Goal: Task Accomplishment & Management: Complete application form

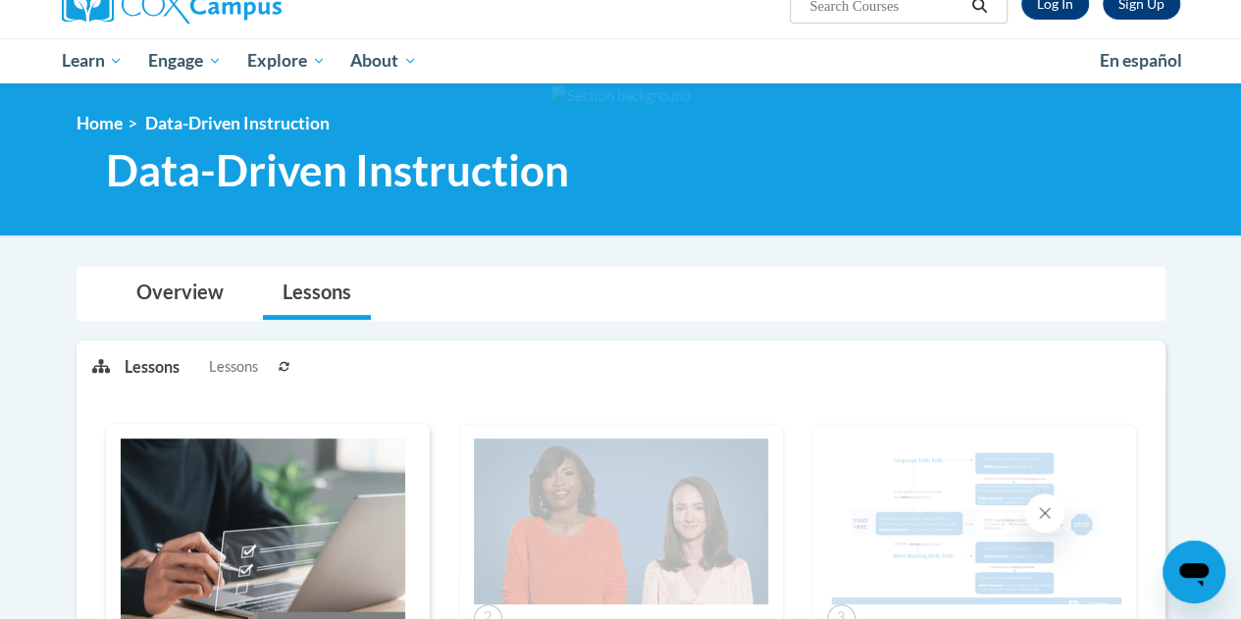
scroll to position [115, 0]
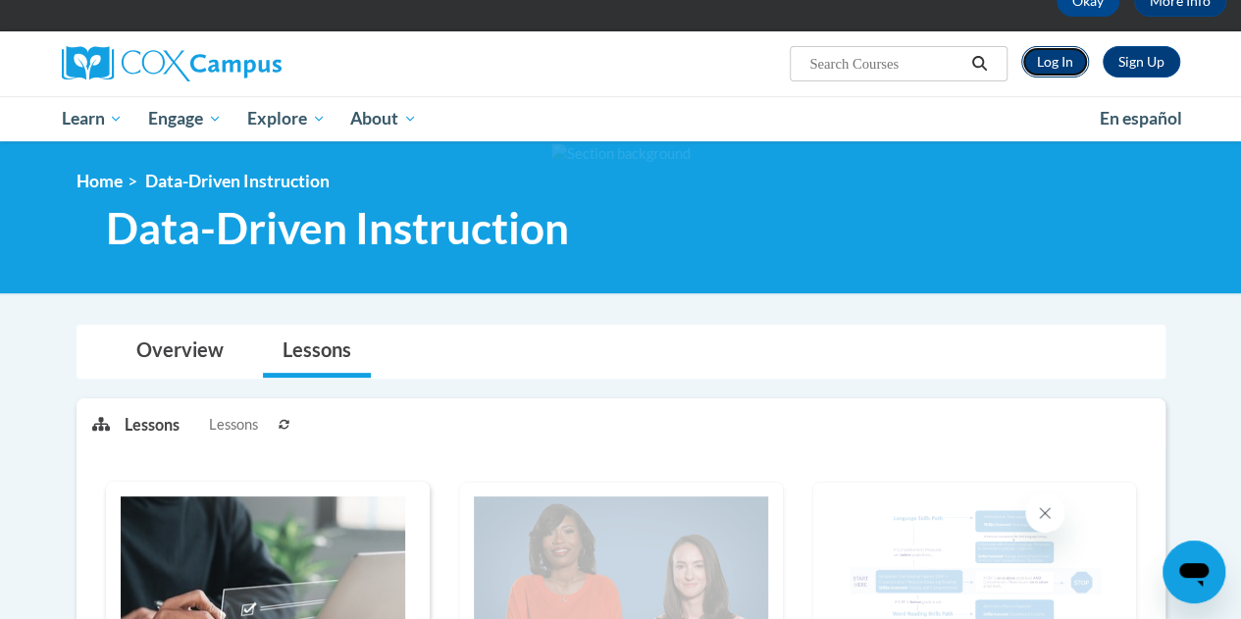
click at [1040, 64] on link "Log In" at bounding box center [1055, 61] width 68 height 31
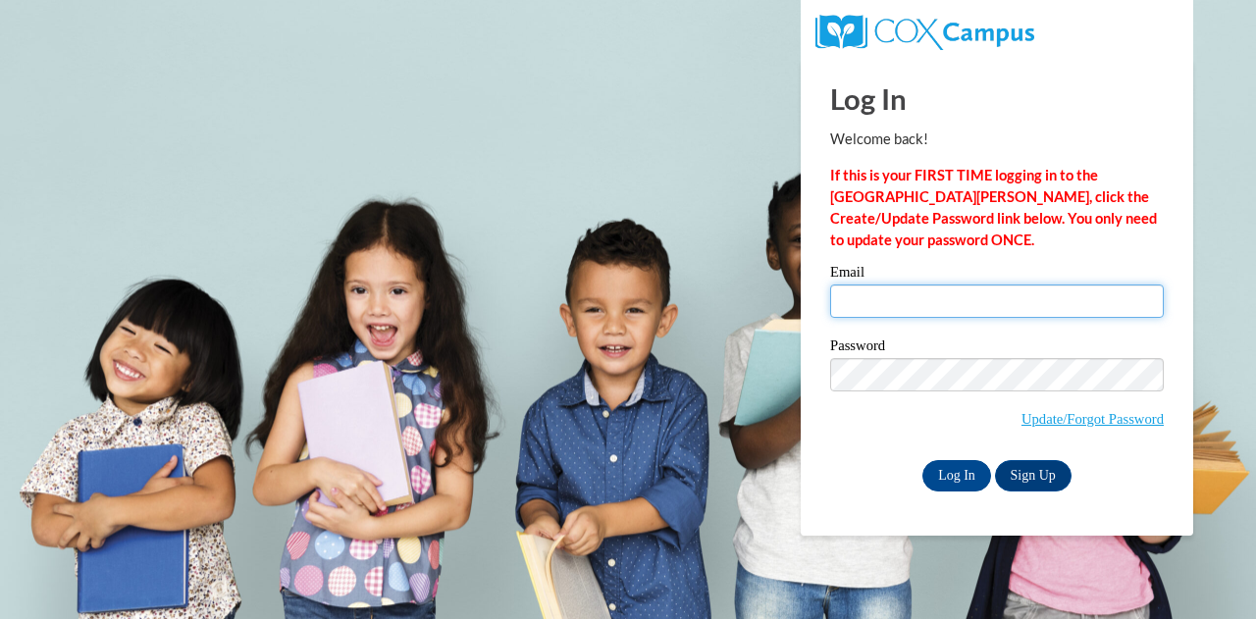
click at [889, 299] on input "Email" at bounding box center [997, 301] width 334 height 33
type input "[EMAIL_ADDRESS][DOMAIN_NAME]"
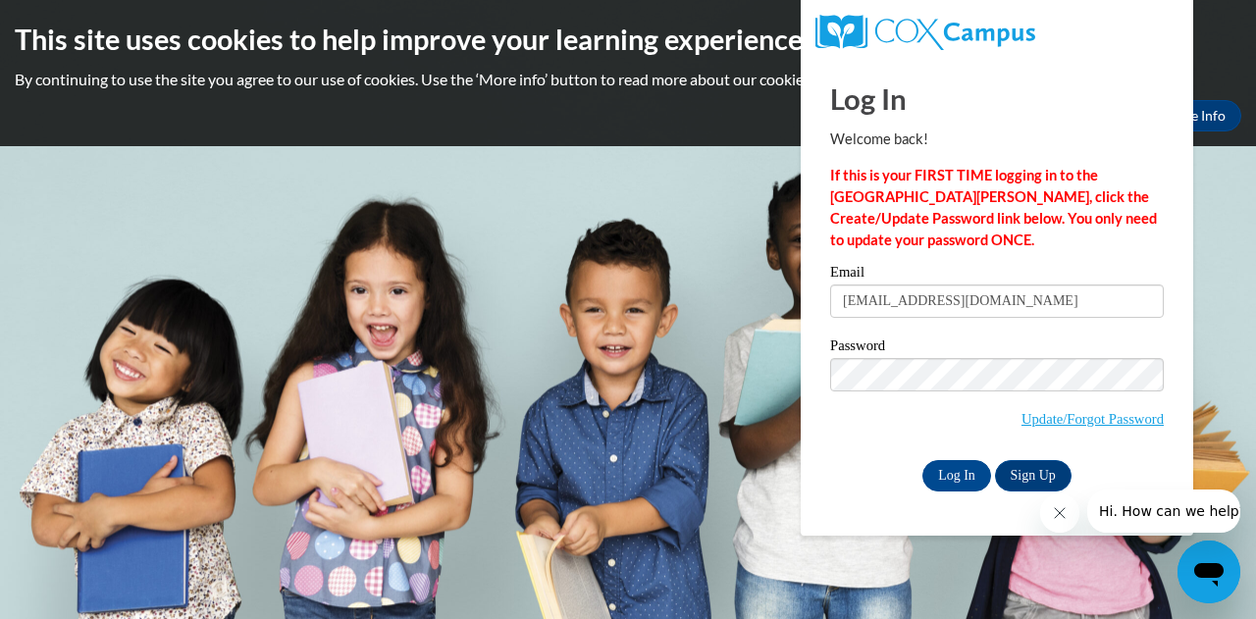
click at [994, 242] on p "If this is your FIRST TIME logging in to the [GEOGRAPHIC_DATA][PERSON_NAME], cl…" at bounding box center [997, 208] width 334 height 86
click at [940, 477] on input "Log In" at bounding box center [956, 475] width 69 height 31
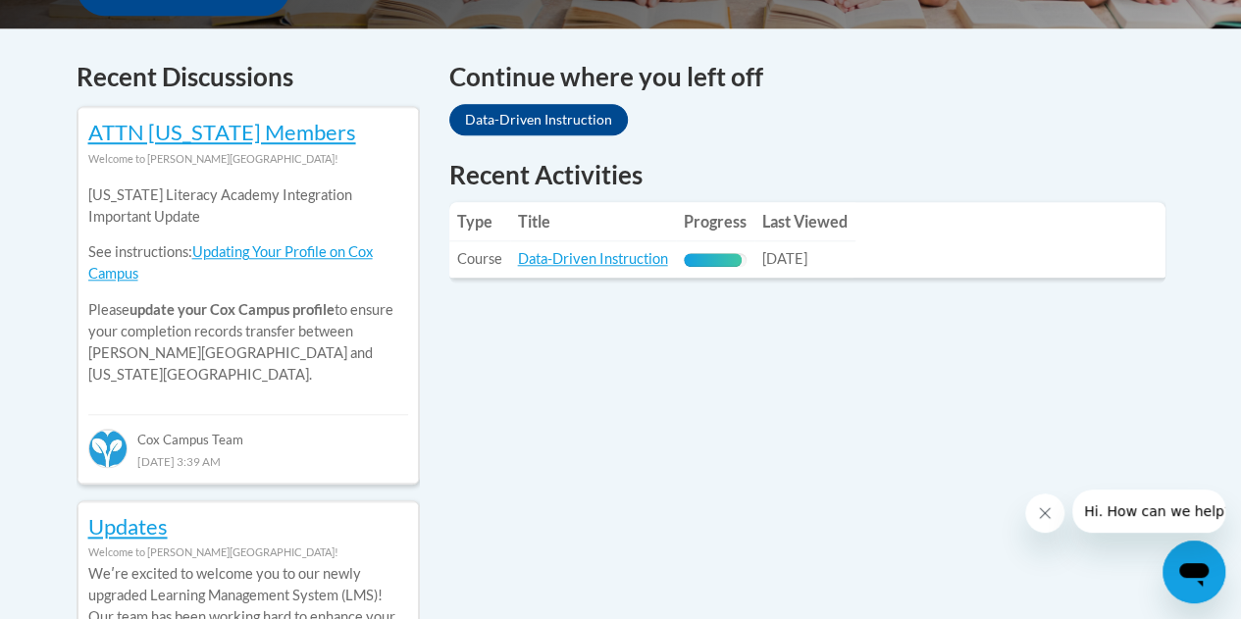
scroll to position [809, 0]
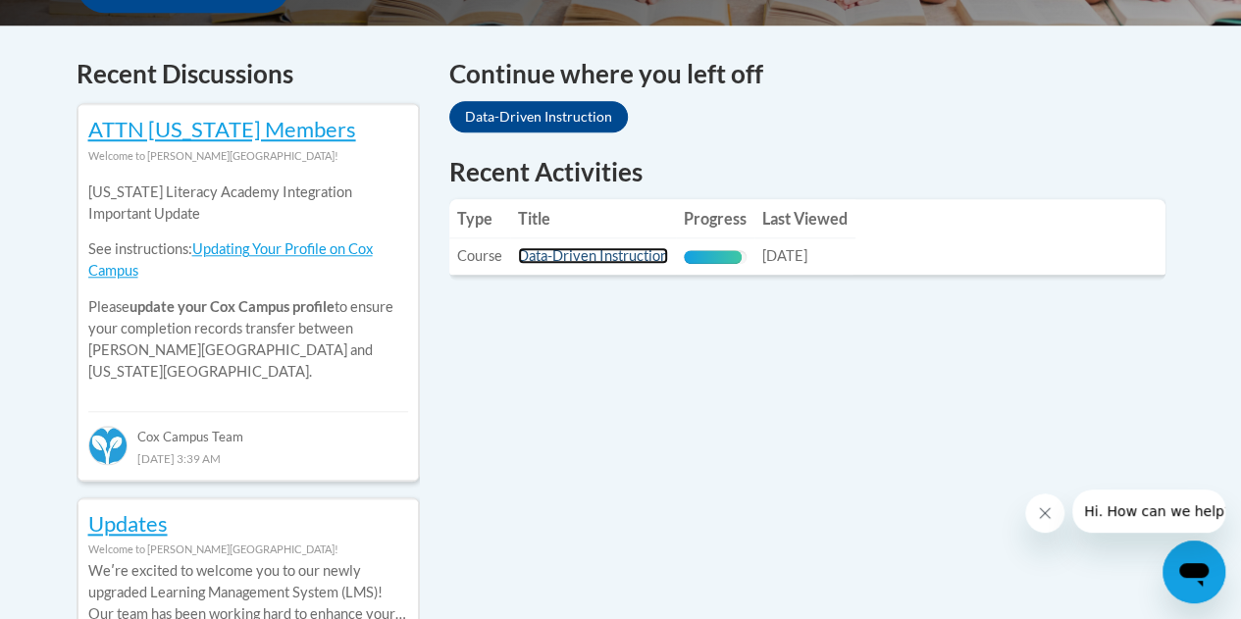
click at [634, 262] on link "Data-Driven Instruction" at bounding box center [593, 255] width 150 height 17
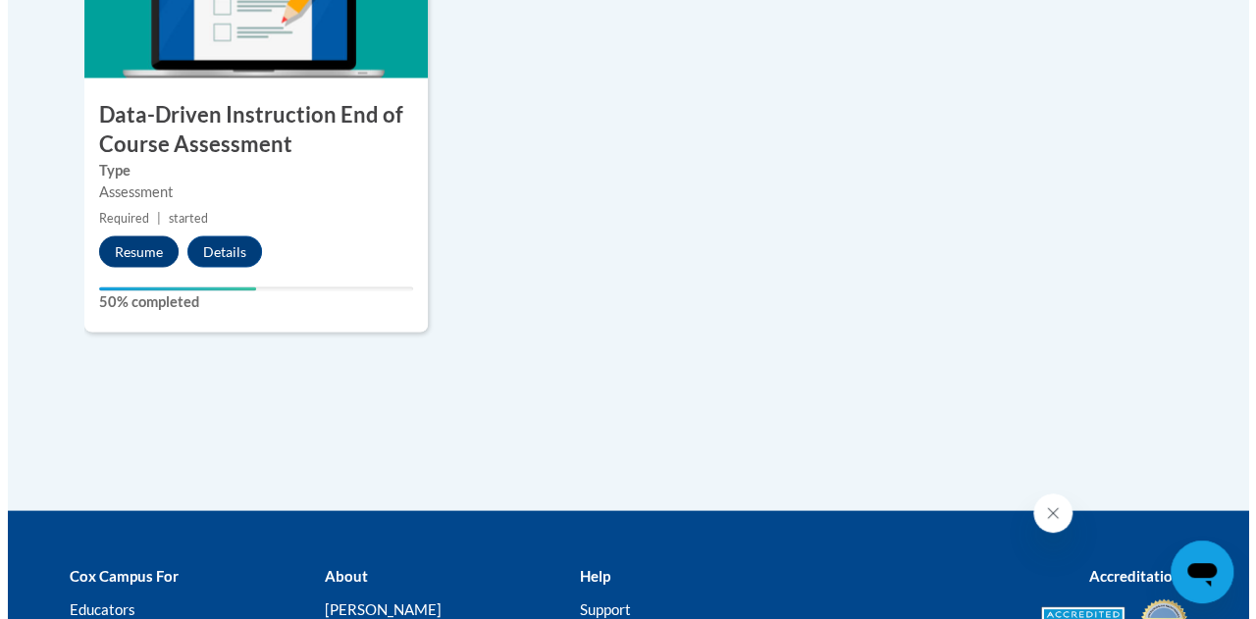
scroll to position [1746, 0]
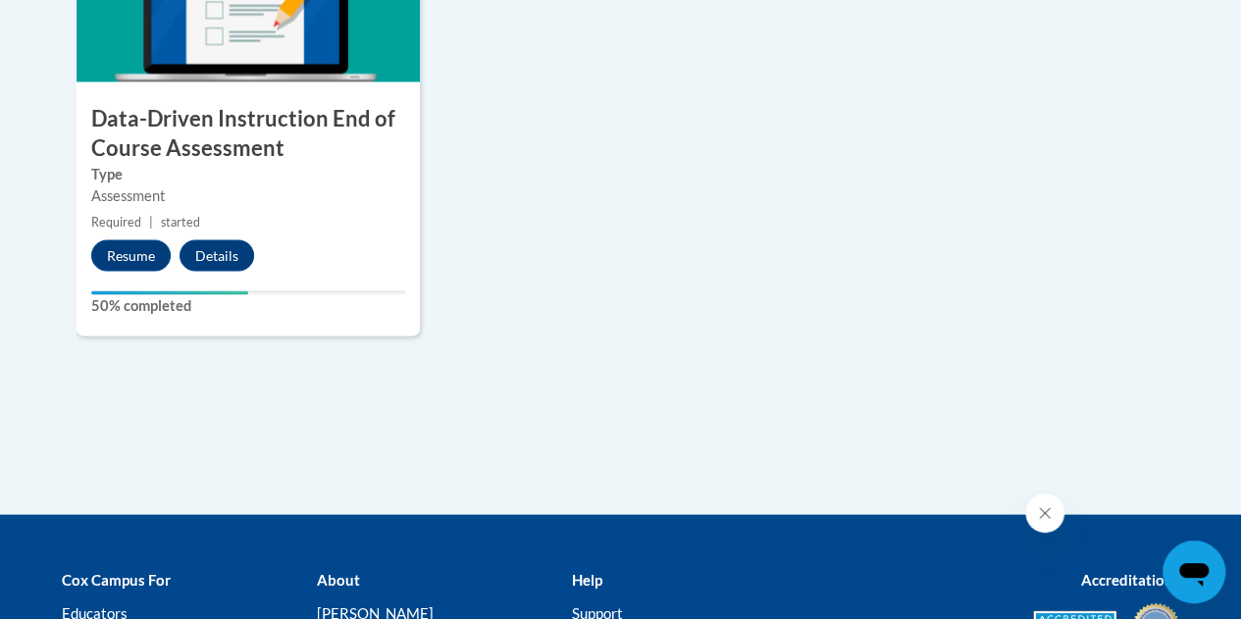
click at [148, 139] on h3 "Data-Driven Instruction End of Course Assessment" at bounding box center [248, 133] width 343 height 61
click at [116, 248] on button "Resume" at bounding box center [130, 254] width 79 height 31
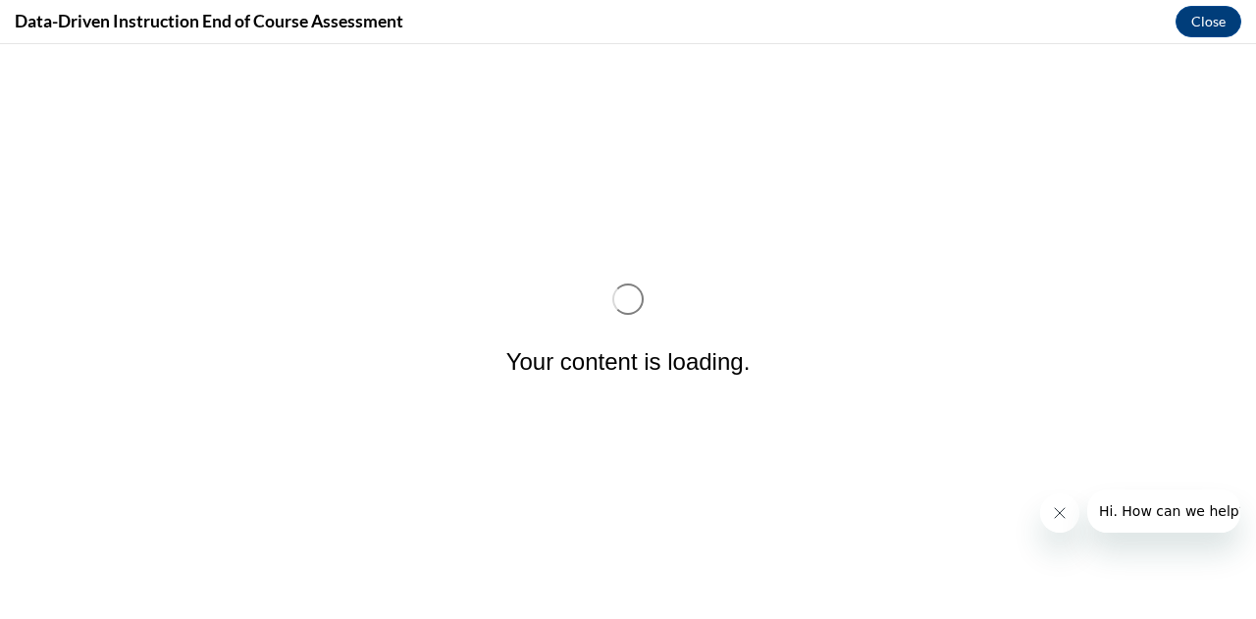
scroll to position [0, 0]
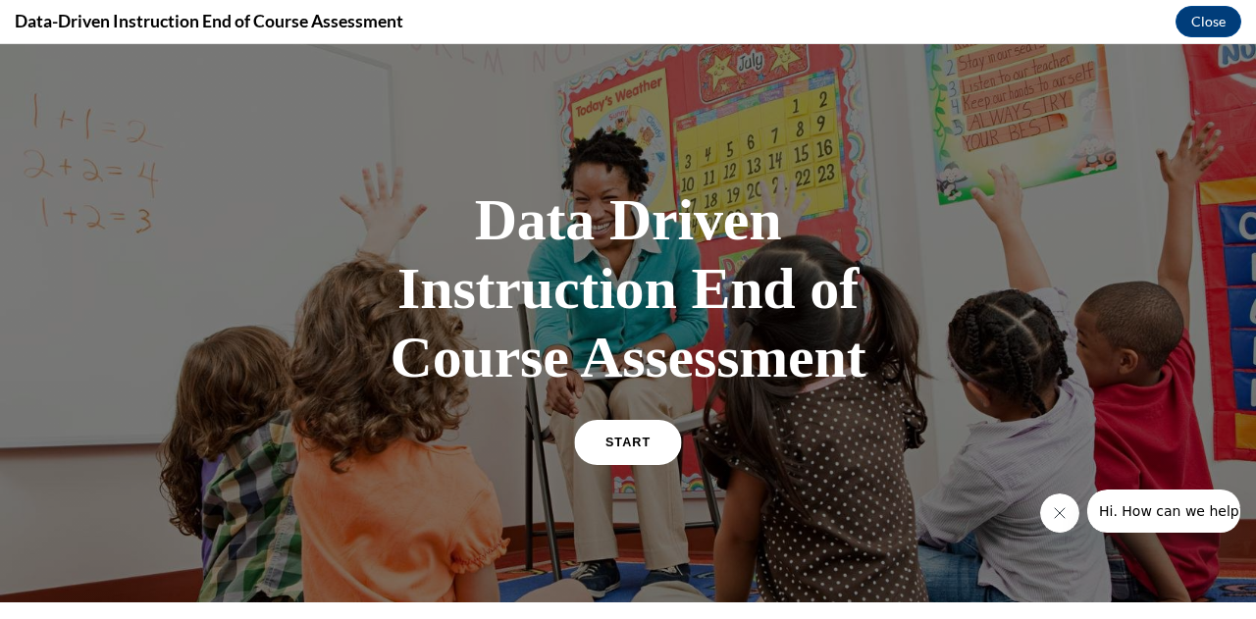
click at [589, 440] on link "START" at bounding box center [627, 442] width 107 height 45
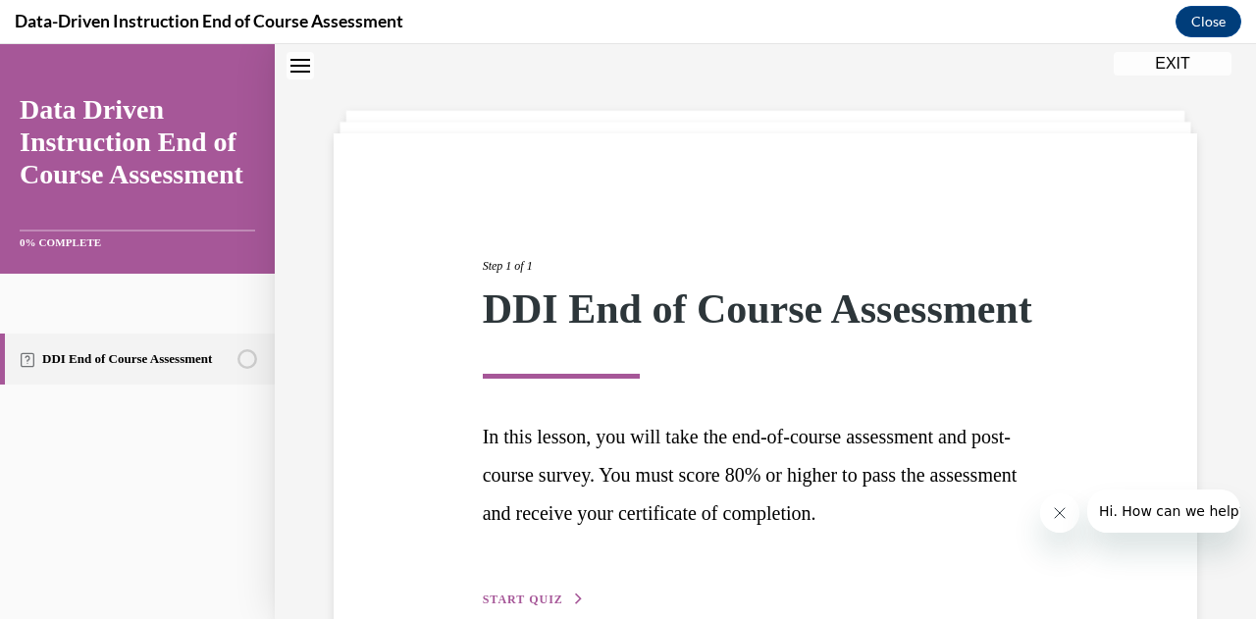
scroll to position [210, 0]
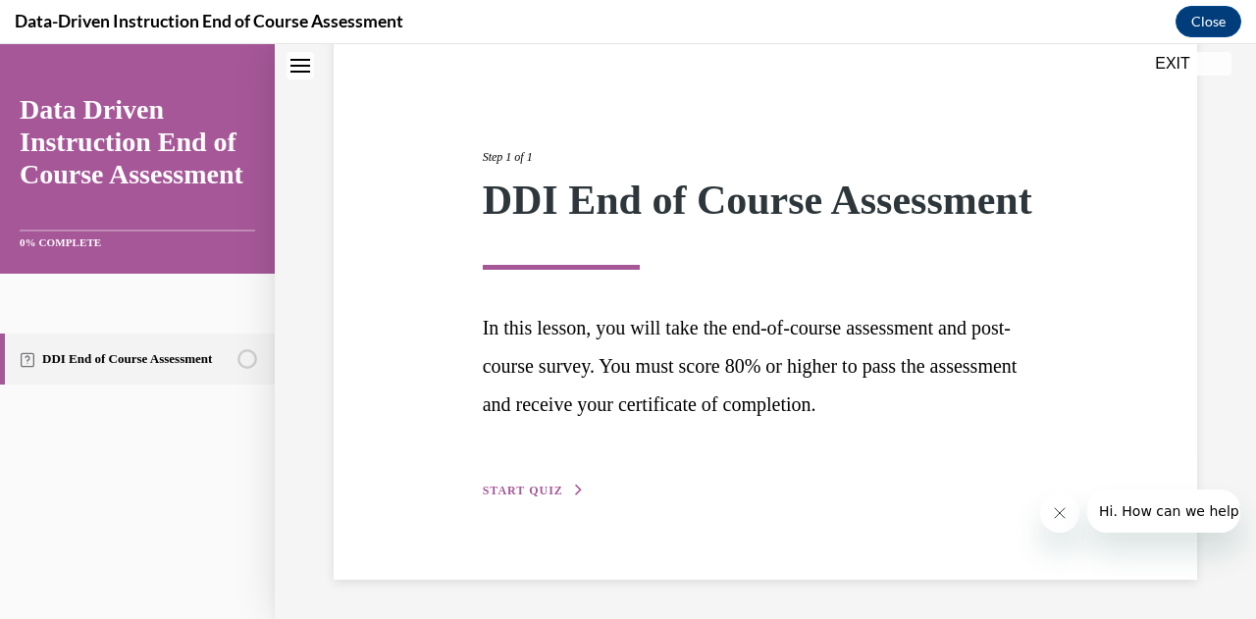
click at [532, 488] on span "START QUIZ" at bounding box center [523, 491] width 80 height 14
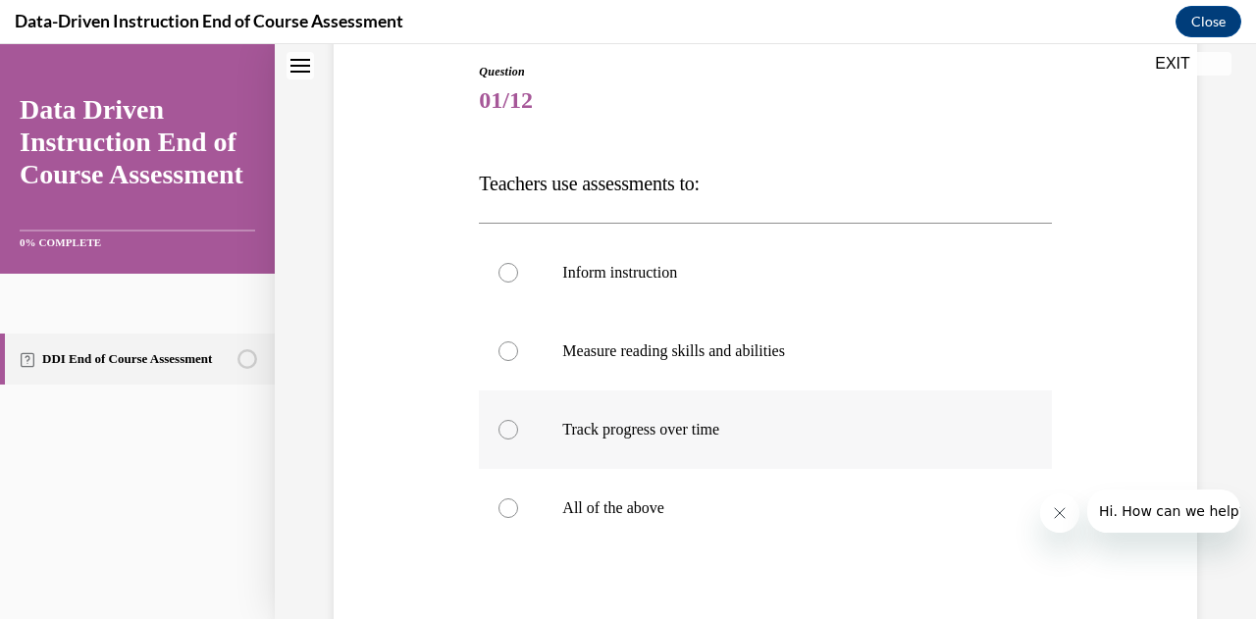
click at [583, 416] on label "Track progress over time" at bounding box center [765, 430] width 572 height 78
click at [518, 420] on input "Track progress over time" at bounding box center [508, 430] width 20 height 20
radio input "true"
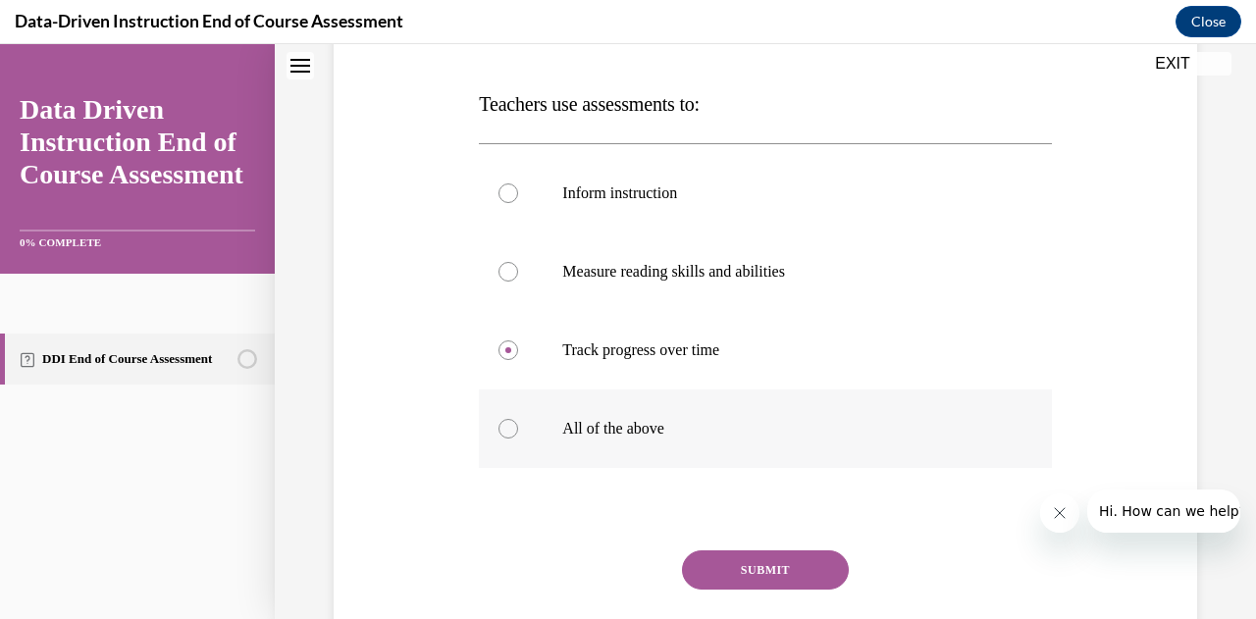
scroll to position [320, 0]
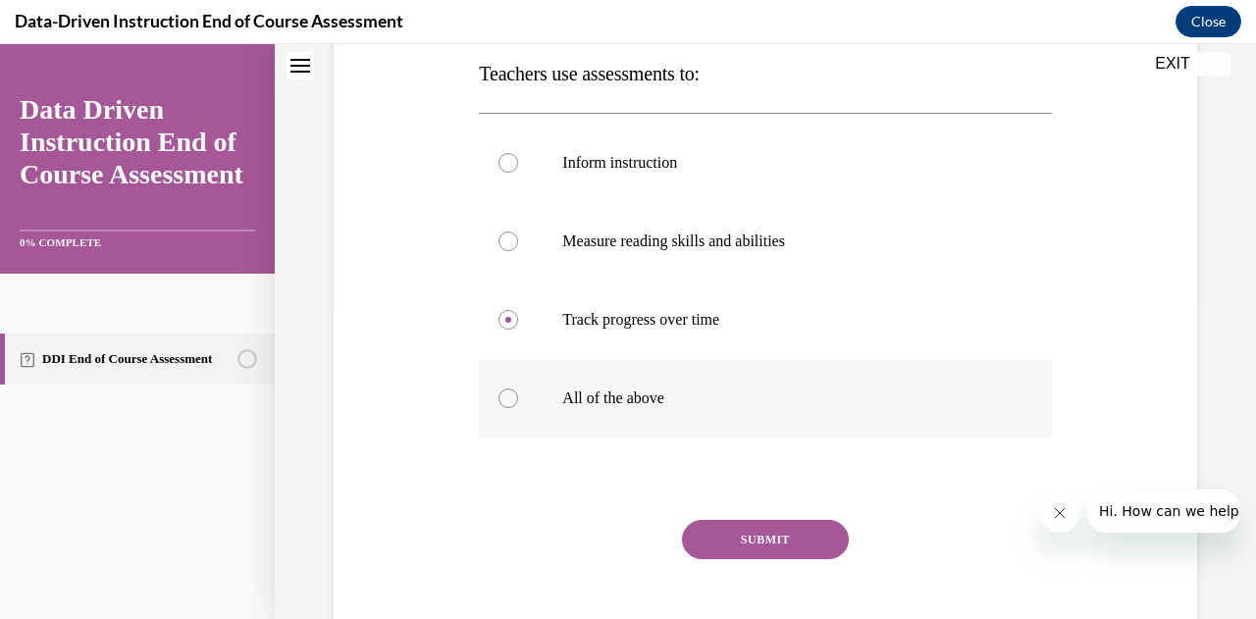
click at [595, 391] on p "All of the above" at bounding box center [782, 399] width 440 height 20
click at [518, 391] on input "All of the above" at bounding box center [508, 399] width 20 height 20
radio input "true"
click at [746, 535] on button "SUBMIT" at bounding box center [765, 539] width 167 height 39
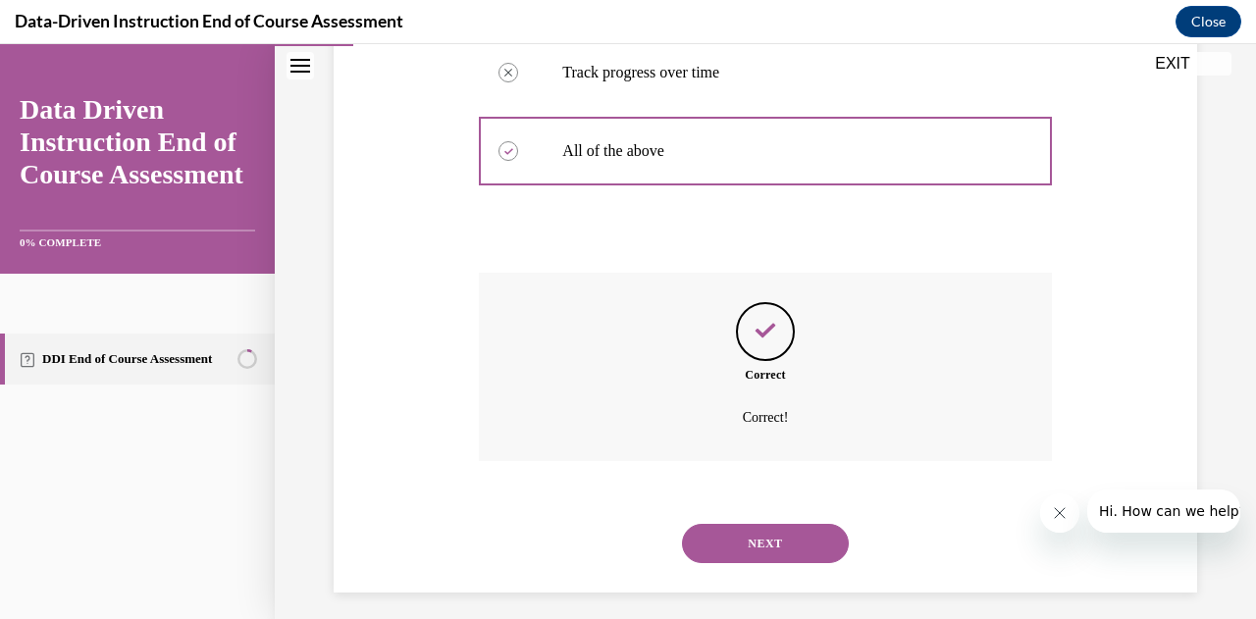
scroll to position [579, 0]
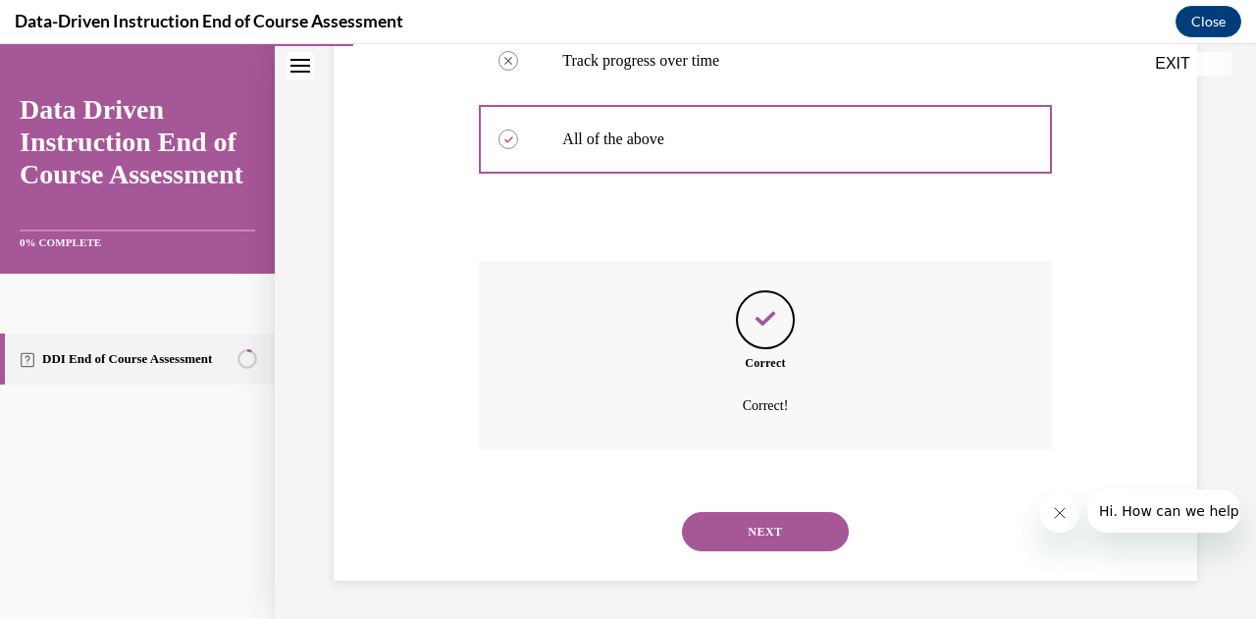
click at [736, 527] on button "NEXT" at bounding box center [765, 531] width 167 height 39
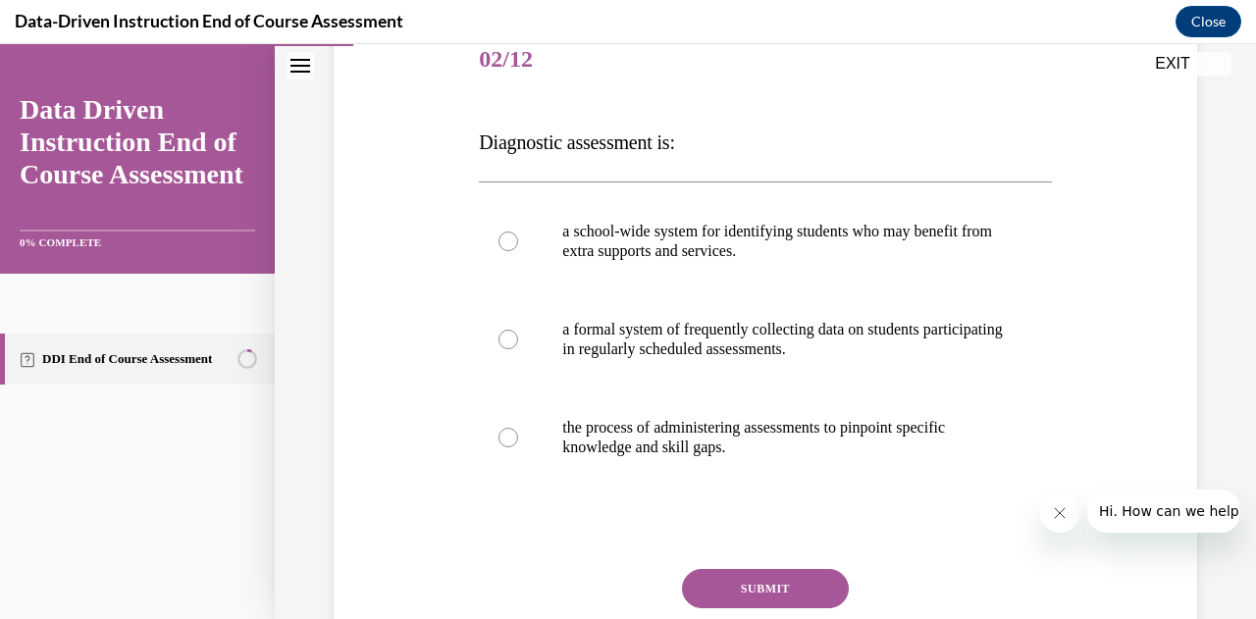
scroll to position [252, 0]
click at [662, 450] on p "the process of administering assessments to pinpoint specific knowledge and ski…" at bounding box center [782, 436] width 440 height 39
click at [518, 446] on input "the process of administering assessments to pinpoint specific knowledge and ski…" at bounding box center [508, 437] width 20 height 20
radio input "true"
click at [730, 581] on button "SUBMIT" at bounding box center [765, 587] width 167 height 39
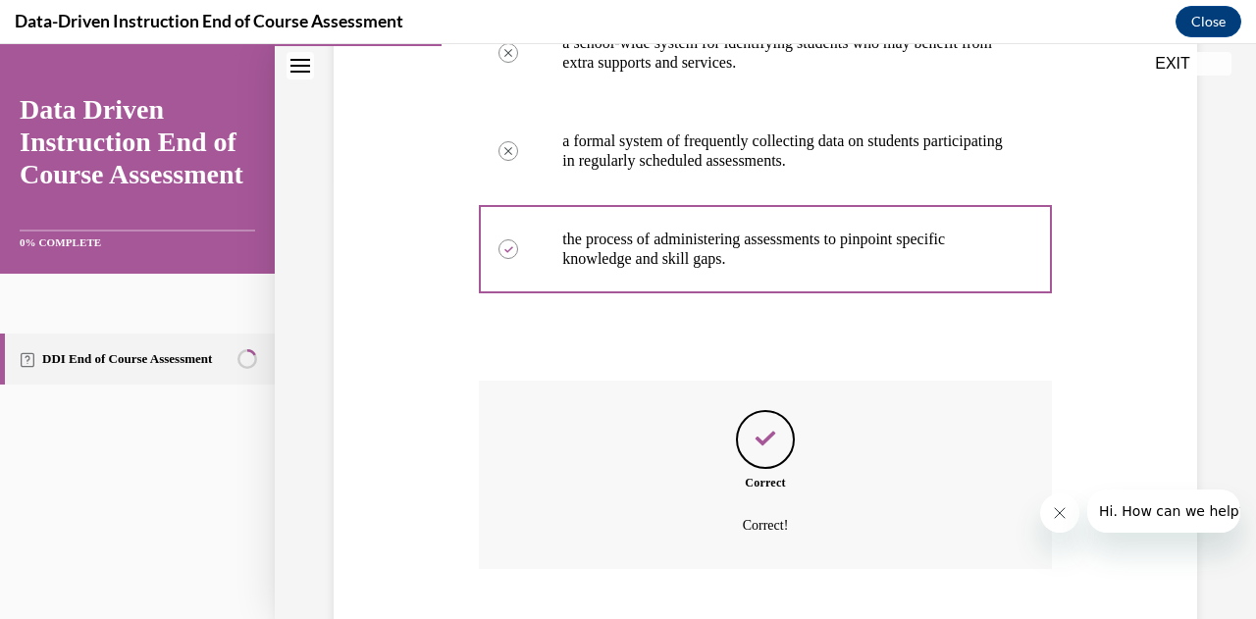
scroll to position [559, 0]
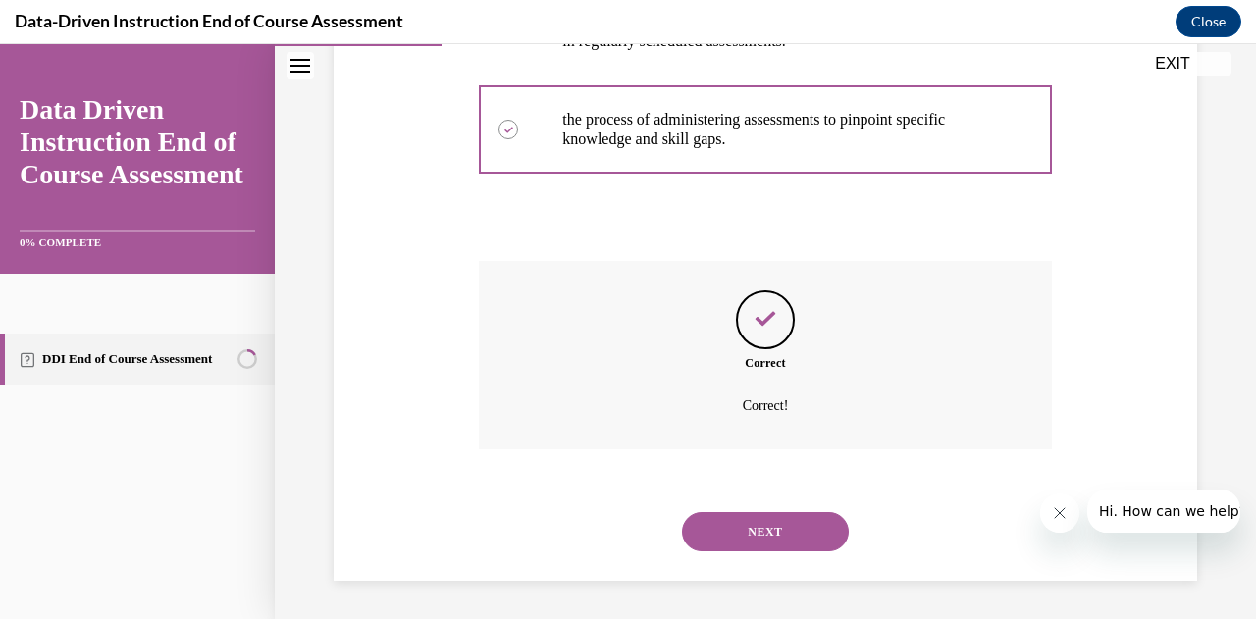
click at [708, 520] on button "NEXT" at bounding box center [765, 531] width 167 height 39
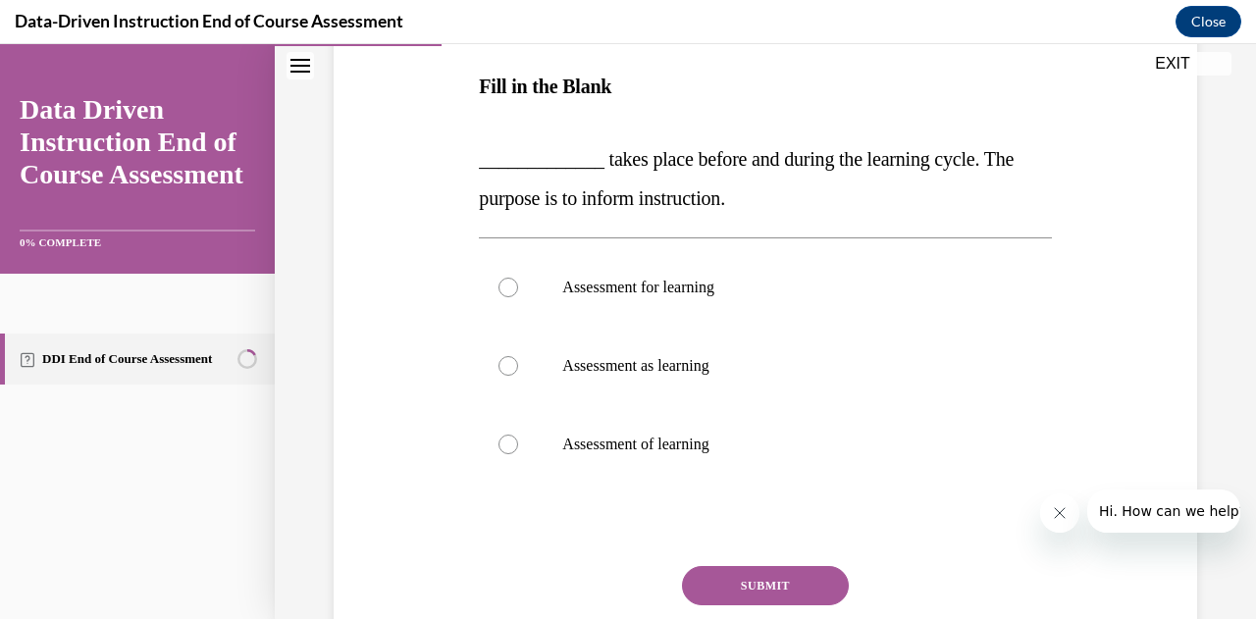
scroll to position [309, 0]
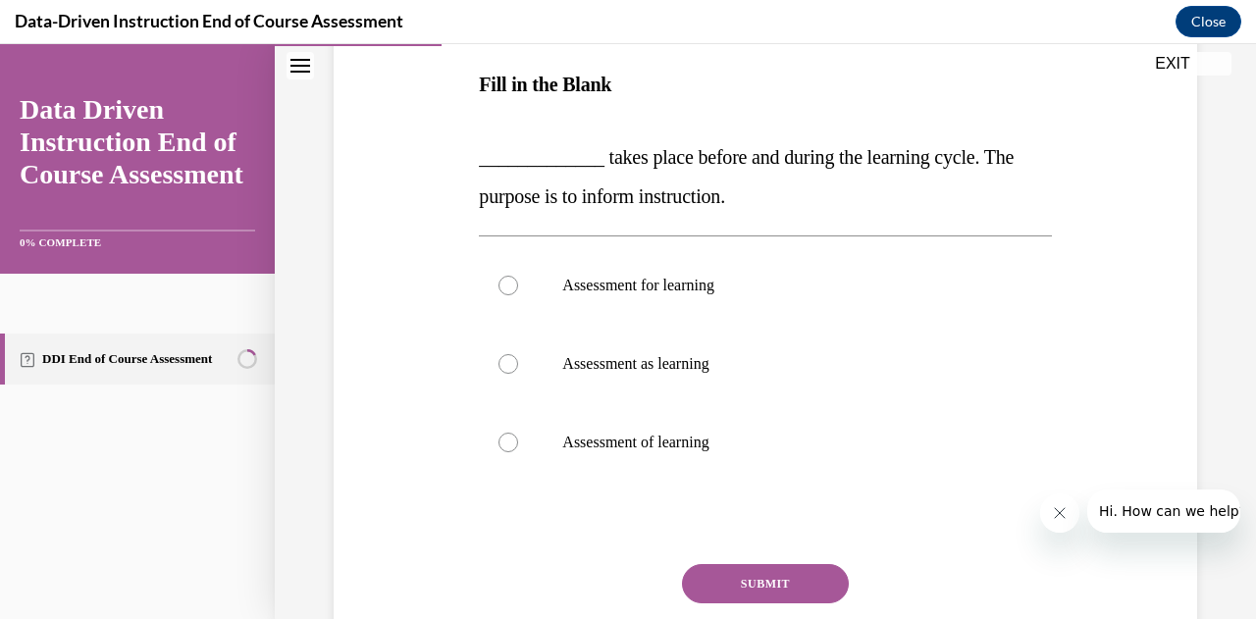
drag, startPoint x: 575, startPoint y: 157, endPoint x: 737, endPoint y: 482, distance: 362.9
click at [737, 482] on div "Question 03/12 Fill in the Blank _____________ takes place before and during th…" at bounding box center [765, 344] width 572 height 761
copy div "__ takes place before and during the learning cycle. The purpose is to inform i…"
click at [506, 281] on div at bounding box center [508, 286] width 20 height 20
click at [506, 281] on input "Assessment for learning" at bounding box center [508, 286] width 20 height 20
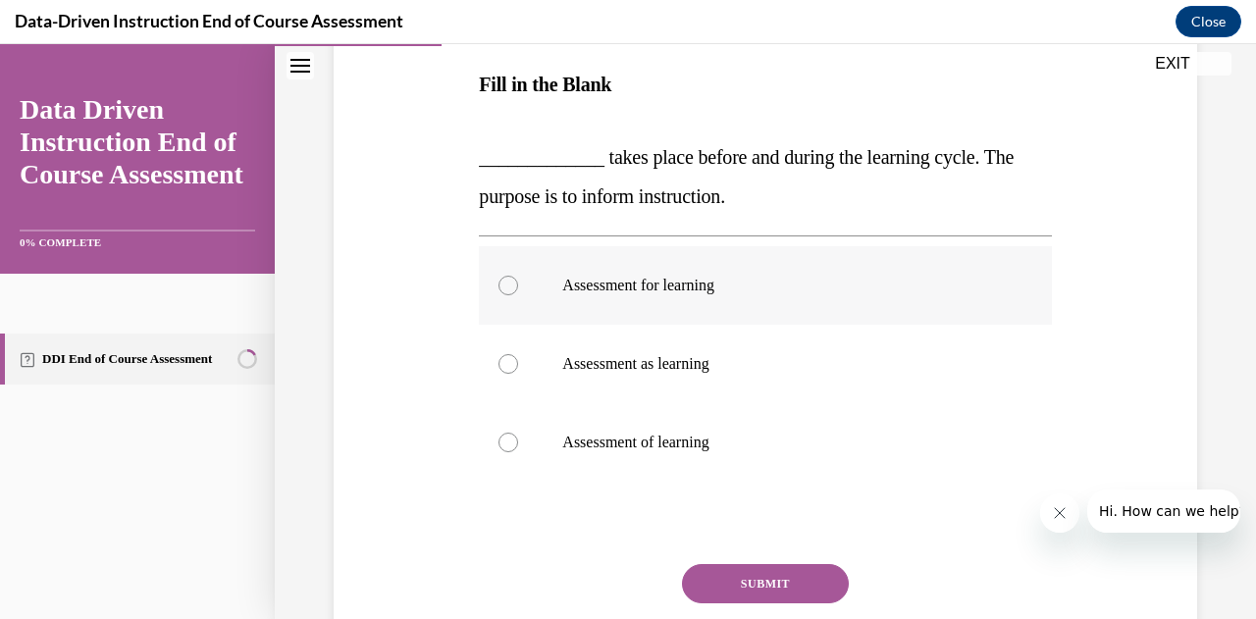
radio input "true"
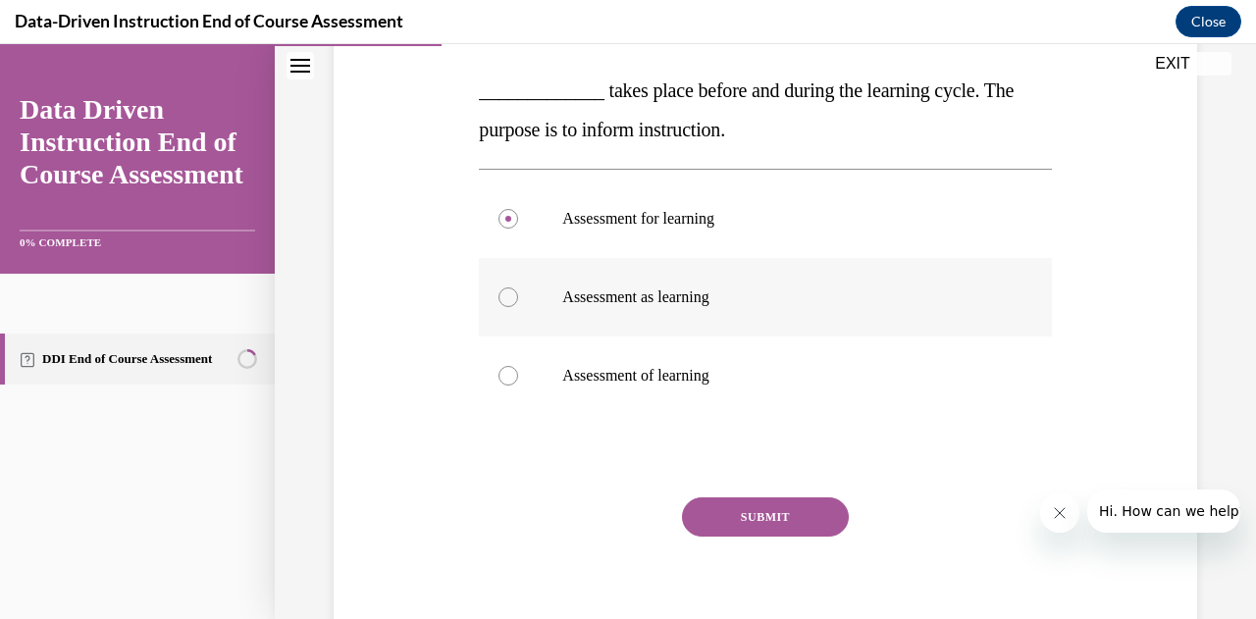
scroll to position [453, 0]
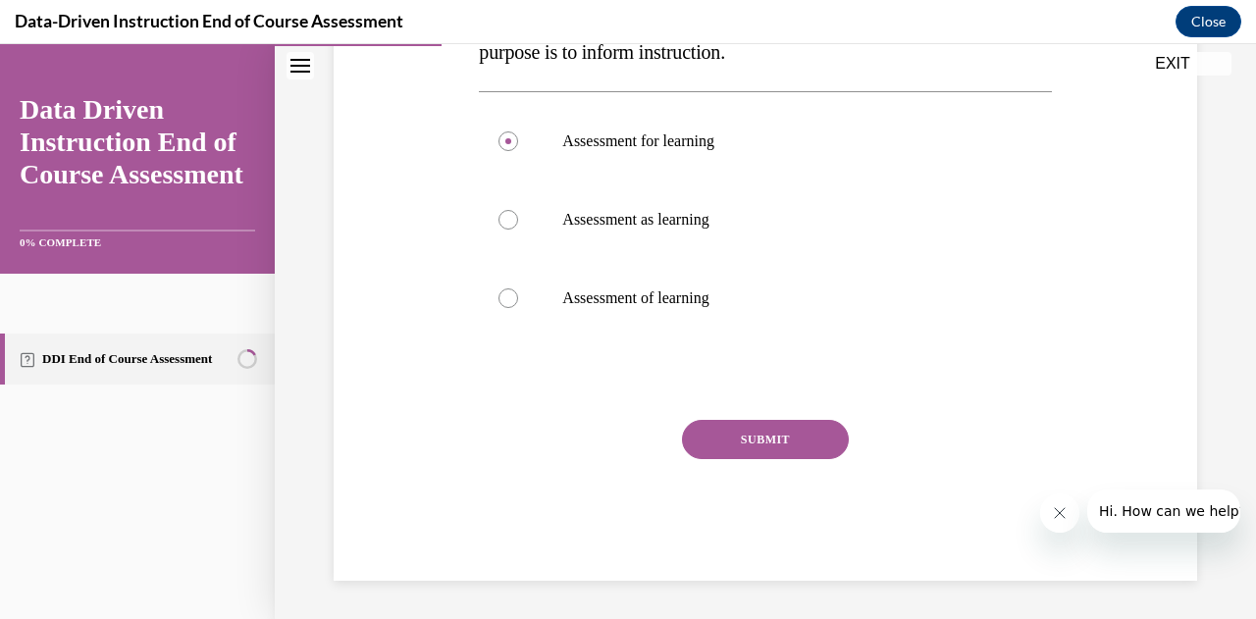
click at [689, 441] on button "SUBMIT" at bounding box center [765, 439] width 167 height 39
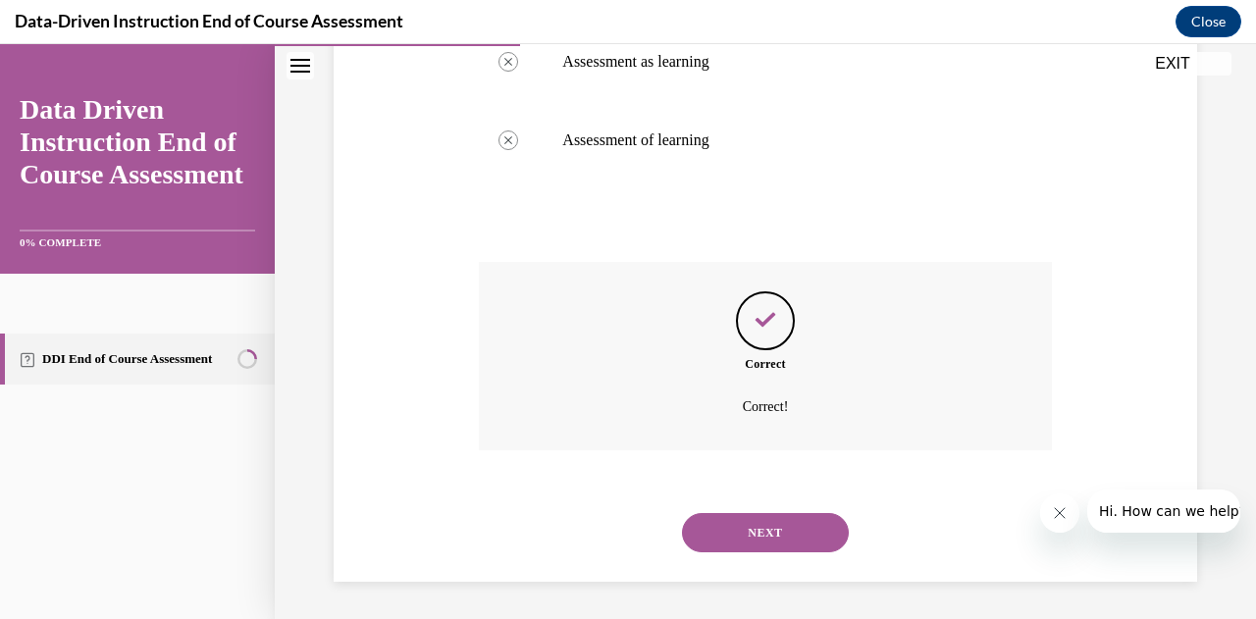
scroll to position [612, 0]
click at [703, 537] on button "NEXT" at bounding box center [765, 531] width 167 height 39
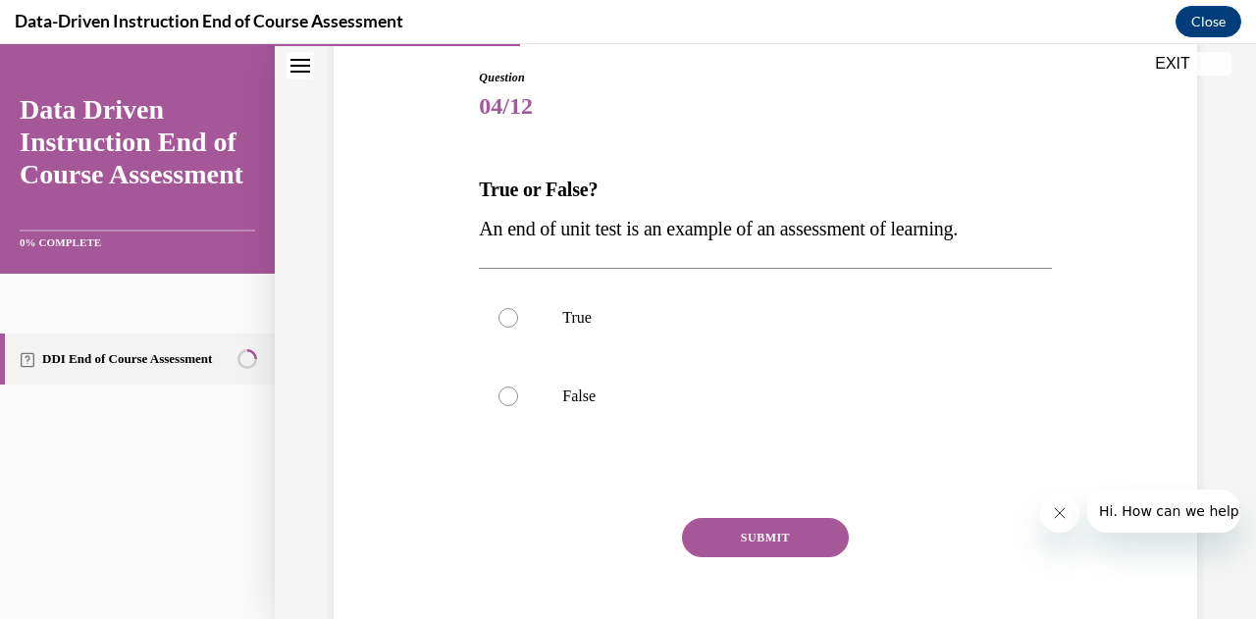
scroll to position [208, 0]
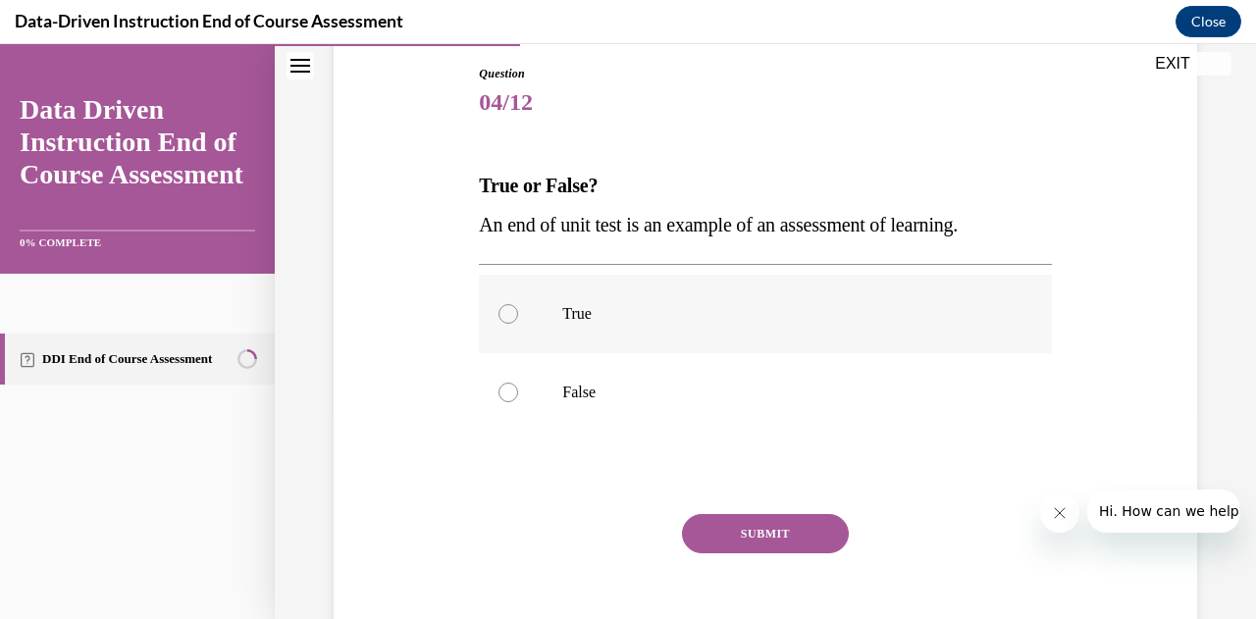
click at [645, 349] on label "True" at bounding box center [765, 314] width 572 height 78
click at [518, 324] on input "True" at bounding box center [508, 314] width 20 height 20
radio input "true"
click at [745, 545] on button "SUBMIT" at bounding box center [765, 533] width 167 height 39
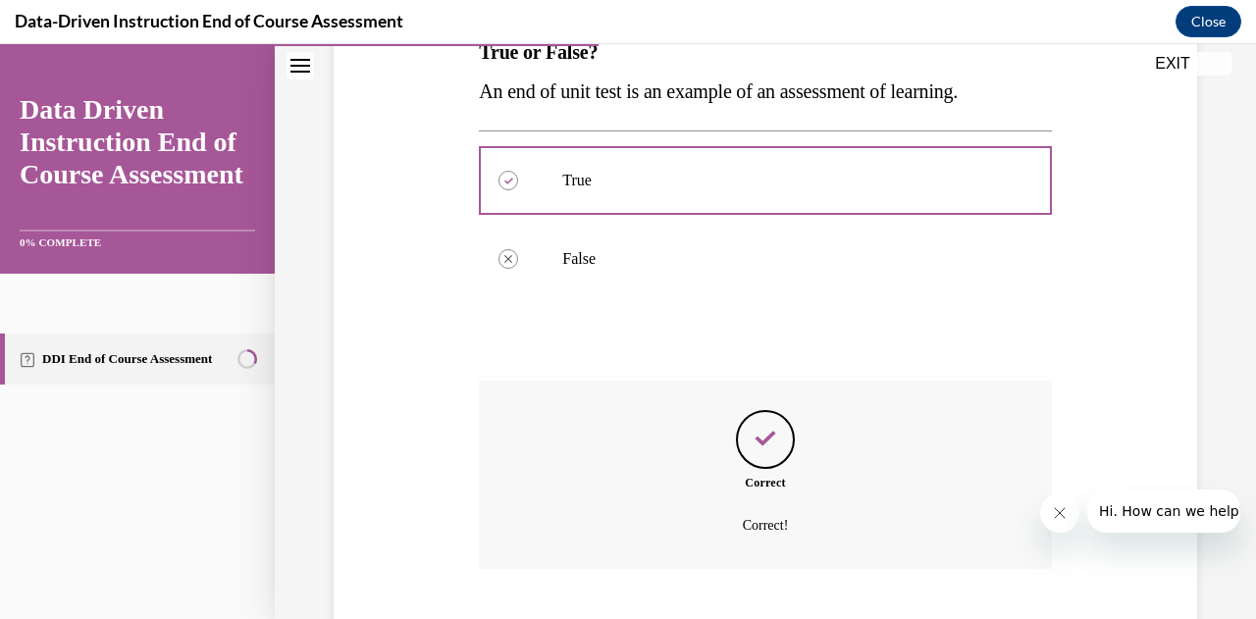
scroll to position [461, 0]
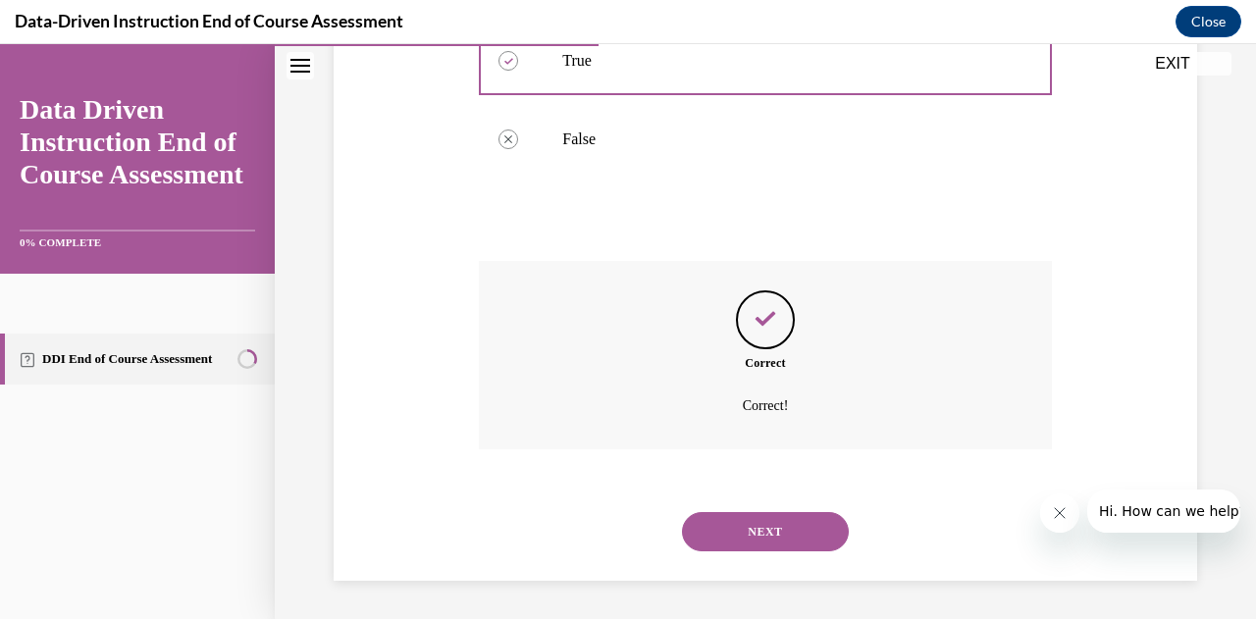
click at [745, 545] on button "NEXT" at bounding box center [765, 531] width 167 height 39
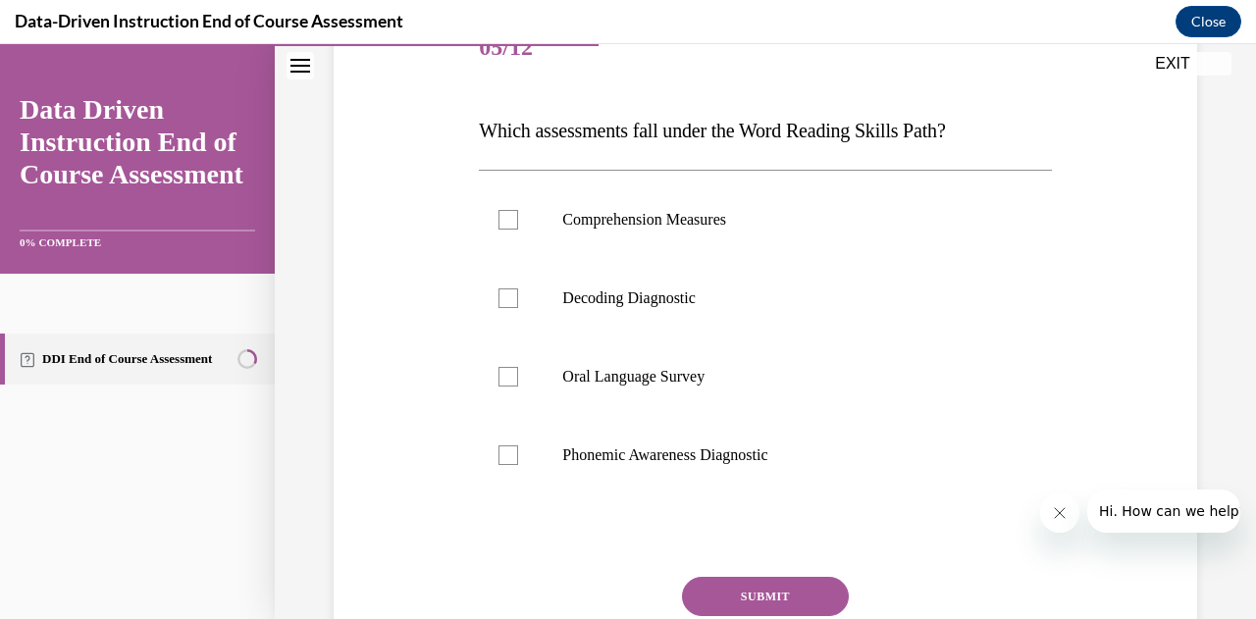
scroll to position [264, 0]
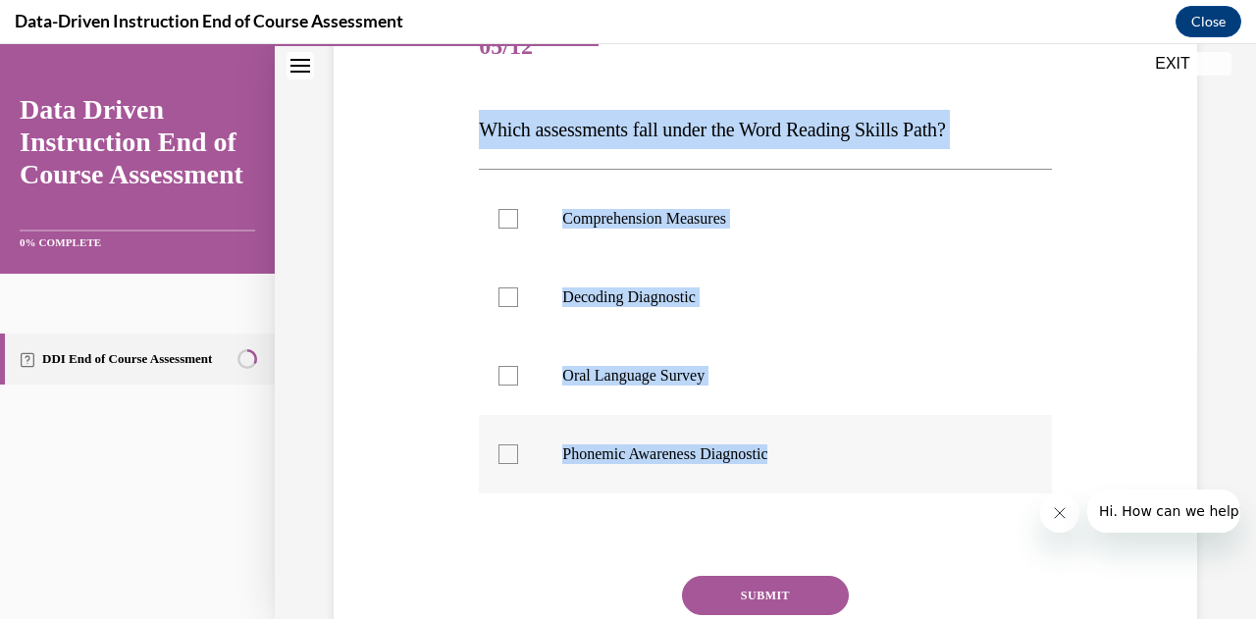
drag, startPoint x: 478, startPoint y: 125, endPoint x: 812, endPoint y: 438, distance: 458.2
click at [812, 438] on div "Question 05/12 Which assessments fall under the Word Reading Skills Path? Compr…" at bounding box center [765, 373] width 572 height 728
copy div "Which assessments fall under the Word Reading Skills Path? Comprehension Measur…"
click at [509, 297] on div at bounding box center [508, 297] width 20 height 20
click at [509, 297] on input "Decoding Diagnostic" at bounding box center [508, 297] width 20 height 20
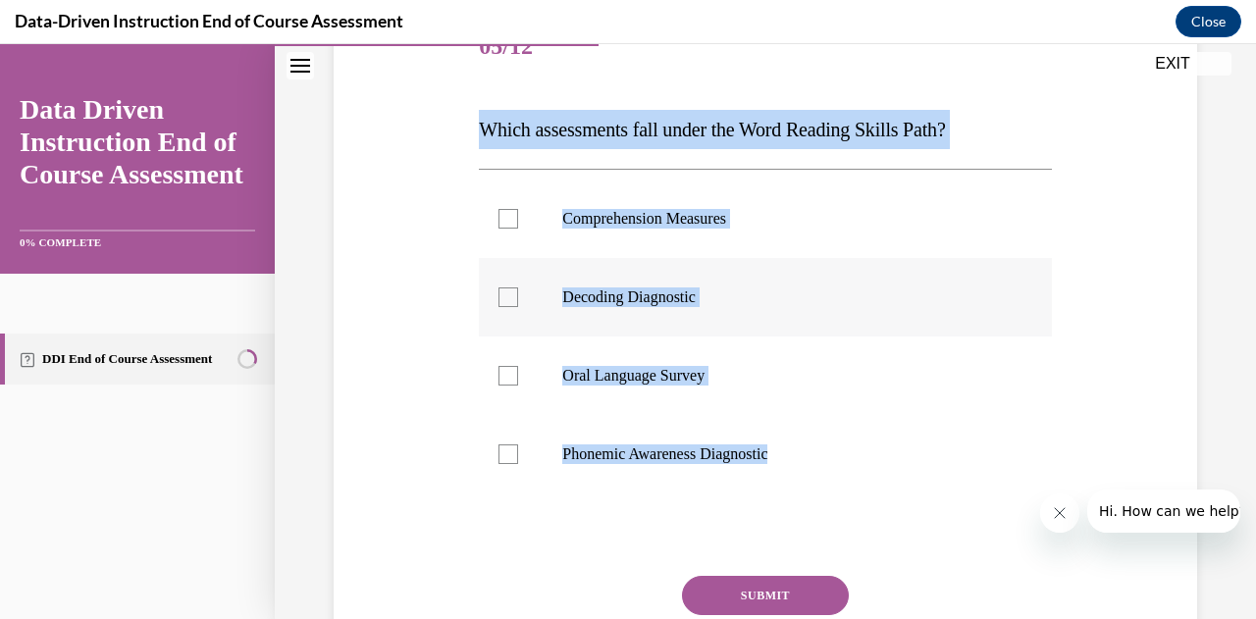
checkbox input "true"
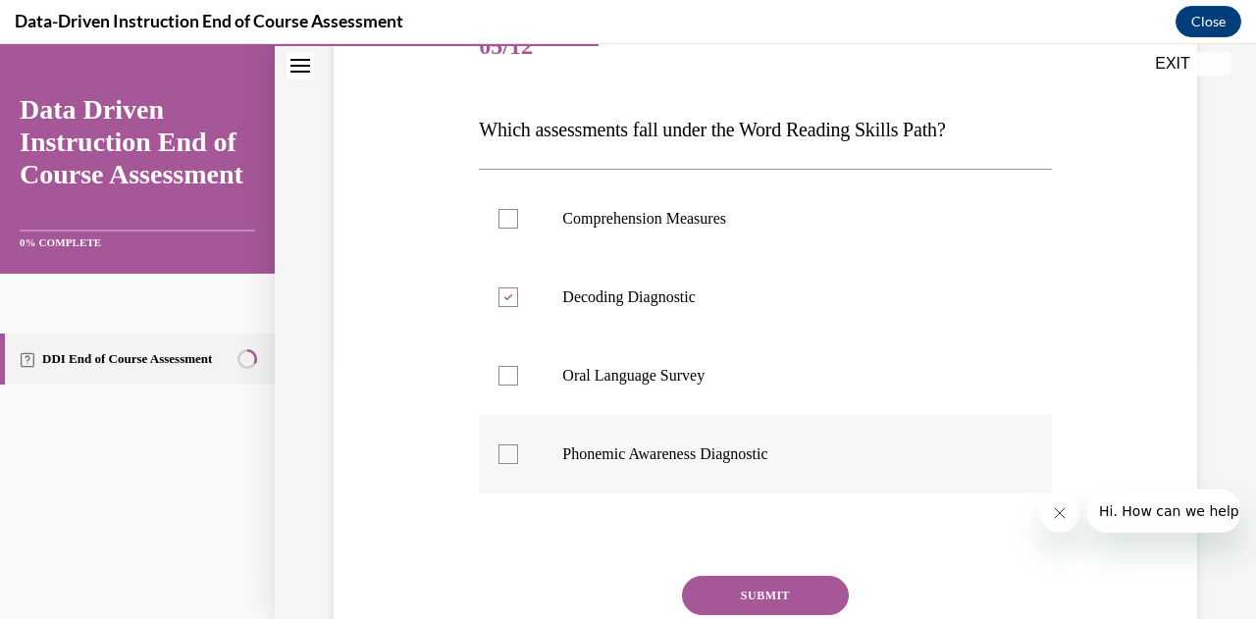
click at [514, 455] on div at bounding box center [508, 454] width 20 height 20
click at [514, 455] on input "Phonemic Awareness Diagnostic" at bounding box center [508, 454] width 20 height 20
checkbox input "true"
click at [784, 601] on button "SUBMIT" at bounding box center [765, 595] width 167 height 39
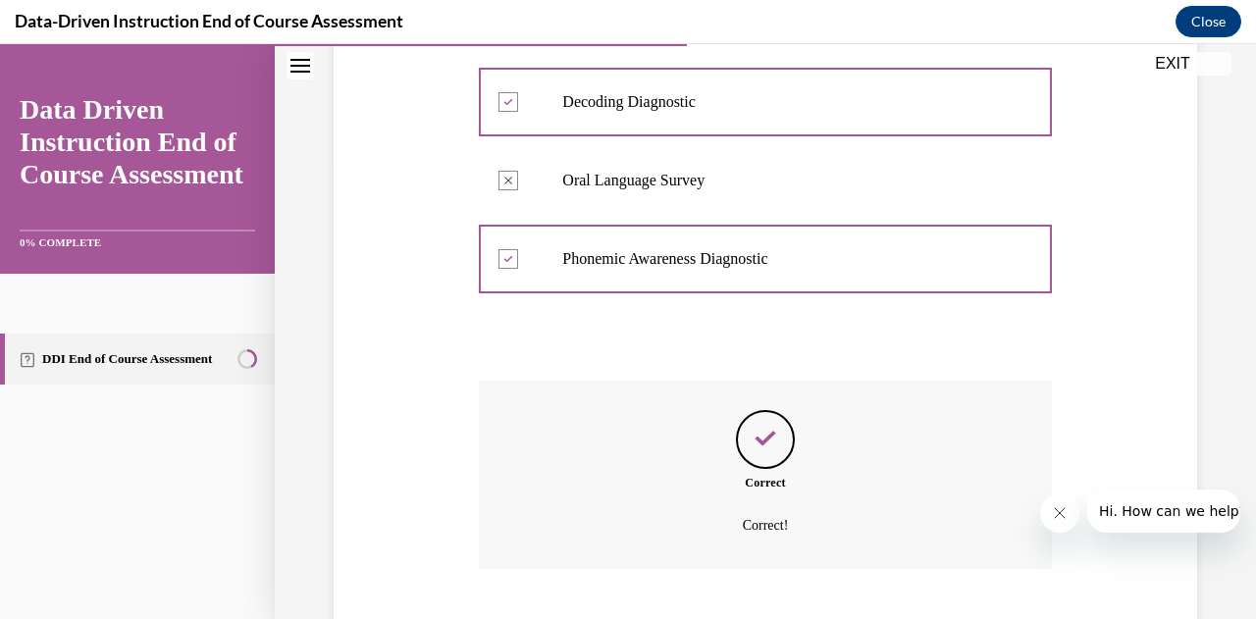
scroll to position [579, 0]
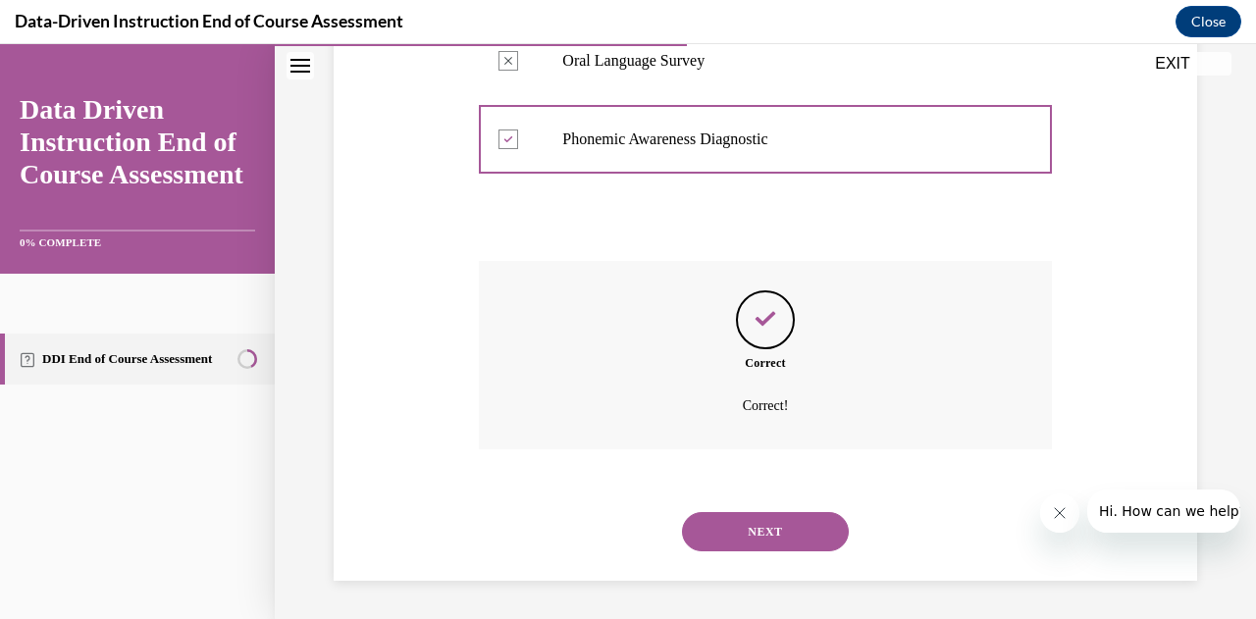
click at [775, 541] on button "NEXT" at bounding box center [765, 531] width 167 height 39
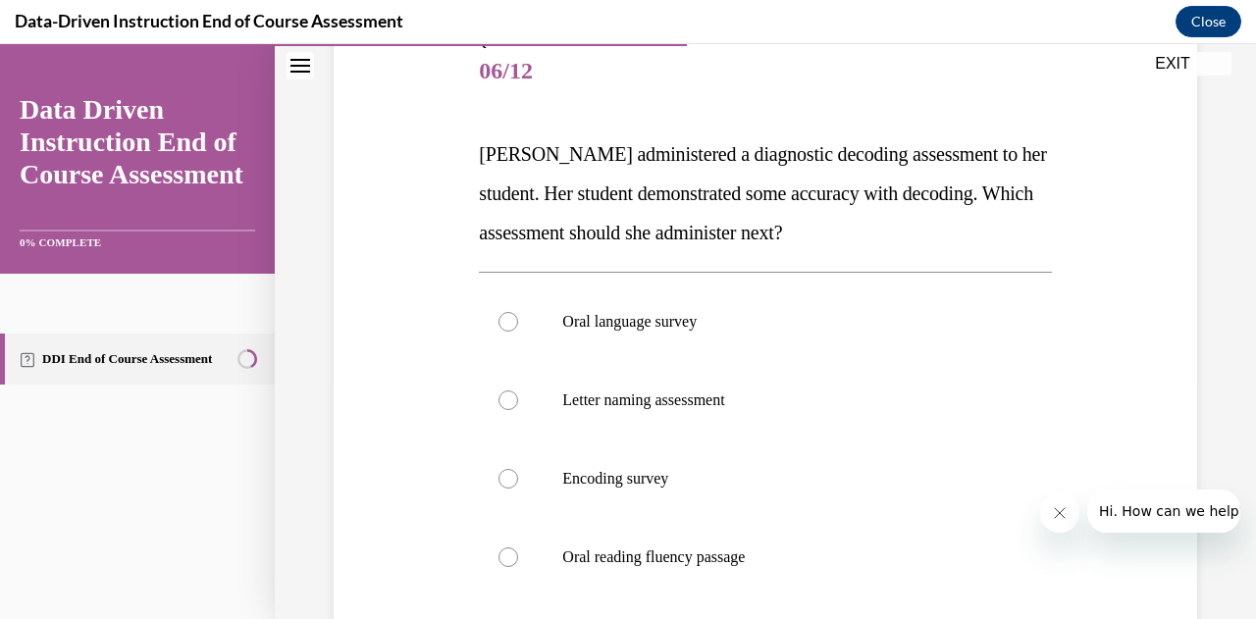
scroll to position [273, 0]
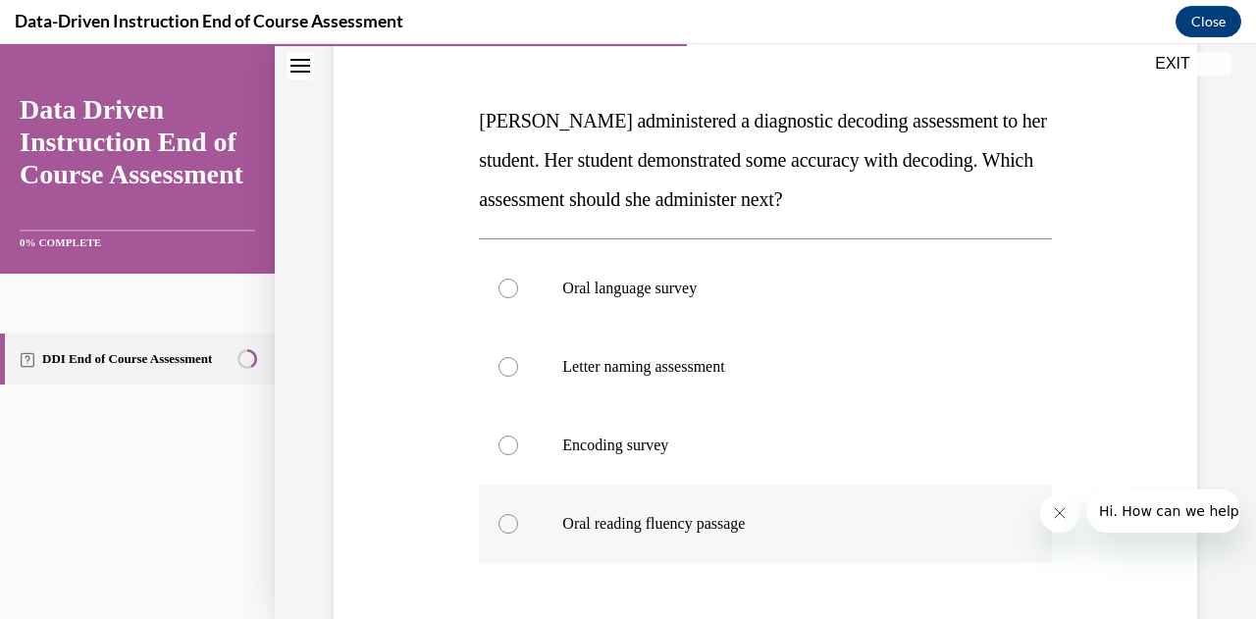
drag, startPoint x: 469, startPoint y: 117, endPoint x: 779, endPoint y: 556, distance: 537.9
click at [779, 556] on div "Question 06/12 Mrs. Lee administered a diagnostic decoding assessment to her st…" at bounding box center [765, 373] width 873 height 865
copy div "Mrs. Lee administered a diagnostic decoding assessment to her student. Her stud…"
click at [510, 440] on div at bounding box center [508, 446] width 20 height 20
click at [510, 440] on input "Encoding survey" at bounding box center [508, 446] width 20 height 20
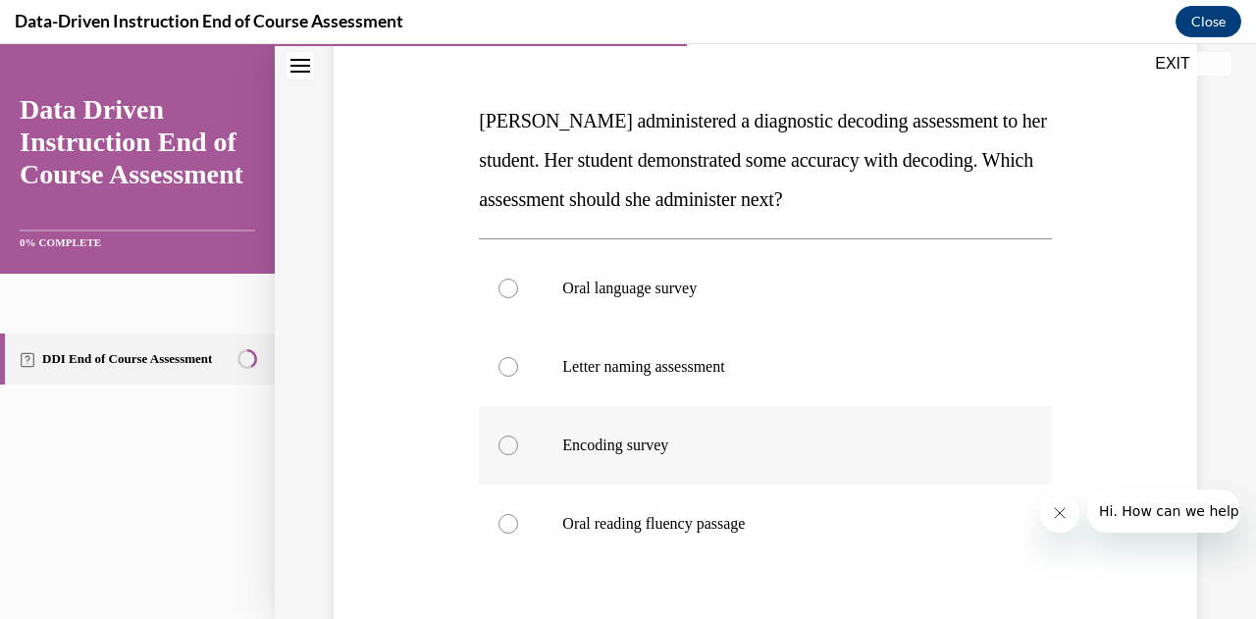
radio input "true"
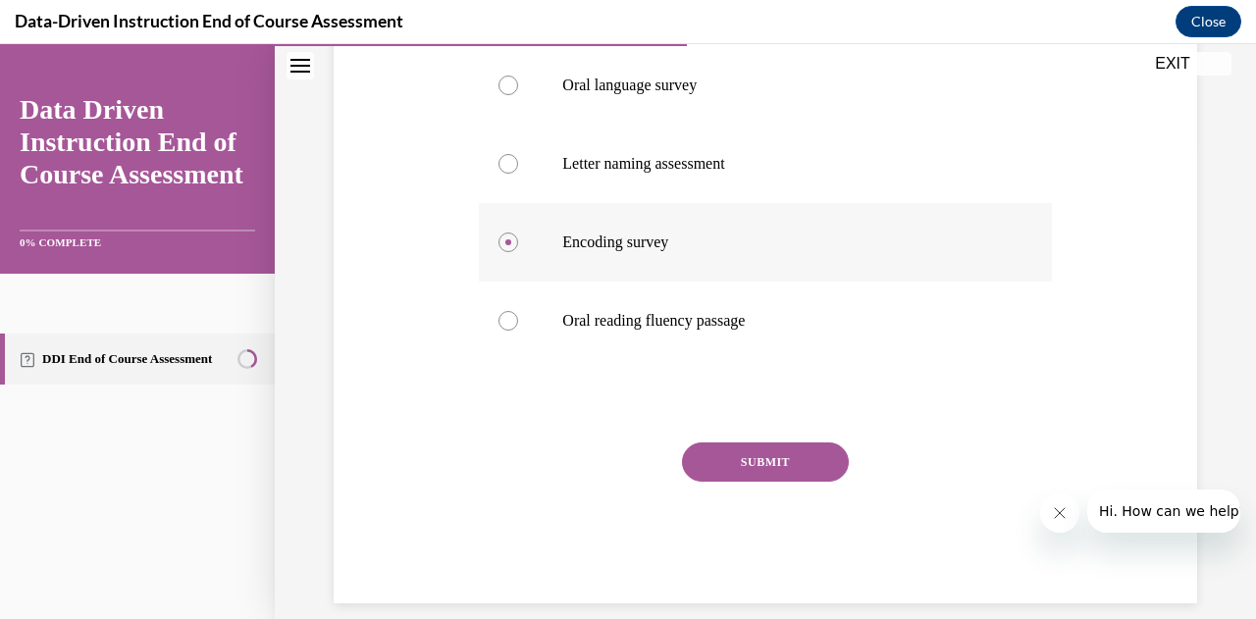
scroll to position [498, 0]
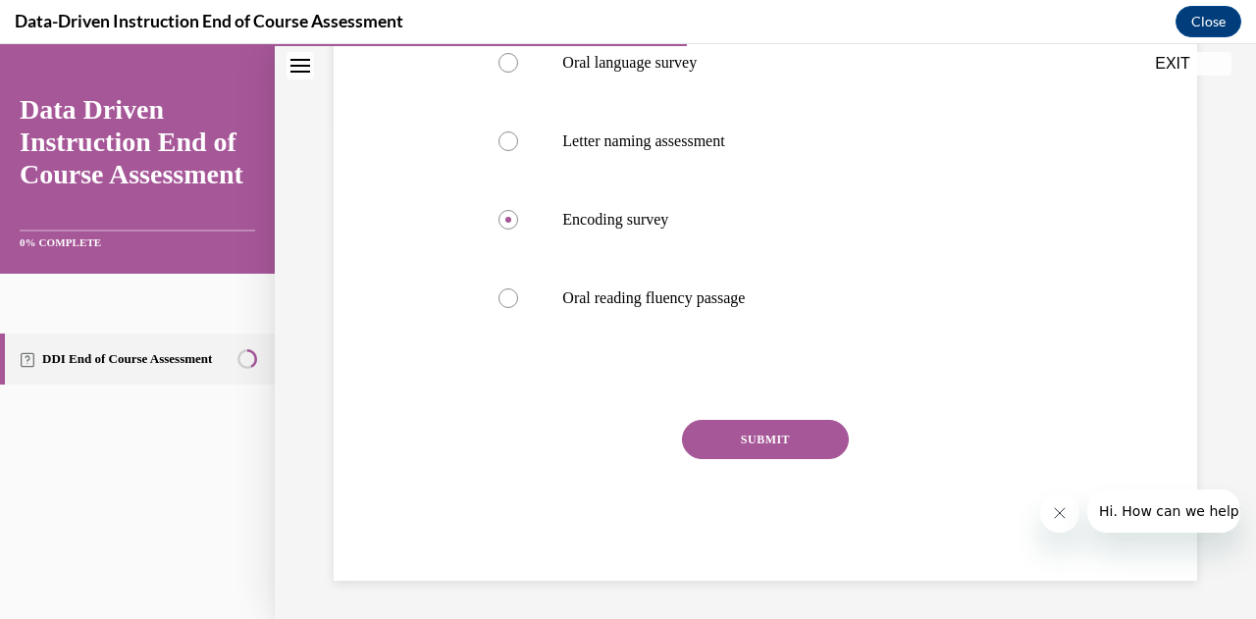
click at [724, 437] on button "SUBMIT" at bounding box center [765, 439] width 167 height 39
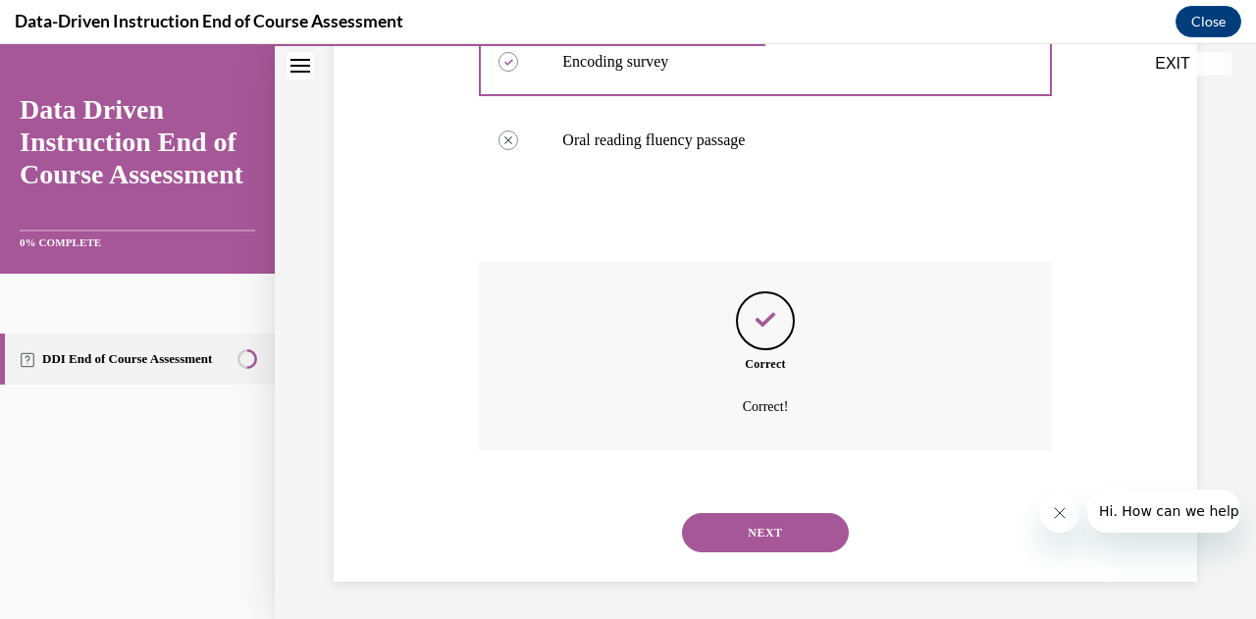
scroll to position [657, 0]
click at [736, 522] on button "NEXT" at bounding box center [765, 531] width 167 height 39
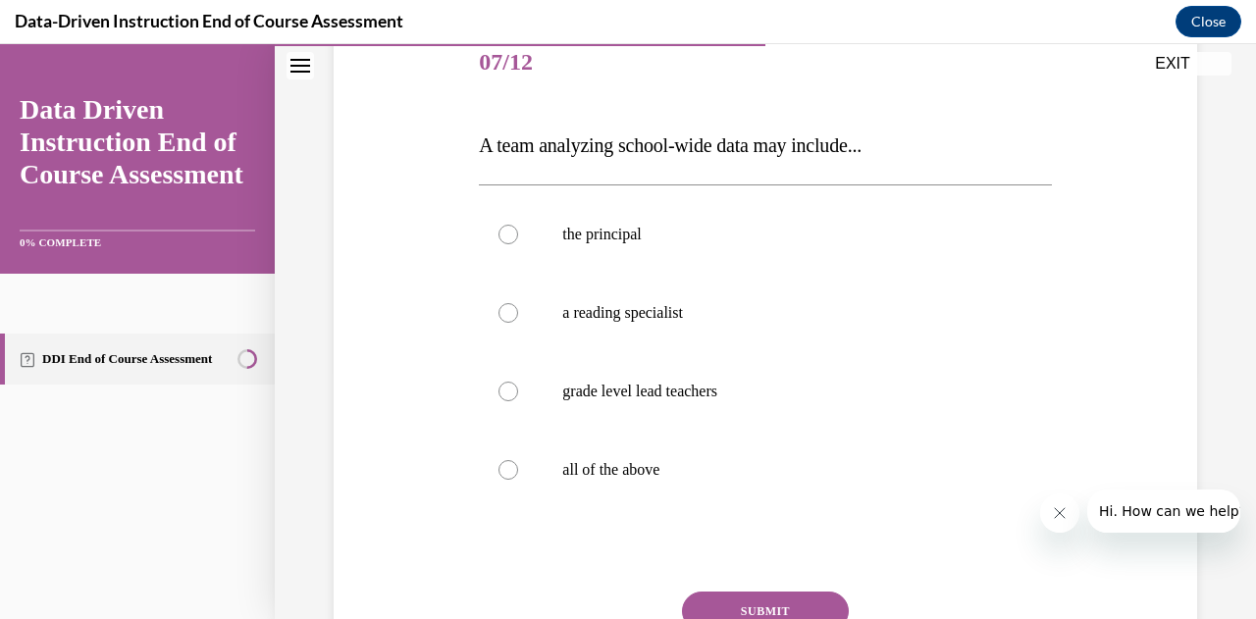
scroll to position [269, 0]
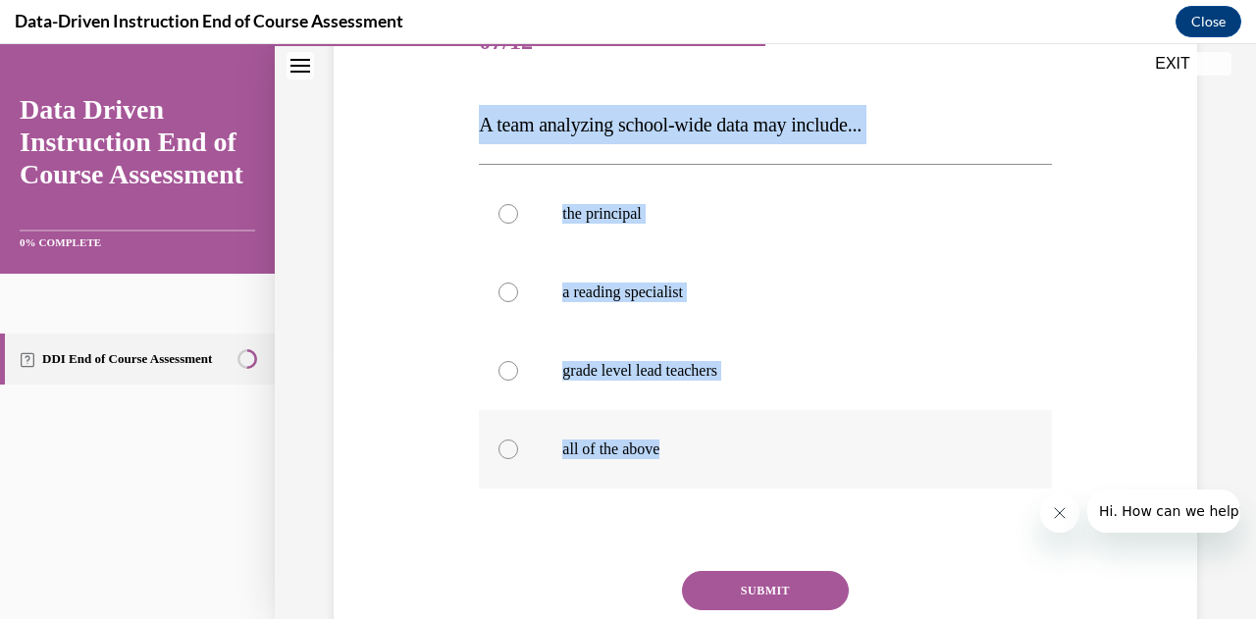
drag, startPoint x: 473, startPoint y: 123, endPoint x: 797, endPoint y: 442, distance: 454.4
click at [797, 442] on div "Question 07/12 A team analyzing school-wide data may include... the principal a…" at bounding box center [765, 352] width 582 height 757
copy div "A team analyzing school-wide data may include... the principal a reading specia…"
click at [512, 446] on div at bounding box center [508, 450] width 20 height 20
click at [512, 446] on input "all of the above" at bounding box center [508, 450] width 20 height 20
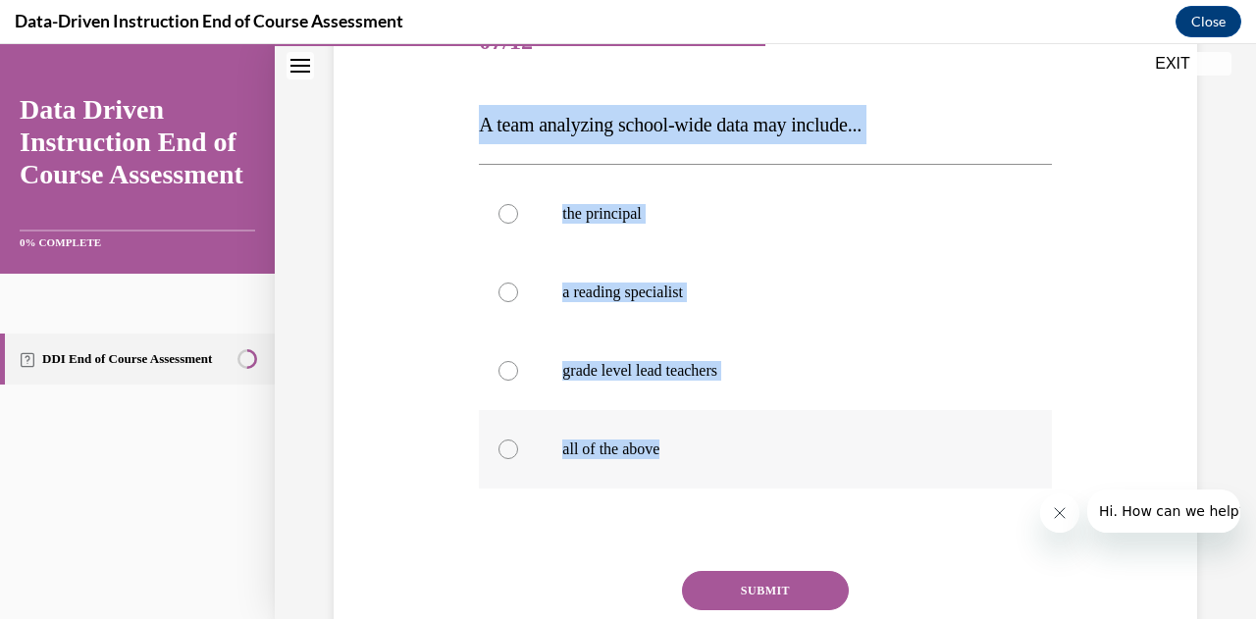
radio input "true"
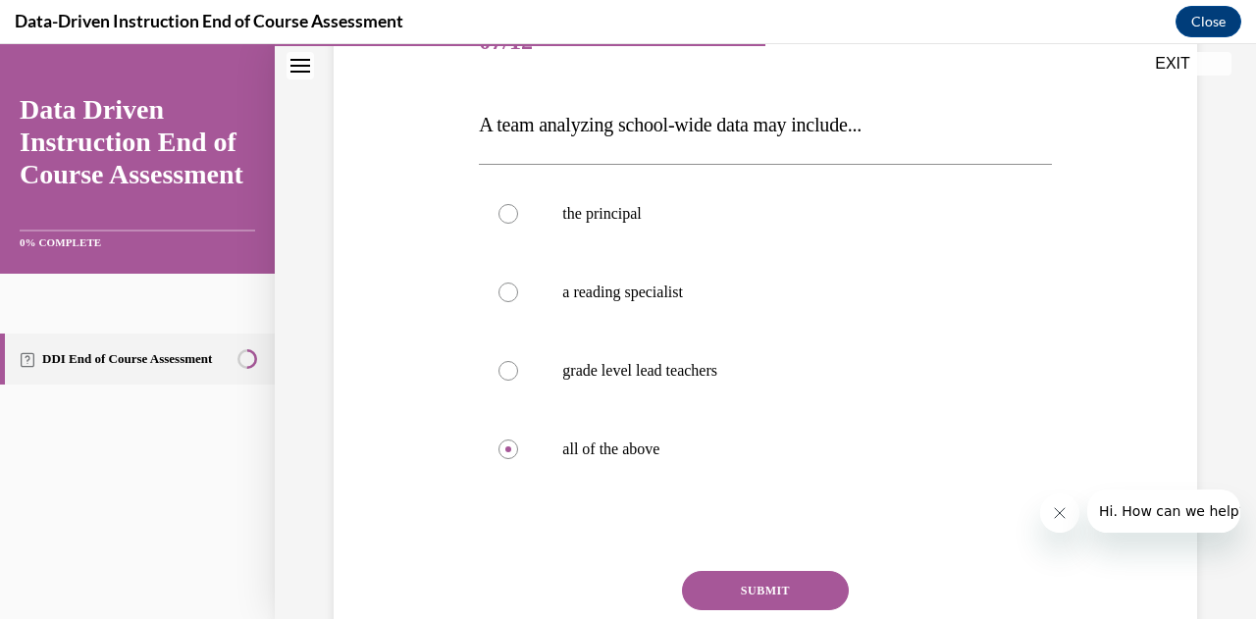
click at [755, 583] on button "SUBMIT" at bounding box center [765, 590] width 167 height 39
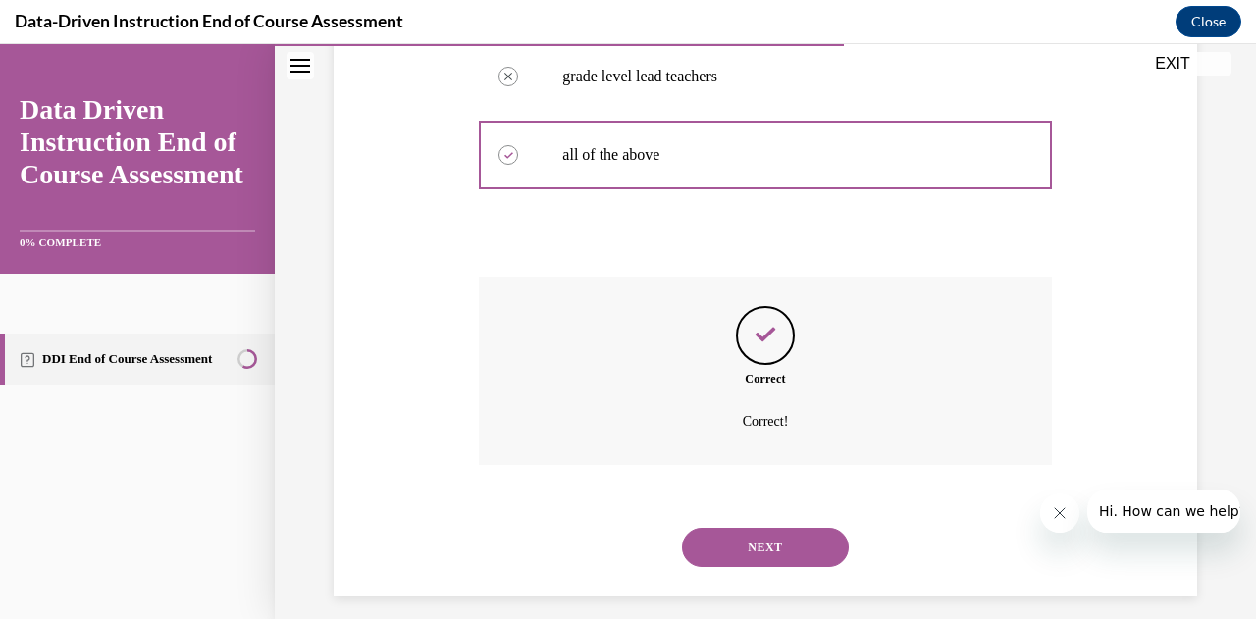
scroll to position [579, 0]
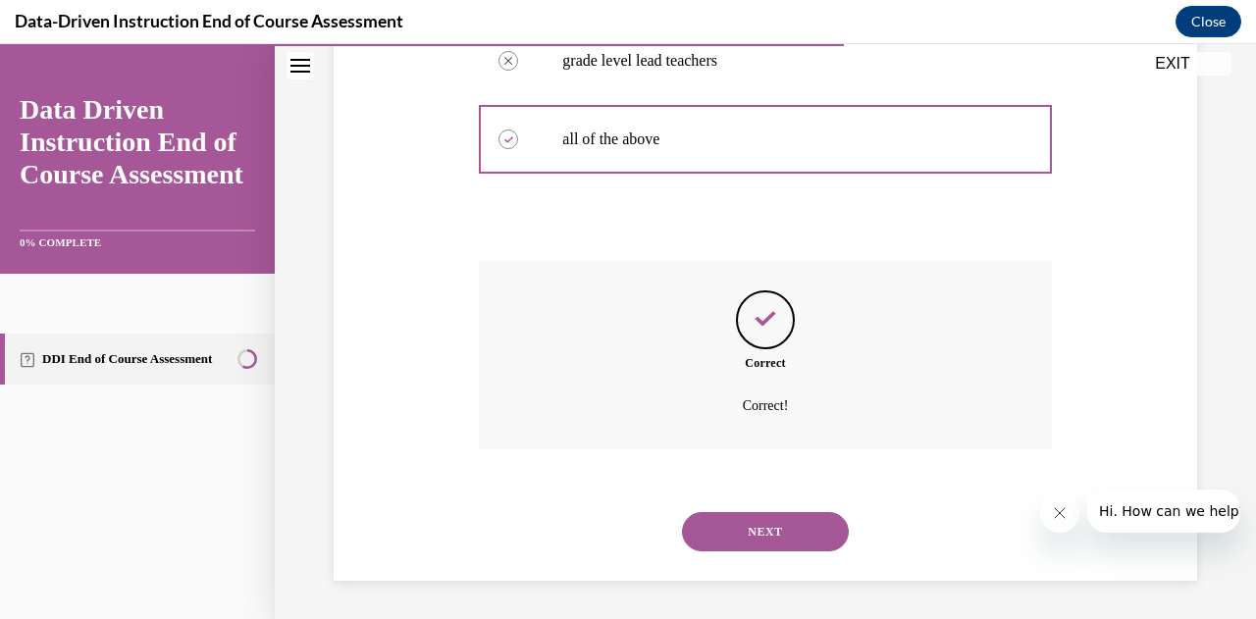
click at [740, 528] on button "NEXT" at bounding box center [765, 531] width 167 height 39
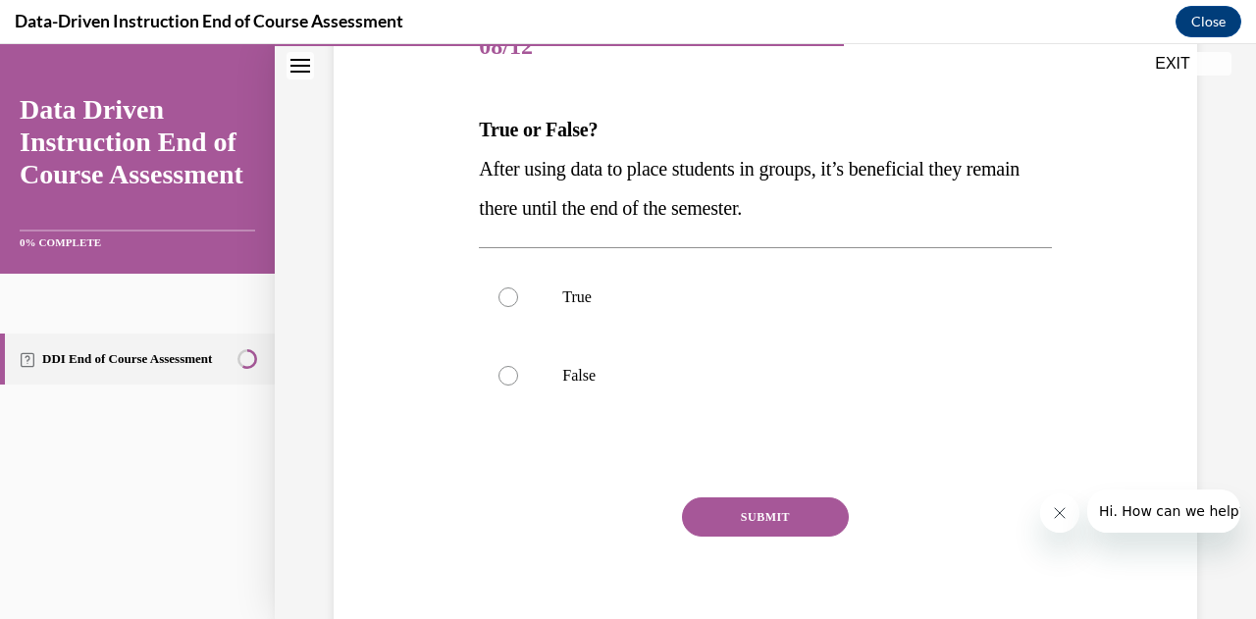
scroll to position [276, 0]
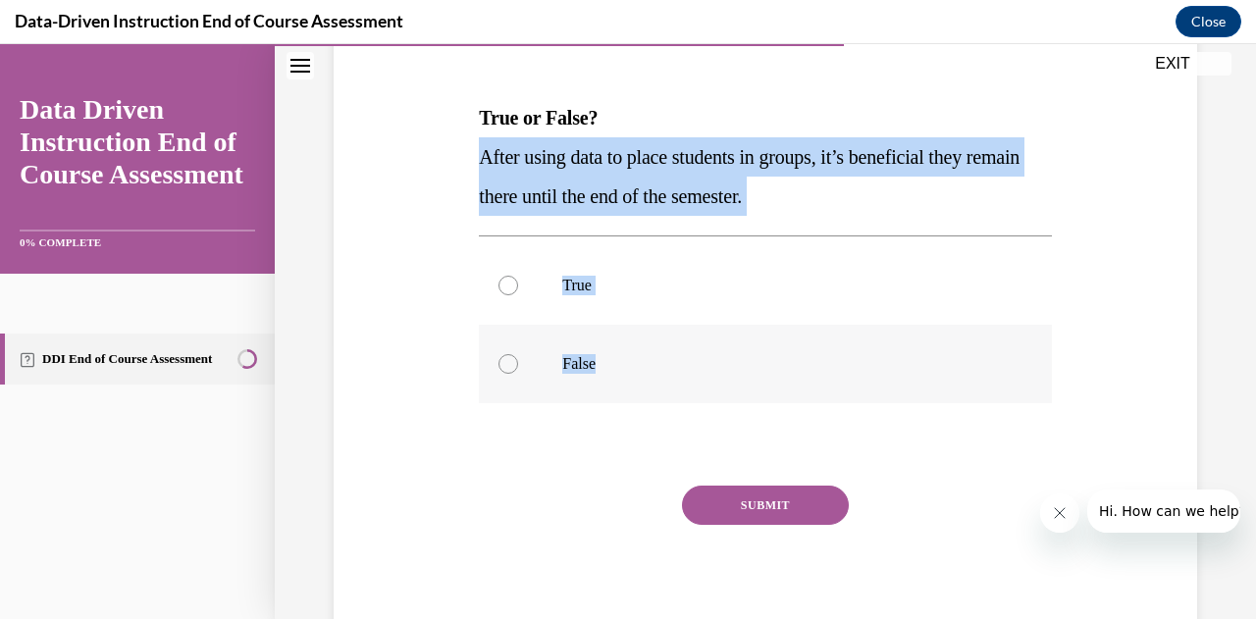
drag, startPoint x: 477, startPoint y: 152, endPoint x: 665, endPoint y: 387, distance: 300.8
click at [665, 387] on div "Question 08/12 True or False? After using data to place students in groups, it’…" at bounding box center [765, 322] width 572 height 650
copy div "After using data to place students in groups, it’s beneficial they remain there…"
click at [509, 368] on div at bounding box center [508, 364] width 20 height 20
click at [509, 368] on input "False" at bounding box center [508, 364] width 20 height 20
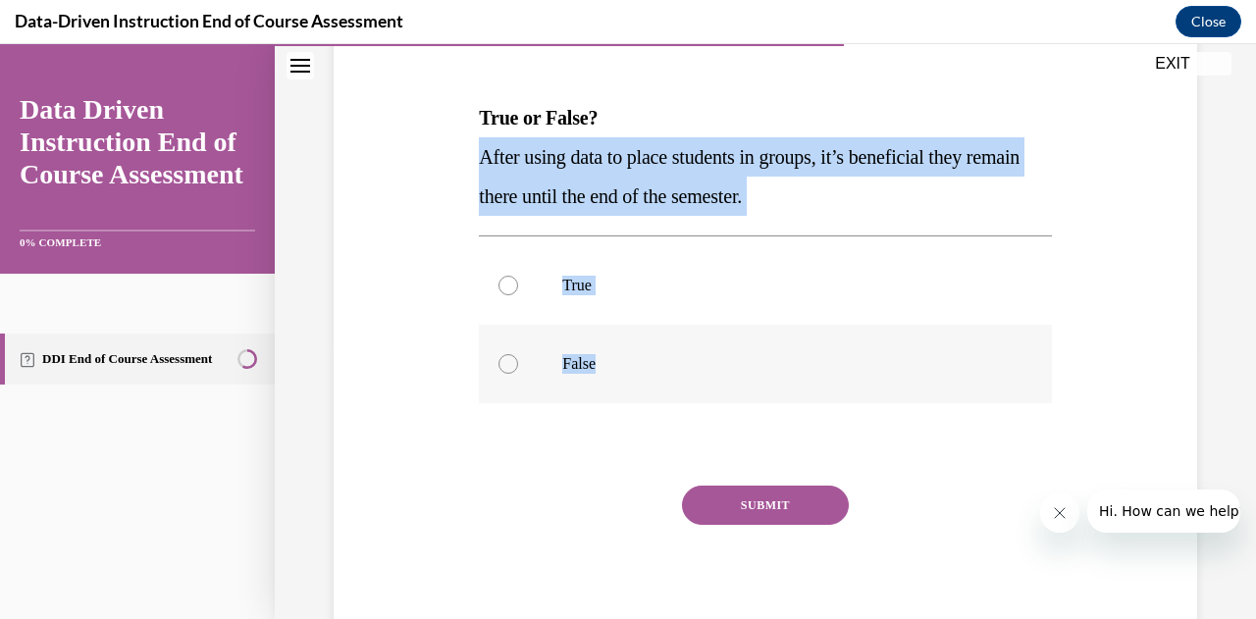
radio input "true"
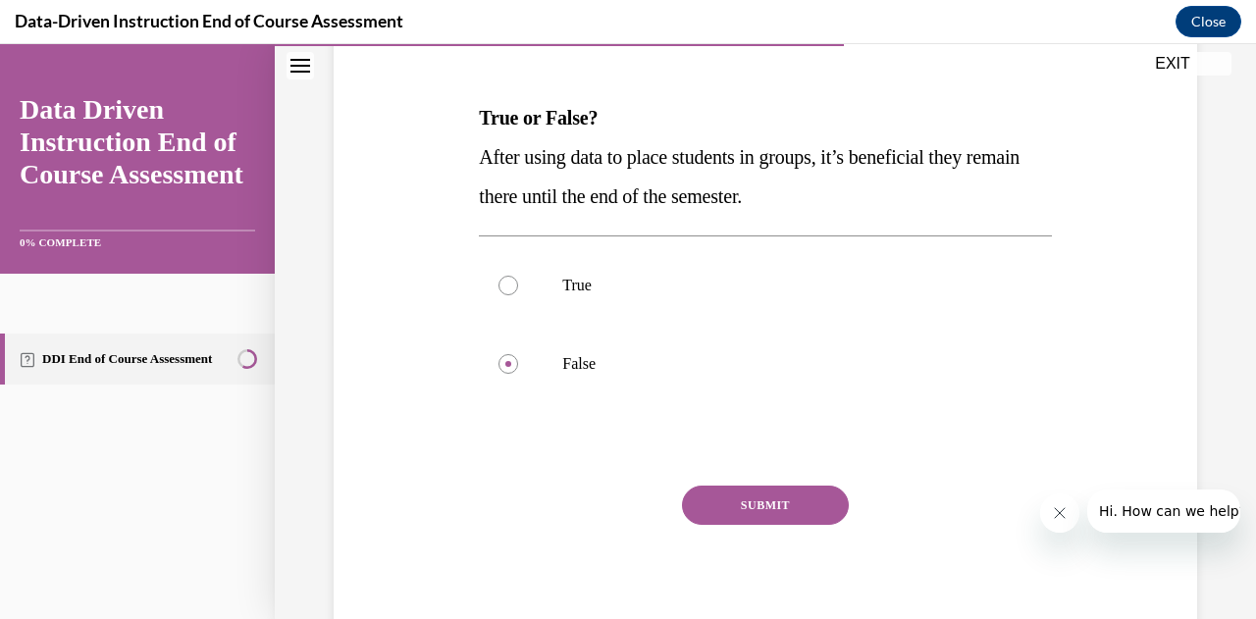
click at [747, 511] on button "SUBMIT" at bounding box center [765, 505] width 167 height 39
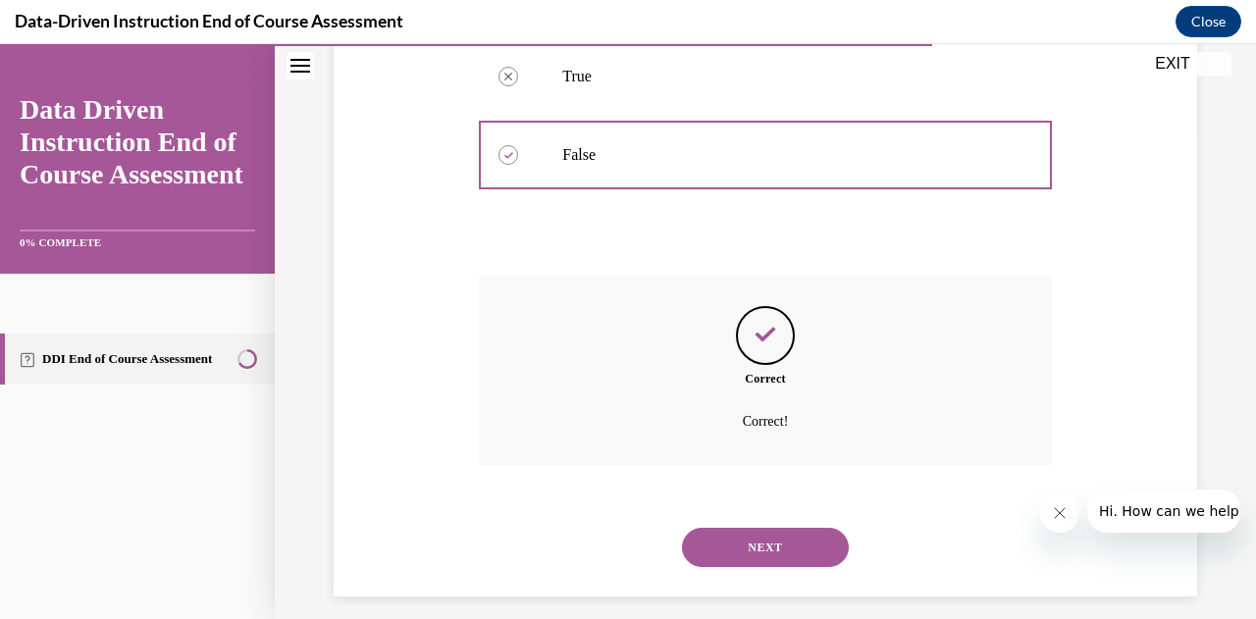
scroll to position [500, 0]
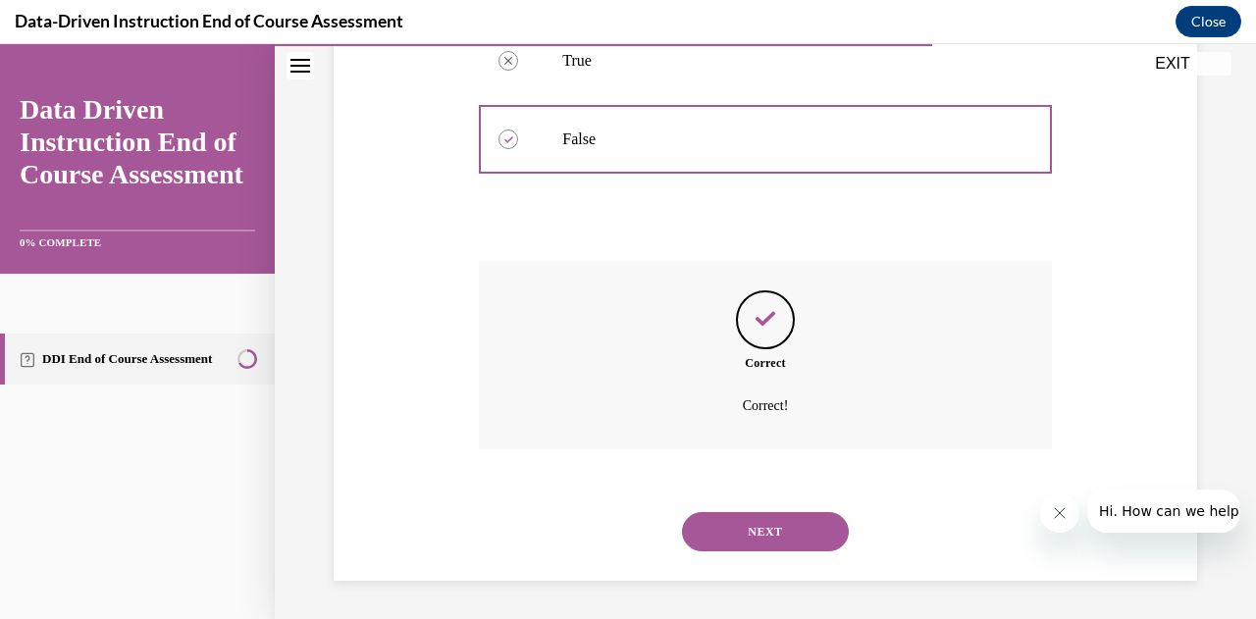
click at [752, 541] on button "NEXT" at bounding box center [765, 531] width 167 height 39
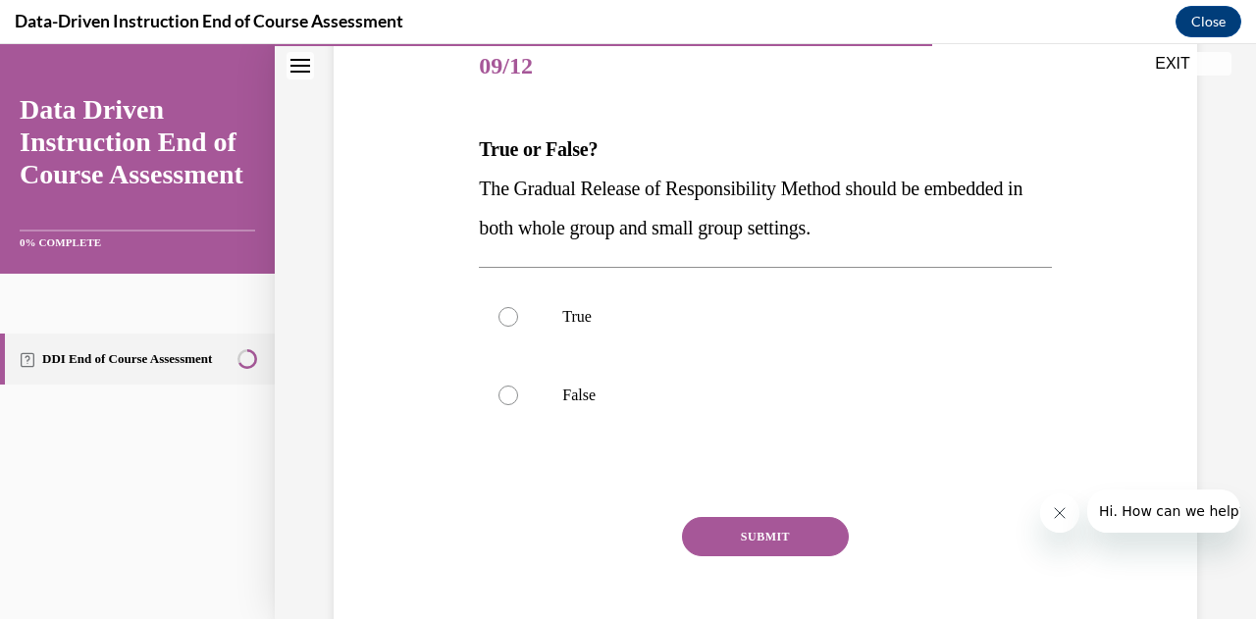
scroll to position [245, 0]
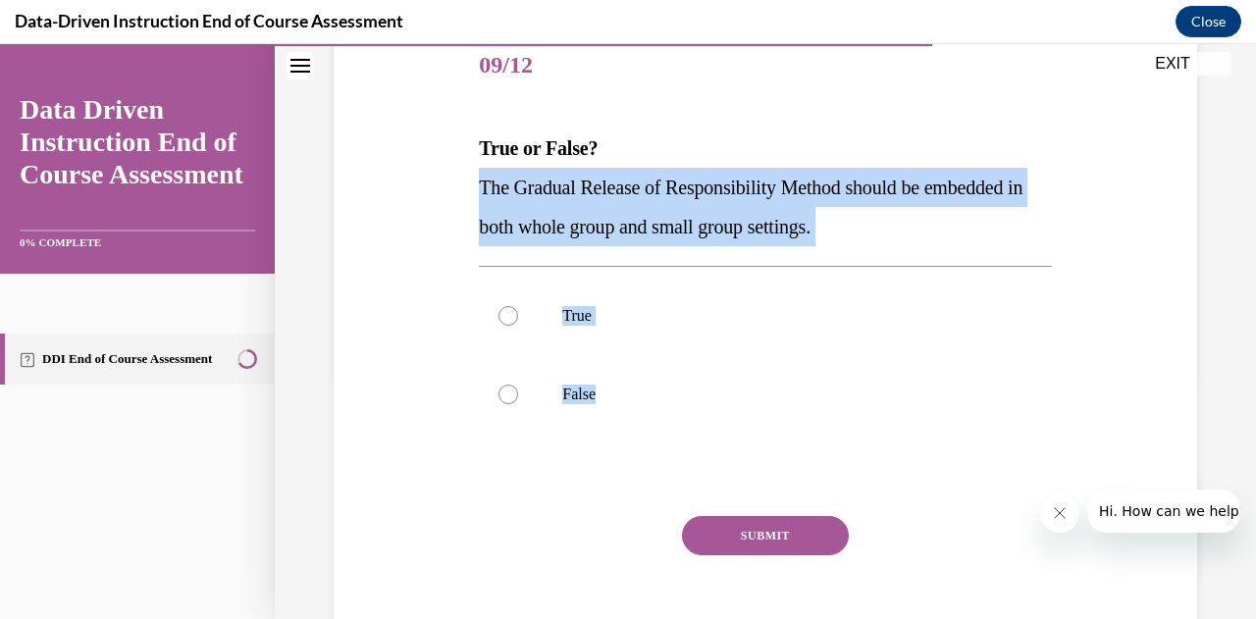
drag, startPoint x: 477, startPoint y: 184, endPoint x: 663, endPoint y: 443, distance: 319.1
click at [663, 443] on div "Question 09/12 True or False? The Gradual Release of Responsibility Method shou…" at bounding box center [765, 352] width 572 height 650
copy div "The Gradual Release of Responsibility Method should be embedded in both whole g…"
click at [510, 322] on div at bounding box center [508, 316] width 20 height 20
click at [510, 322] on input "True" at bounding box center [508, 316] width 20 height 20
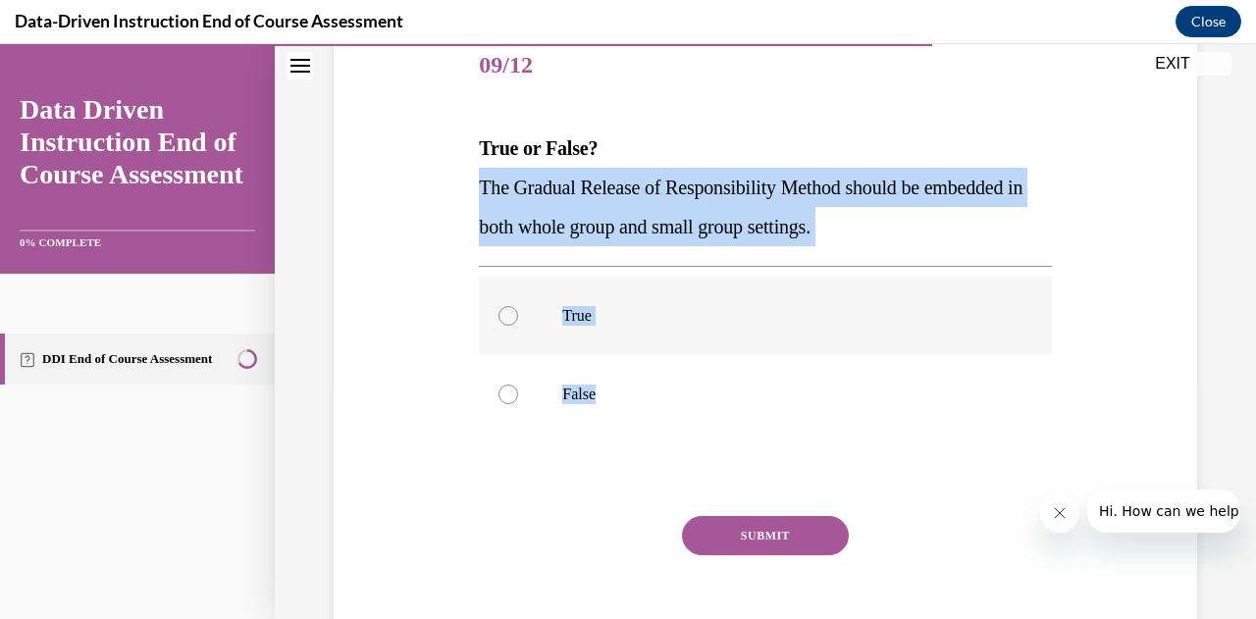
radio input "true"
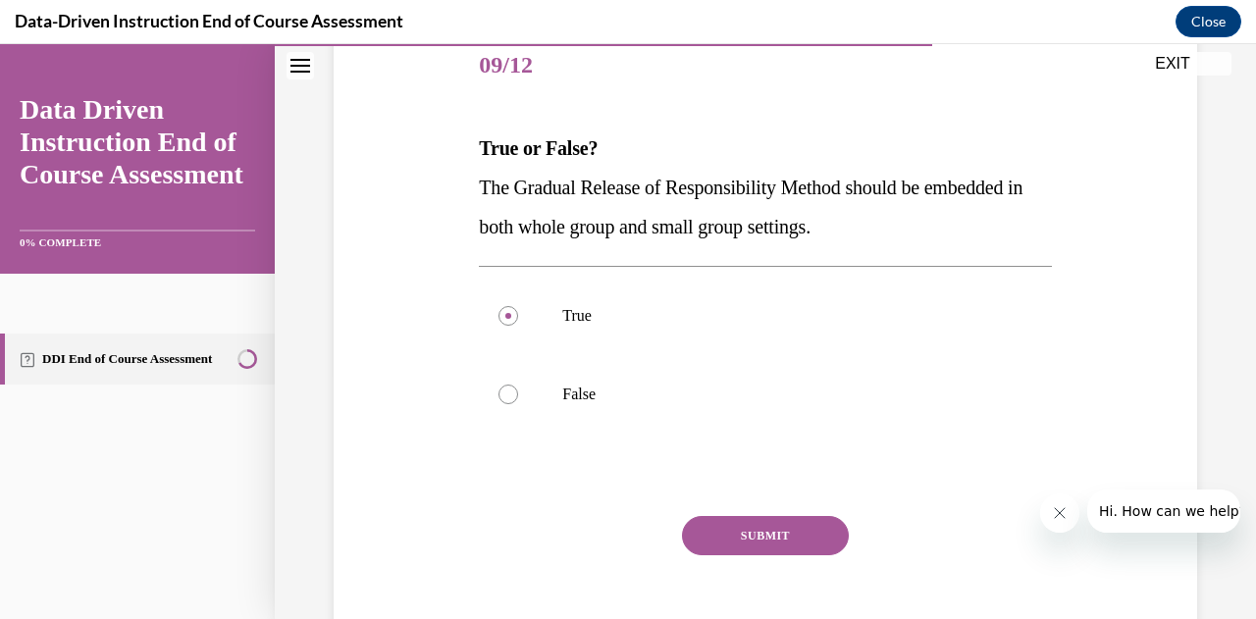
click at [705, 542] on button "SUBMIT" at bounding box center [765, 535] width 167 height 39
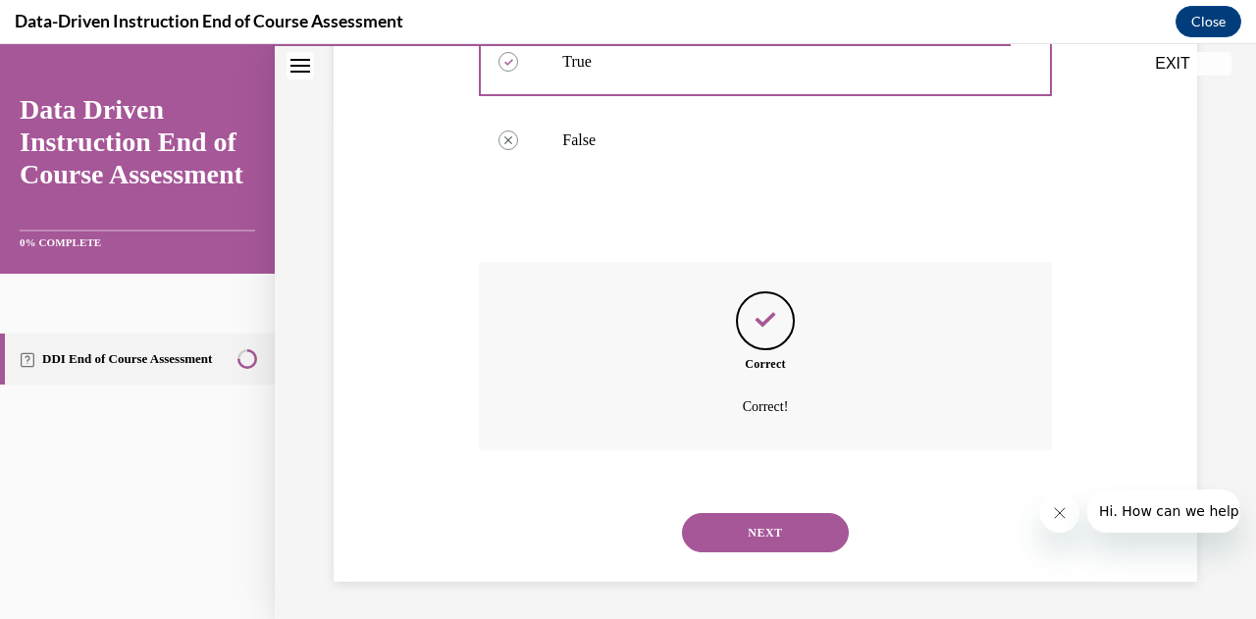
scroll to position [500, 0]
click at [705, 535] on button "NEXT" at bounding box center [765, 531] width 167 height 39
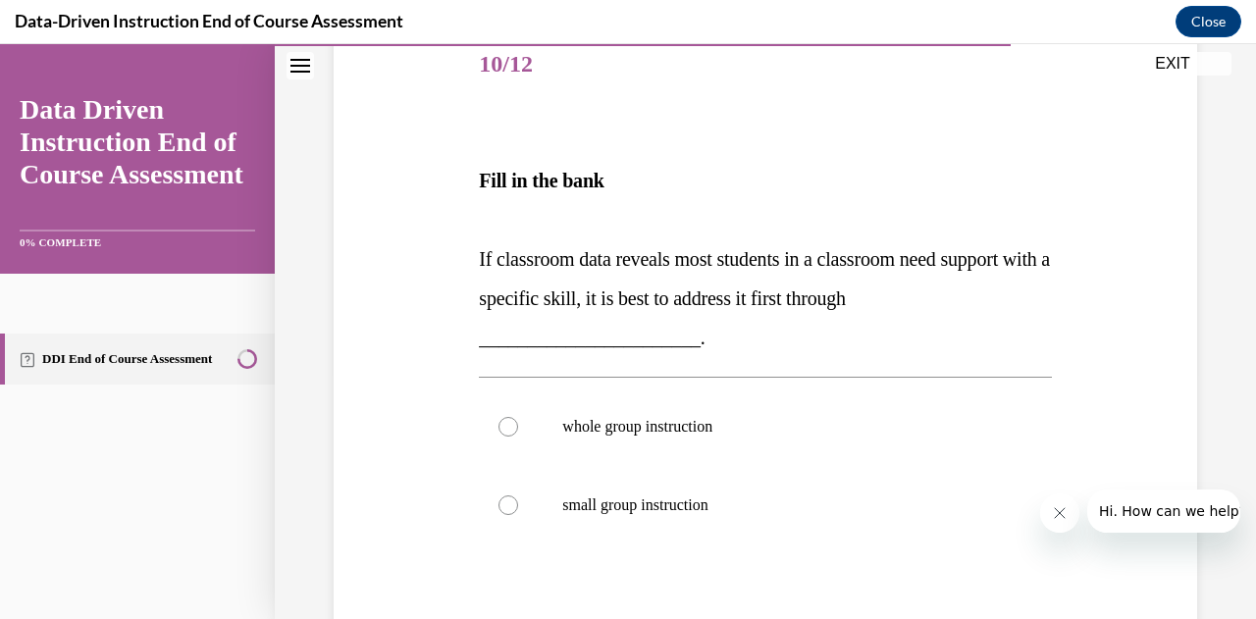
scroll to position [269, 0]
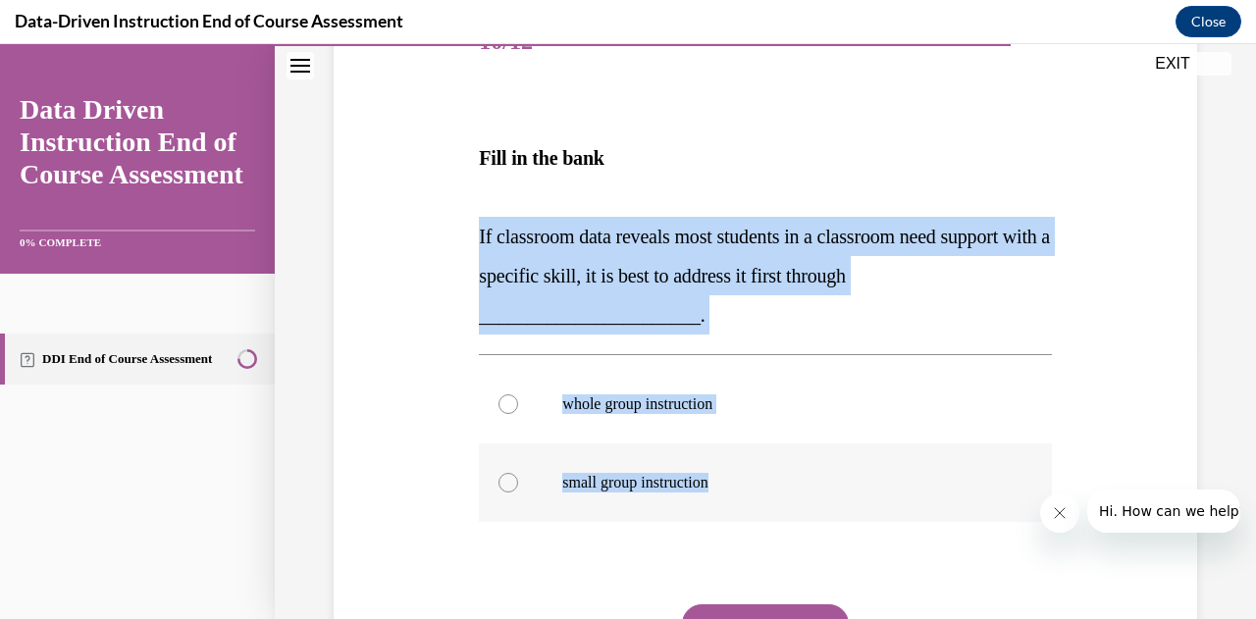
drag, startPoint x: 467, startPoint y: 235, endPoint x: 733, endPoint y: 468, distance: 353.2
click at [733, 468] on div "Question 10/12 Fill in the bank If classroom data reveals most students in a cl…" at bounding box center [765, 355] width 873 height 820
copy div "If classroom data reveals most students in a classroom need support with a spec…"
click at [508, 413] on div at bounding box center [508, 404] width 20 height 20
click at [508, 413] on input "whole group instruction" at bounding box center [508, 404] width 20 height 20
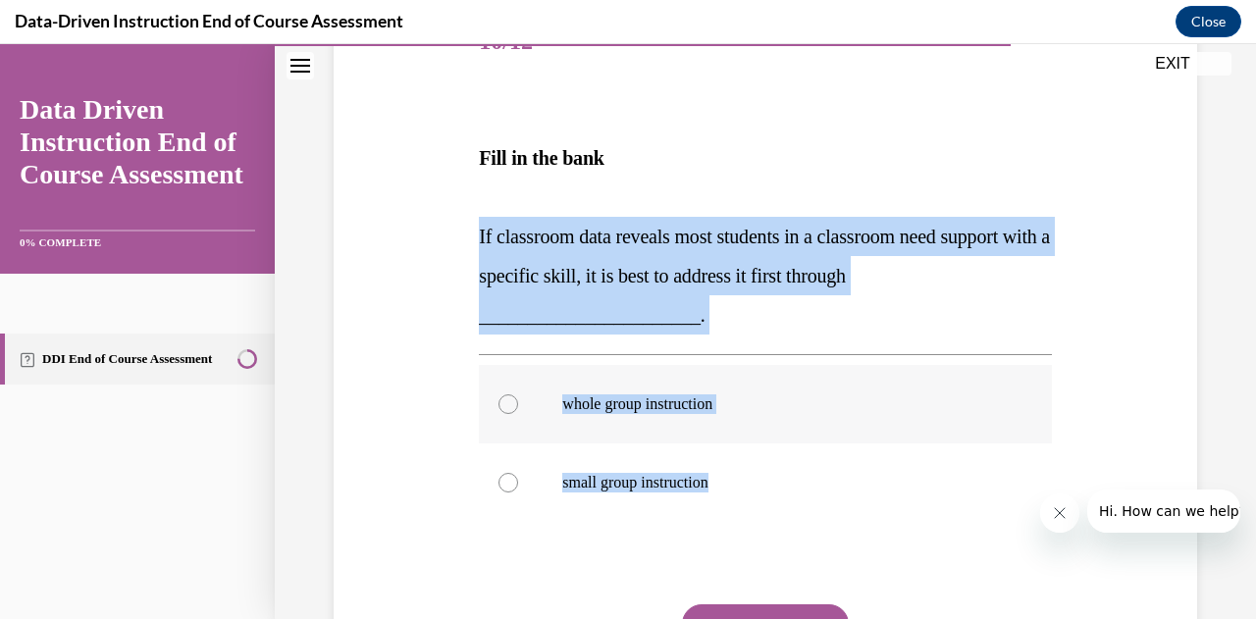
radio input "true"
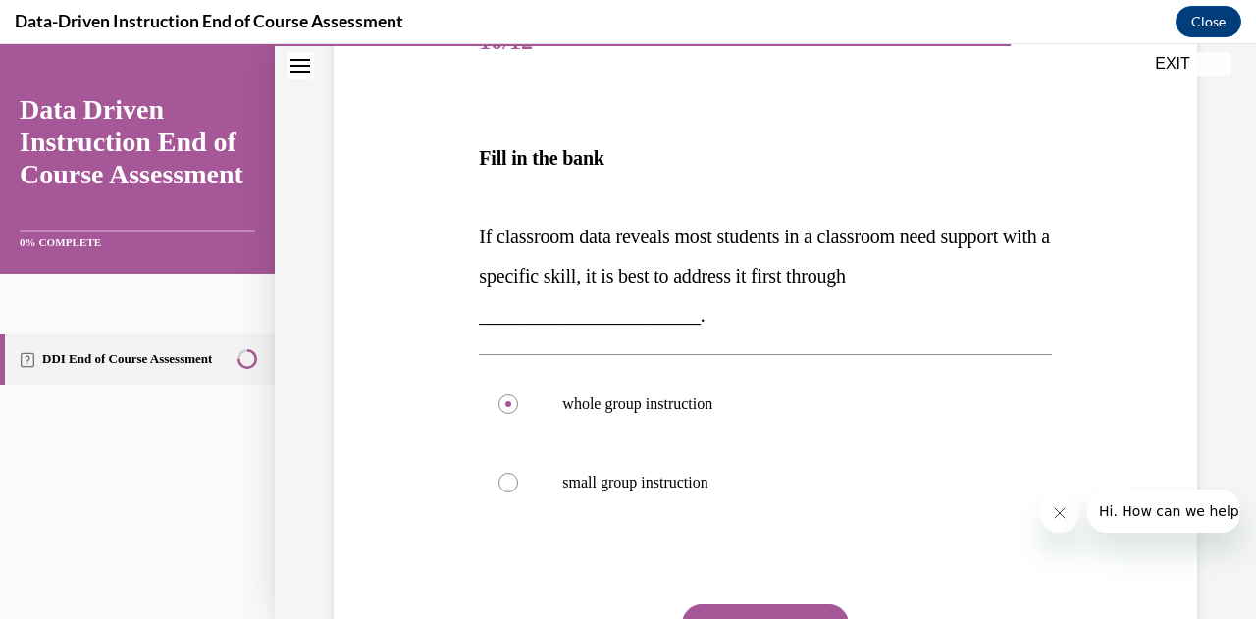
click at [750, 604] on button "SUBMIT" at bounding box center [765, 623] width 167 height 39
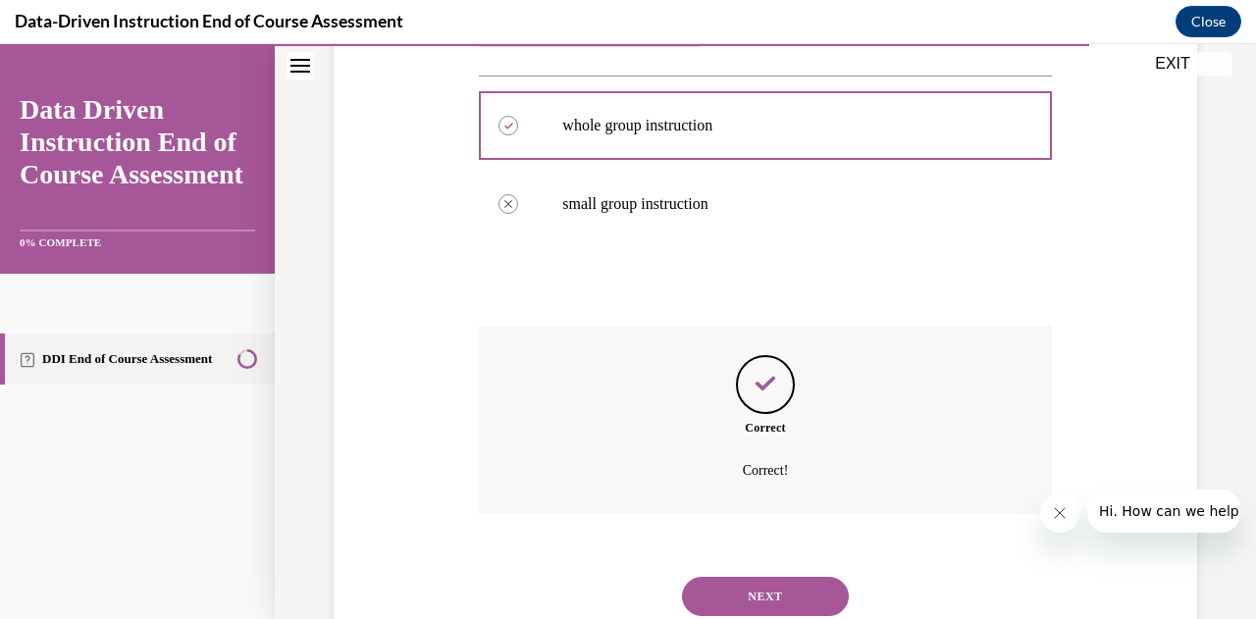
scroll to position [612, 0]
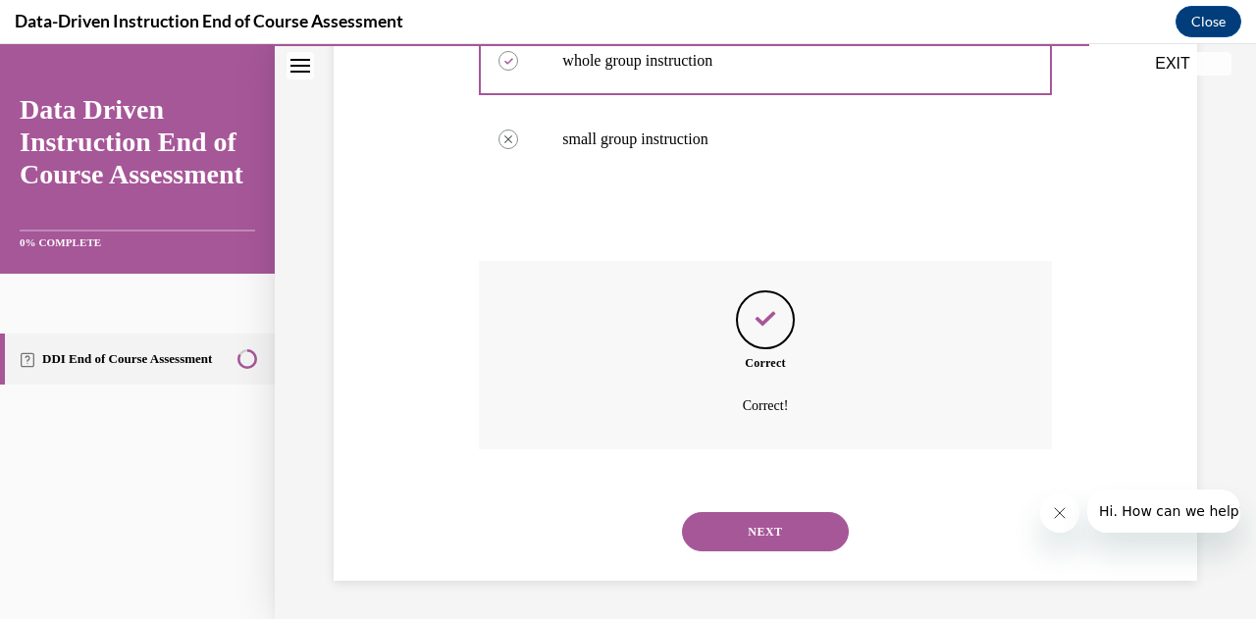
click at [752, 521] on button "NEXT" at bounding box center [765, 531] width 167 height 39
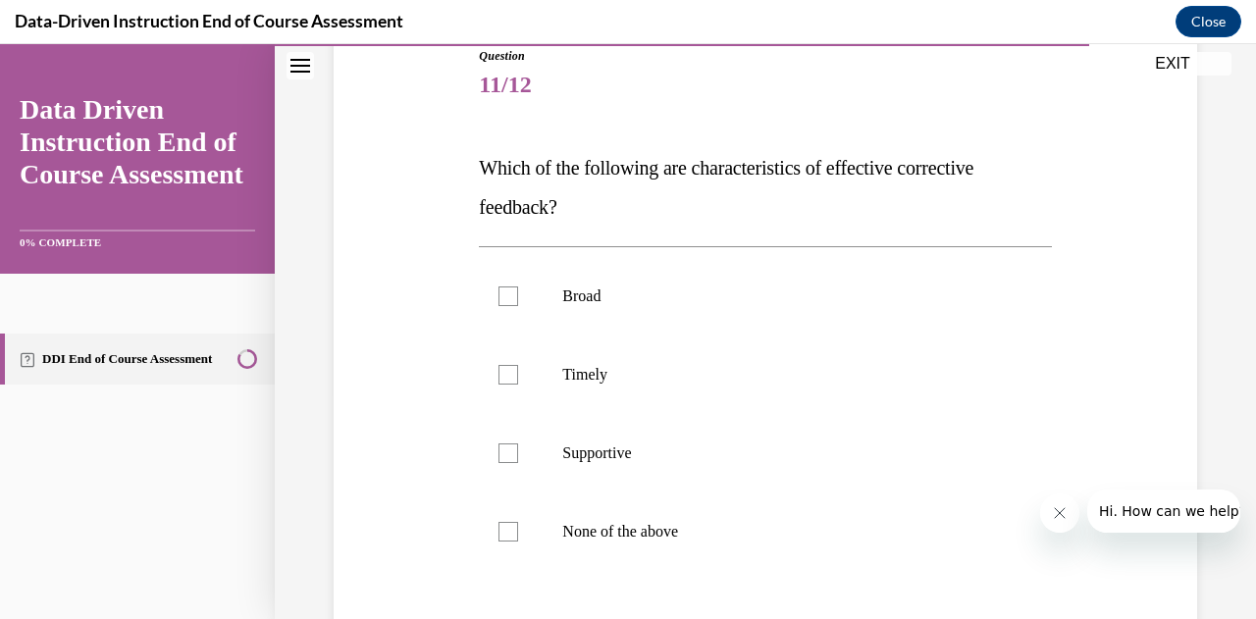
scroll to position [334, 0]
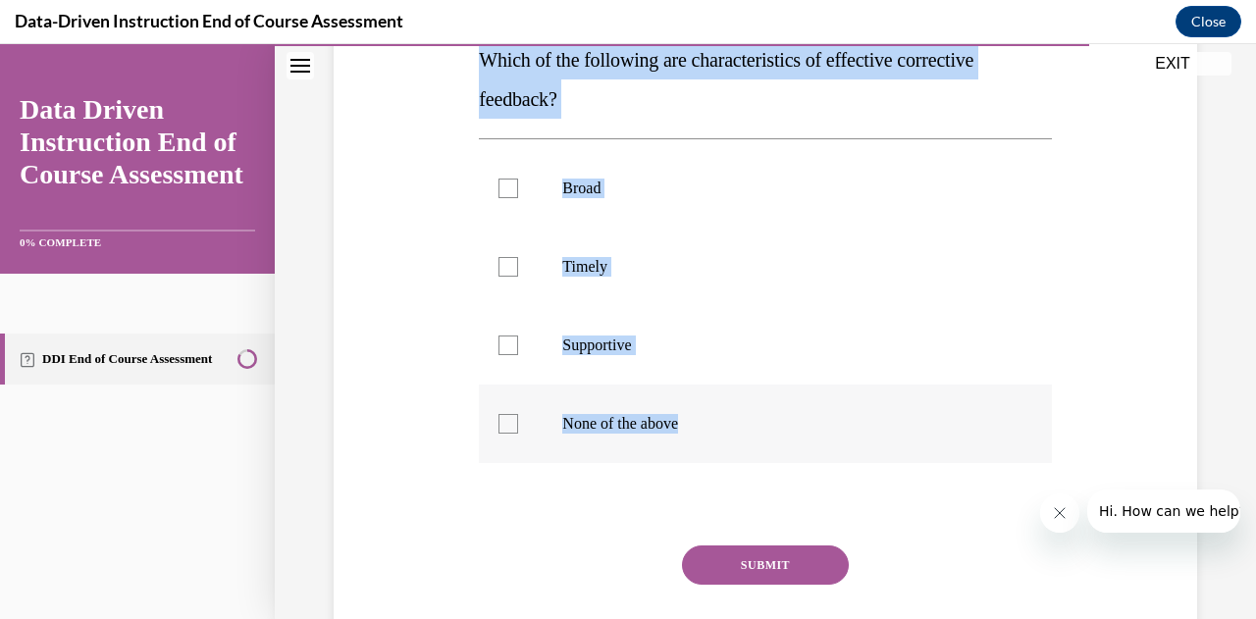
drag, startPoint x: 471, startPoint y: 62, endPoint x: 715, endPoint y: 421, distance: 434.3
click at [715, 421] on div "Question 11/12 Which of the following are characteristics of effective correcti…" at bounding box center [765, 308] width 582 height 797
copy div "Which of the following are characteristics of effective corrective feedback? Br…"
click at [513, 268] on div at bounding box center [508, 267] width 20 height 20
click at [513, 268] on input "Timely" at bounding box center [508, 267] width 20 height 20
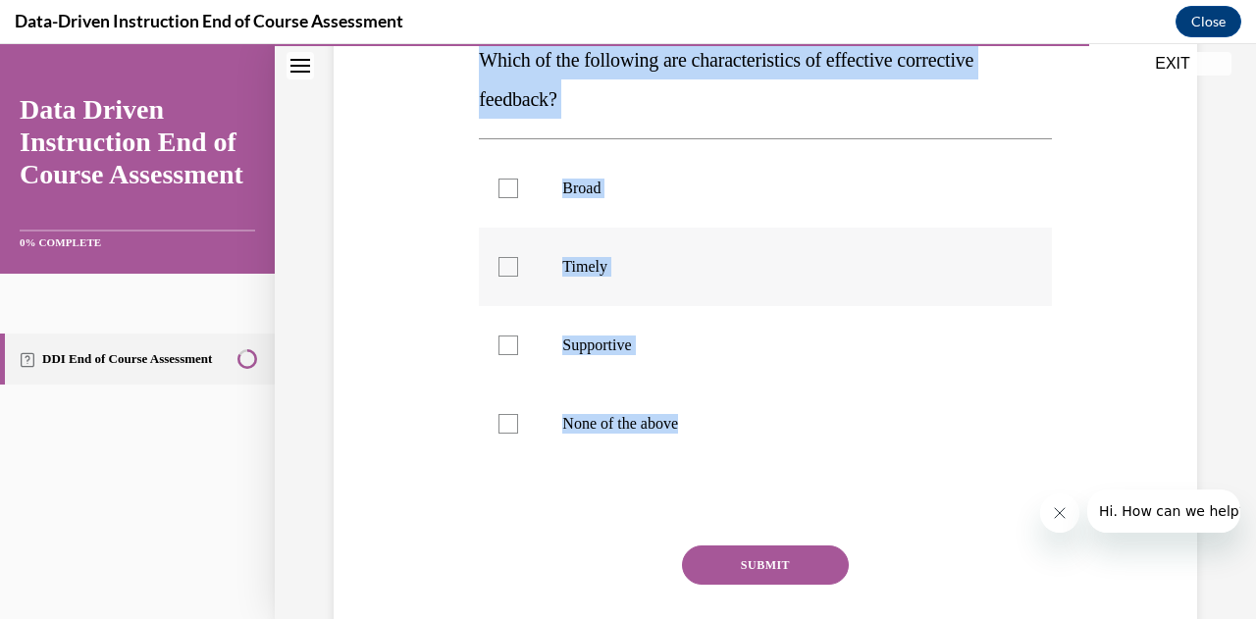
checkbox input "true"
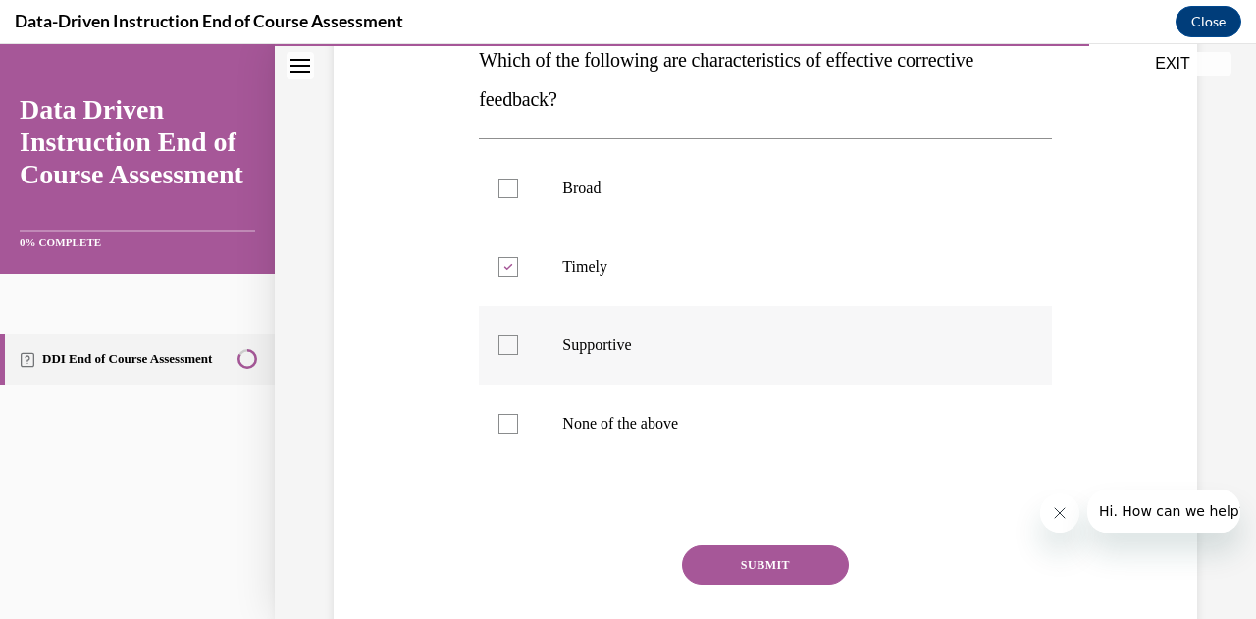
click at [507, 352] on div at bounding box center [508, 346] width 20 height 20
click at [507, 352] on input "Supportive" at bounding box center [508, 346] width 20 height 20
checkbox input "true"
click at [756, 566] on button "SUBMIT" at bounding box center [765, 565] width 167 height 39
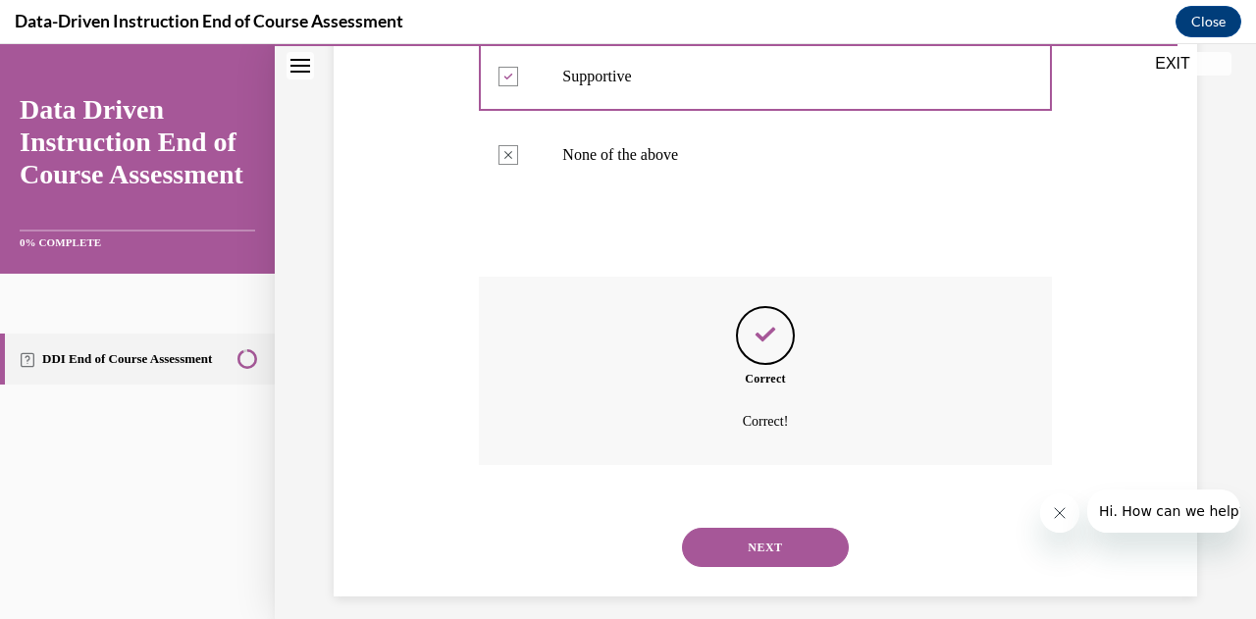
scroll to position [618, 0]
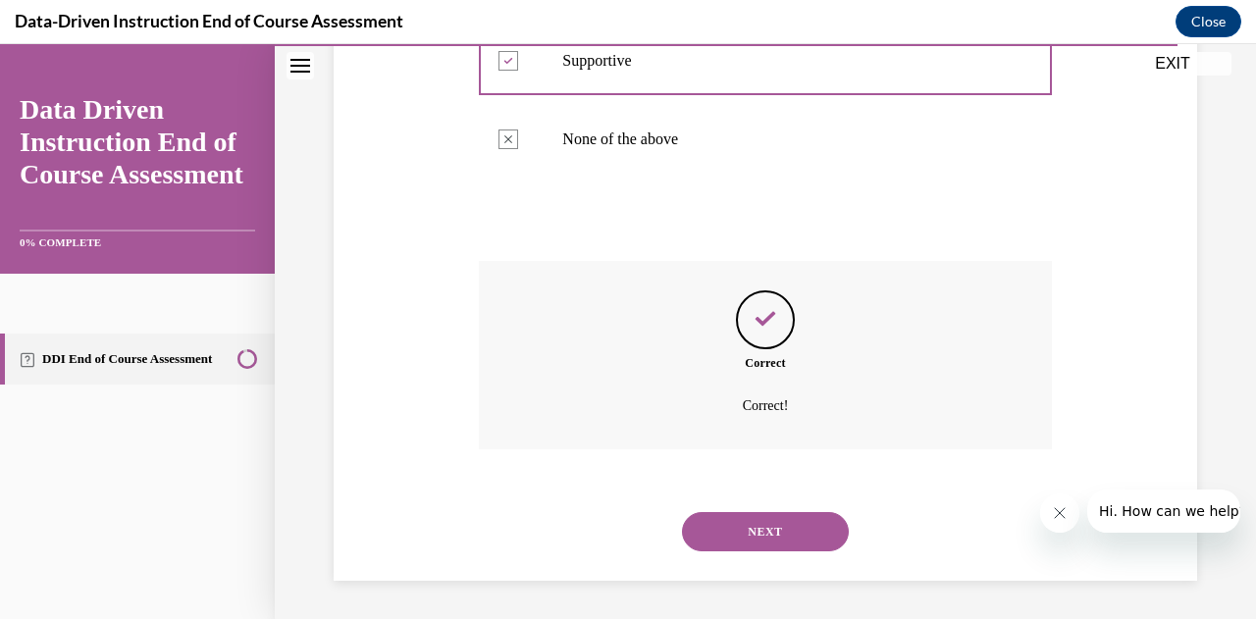
click at [758, 534] on button "NEXT" at bounding box center [765, 531] width 167 height 39
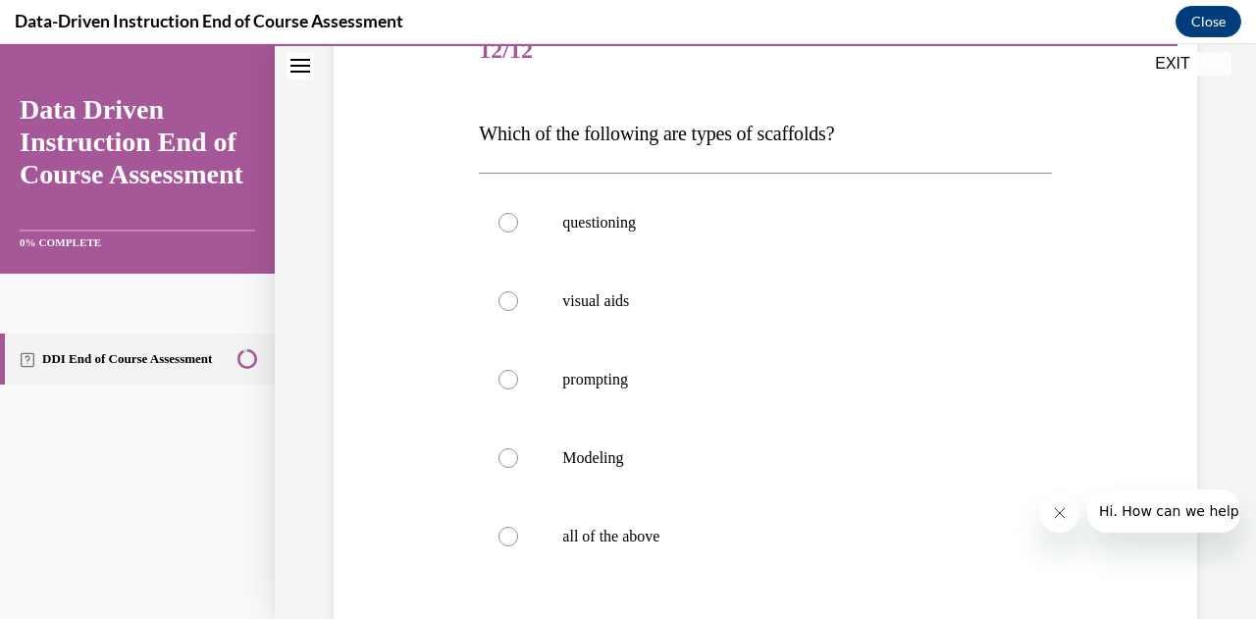
scroll to position [258, 0]
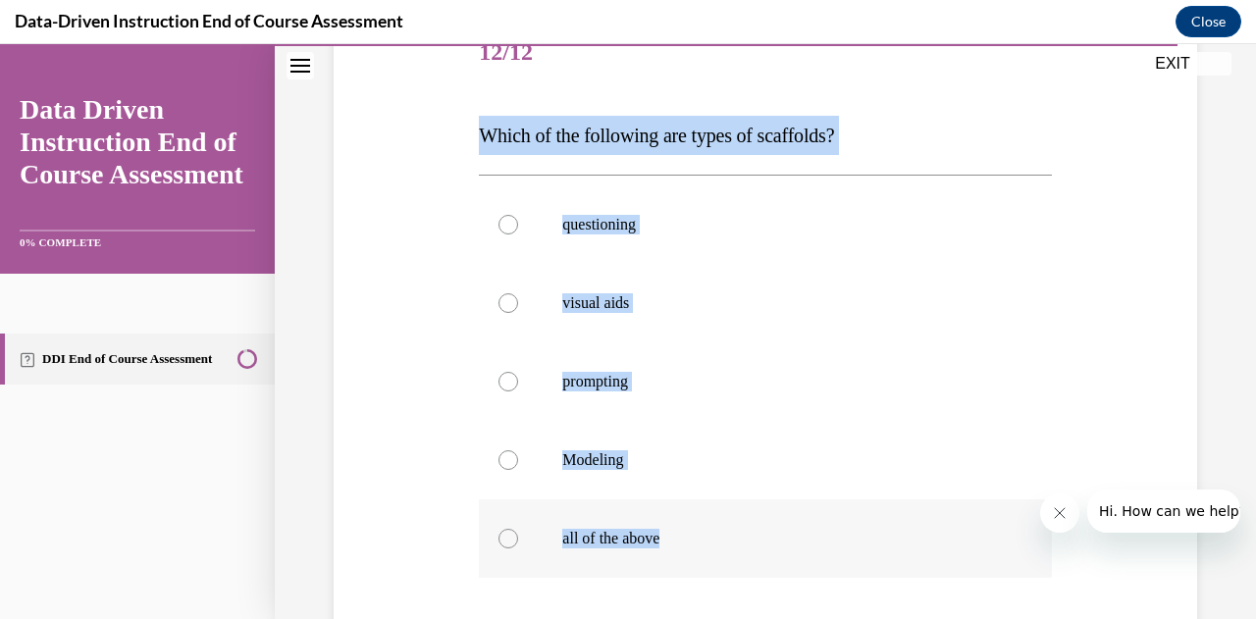
drag, startPoint x: 477, startPoint y: 130, endPoint x: 771, endPoint y: 572, distance: 530.7
click at [771, 572] on div "Question 12/12 Which of the following are types of scaffolds? questioning visua…" at bounding box center [765, 418] width 572 height 807
copy div "Which of the following are types of scaffolds? questioning visual aids promptin…"
click at [521, 541] on label "all of the above" at bounding box center [765, 538] width 572 height 78
click at [518, 541] on input "all of the above" at bounding box center [508, 539] width 20 height 20
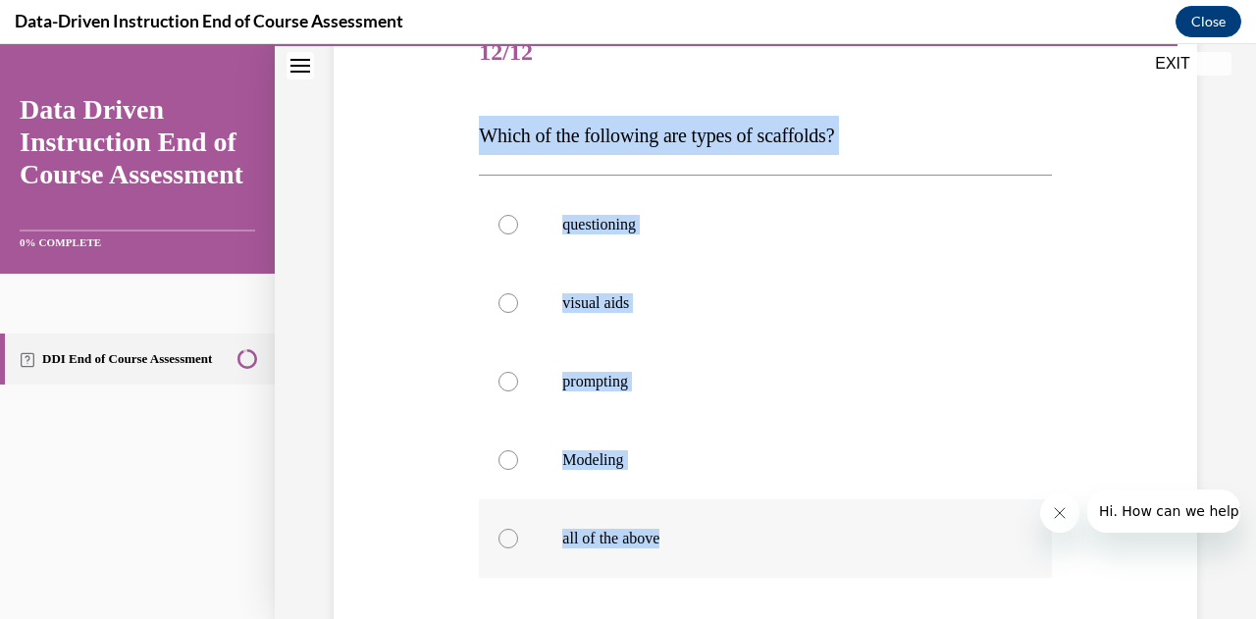
radio input "true"
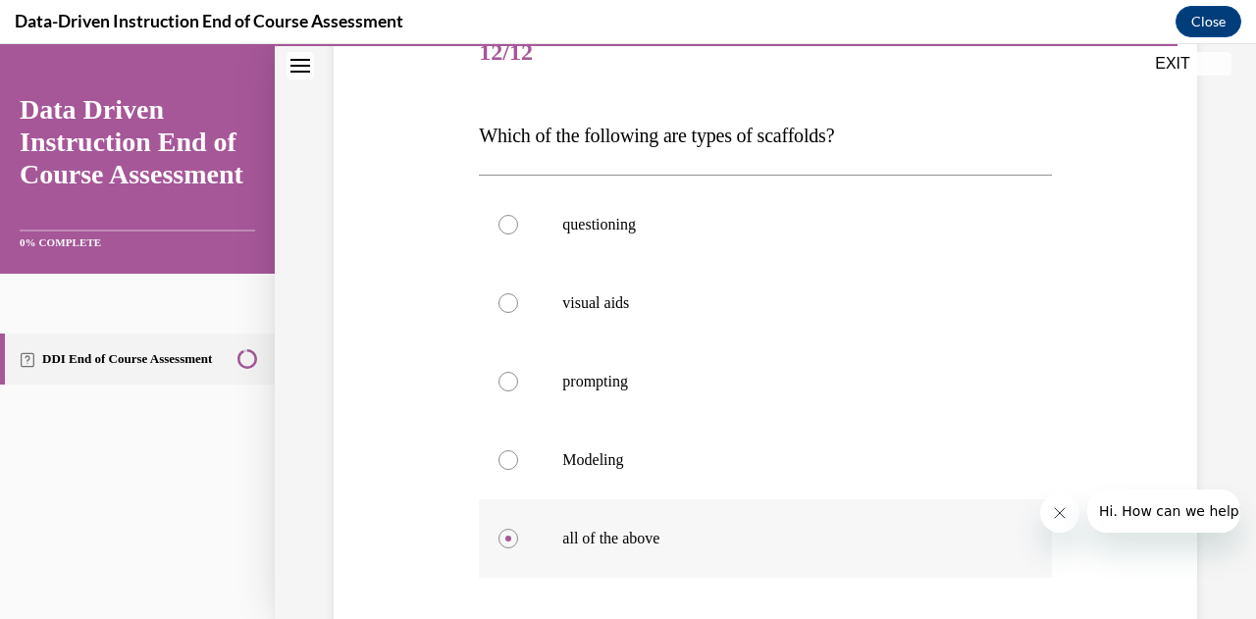
scroll to position [498, 0]
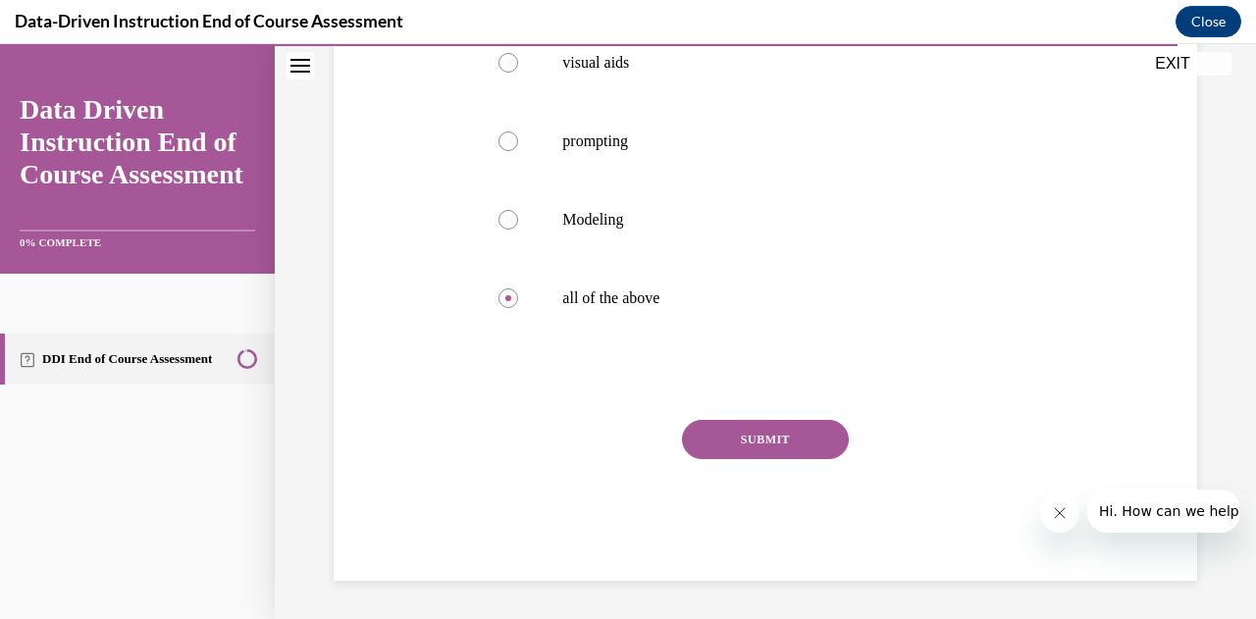
click at [717, 429] on button "SUBMIT" at bounding box center [765, 439] width 167 height 39
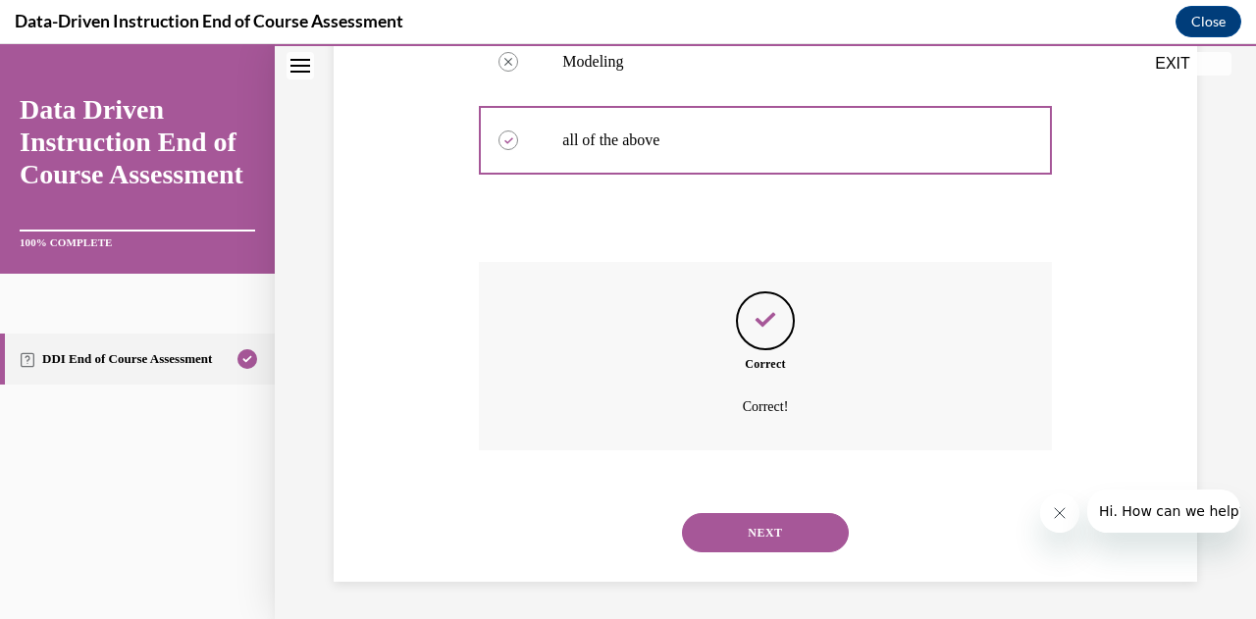
scroll to position [657, 0]
click at [728, 529] on button "NEXT" at bounding box center [765, 531] width 167 height 39
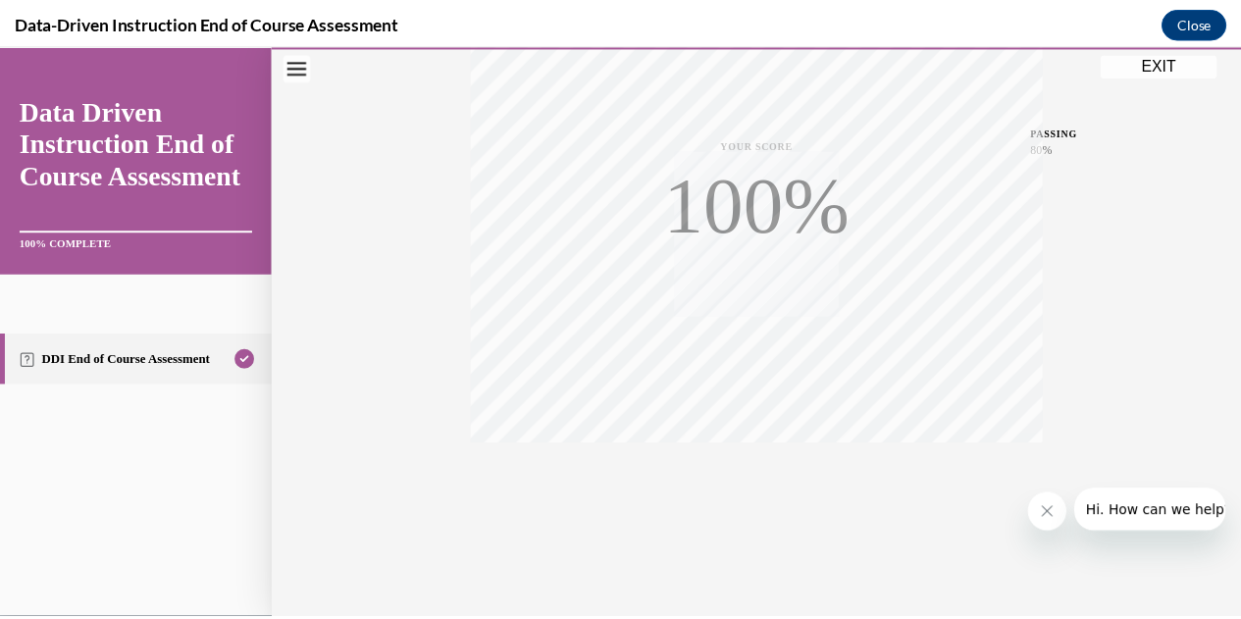
scroll to position [430, 0]
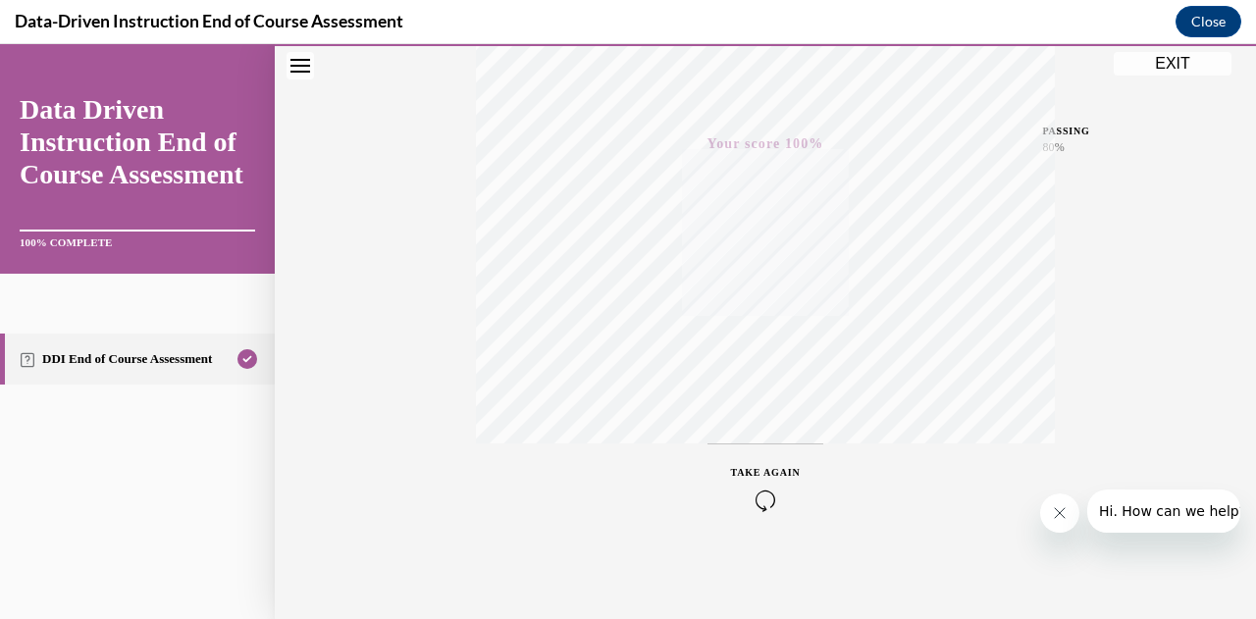
click at [1144, 64] on button "EXIT" at bounding box center [1173, 64] width 118 height 24
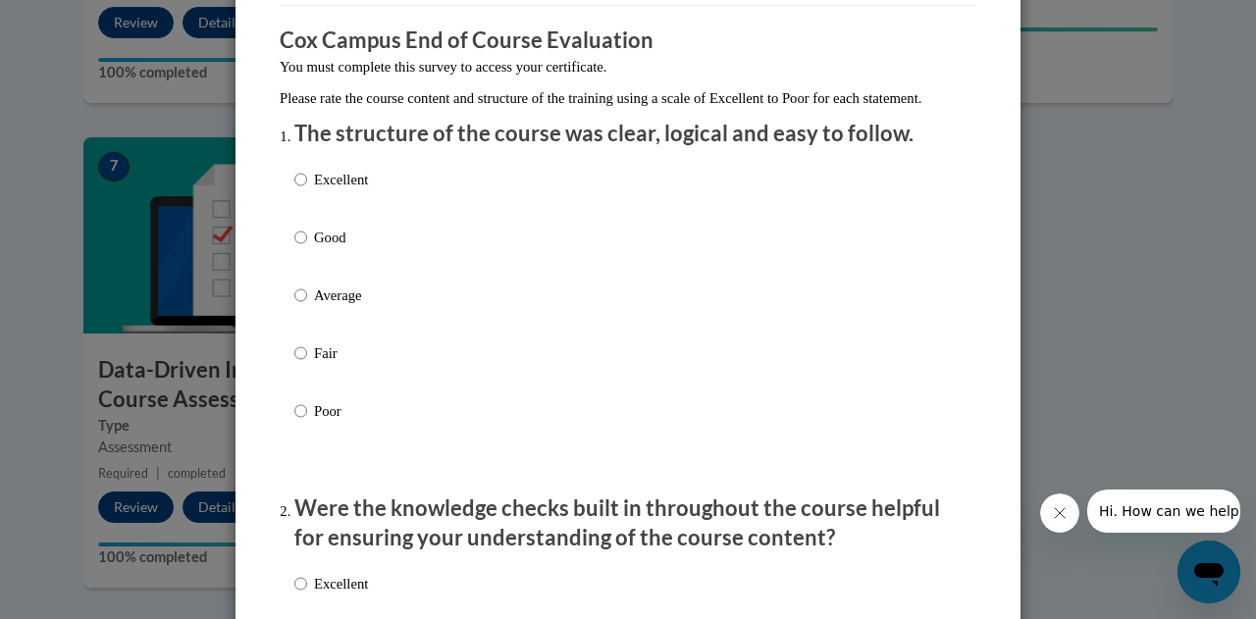
scroll to position [194, 0]
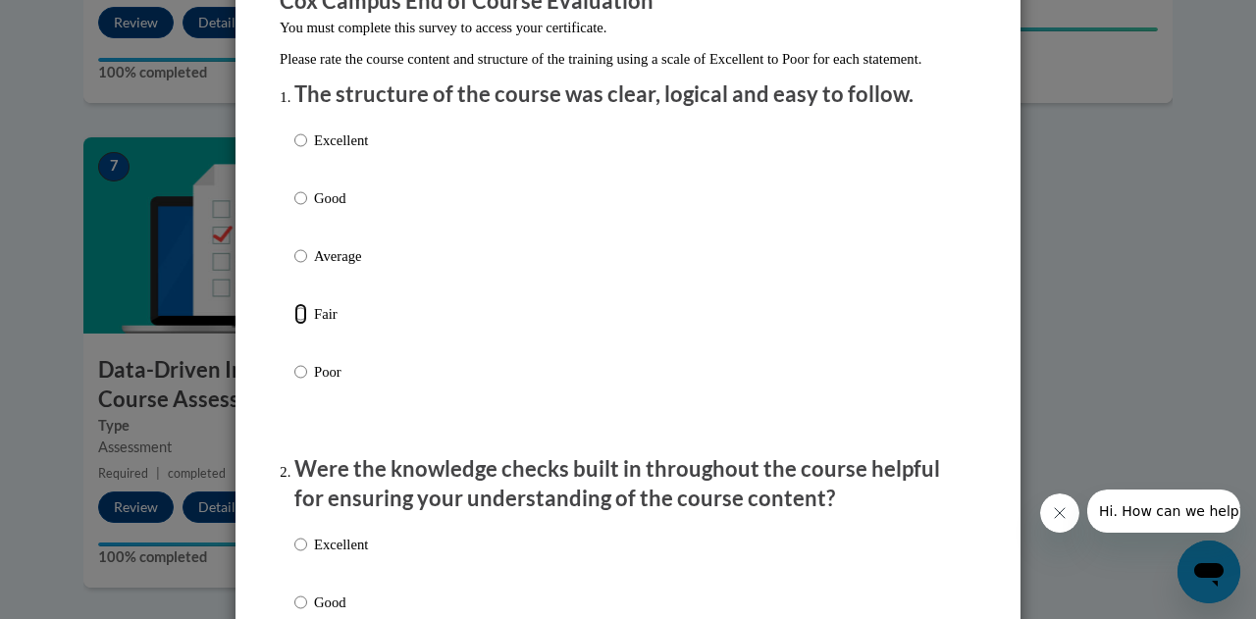
click at [295, 325] on input "Fair" at bounding box center [300, 314] width 13 height 22
radio input "true"
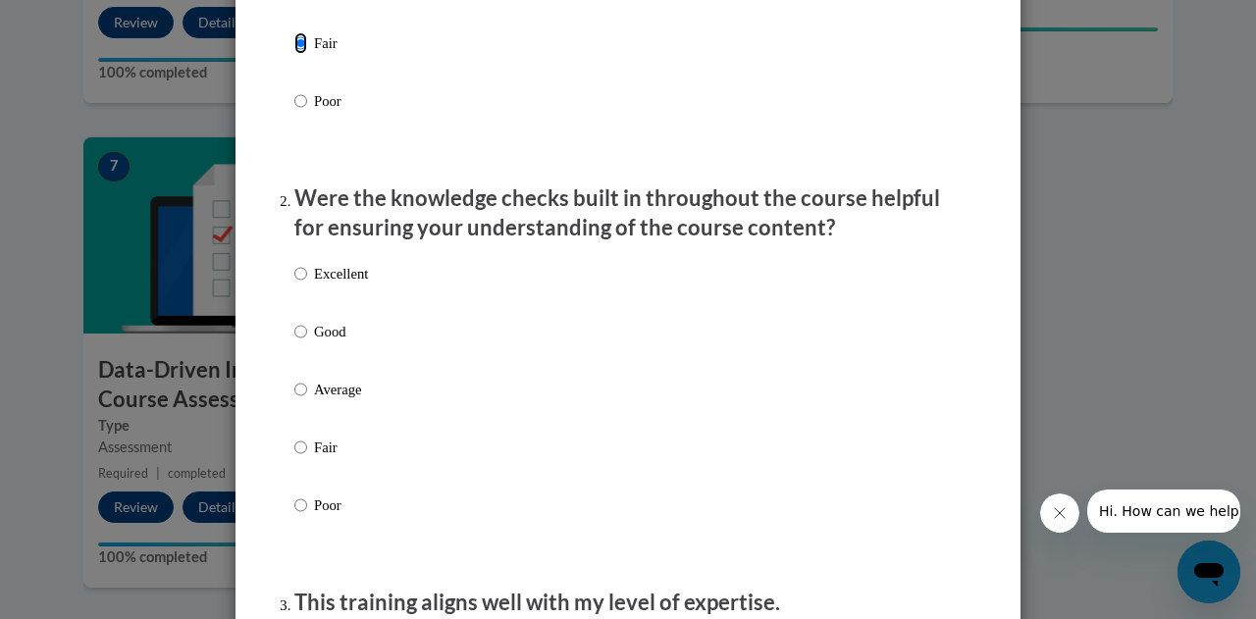
scroll to position [467, 0]
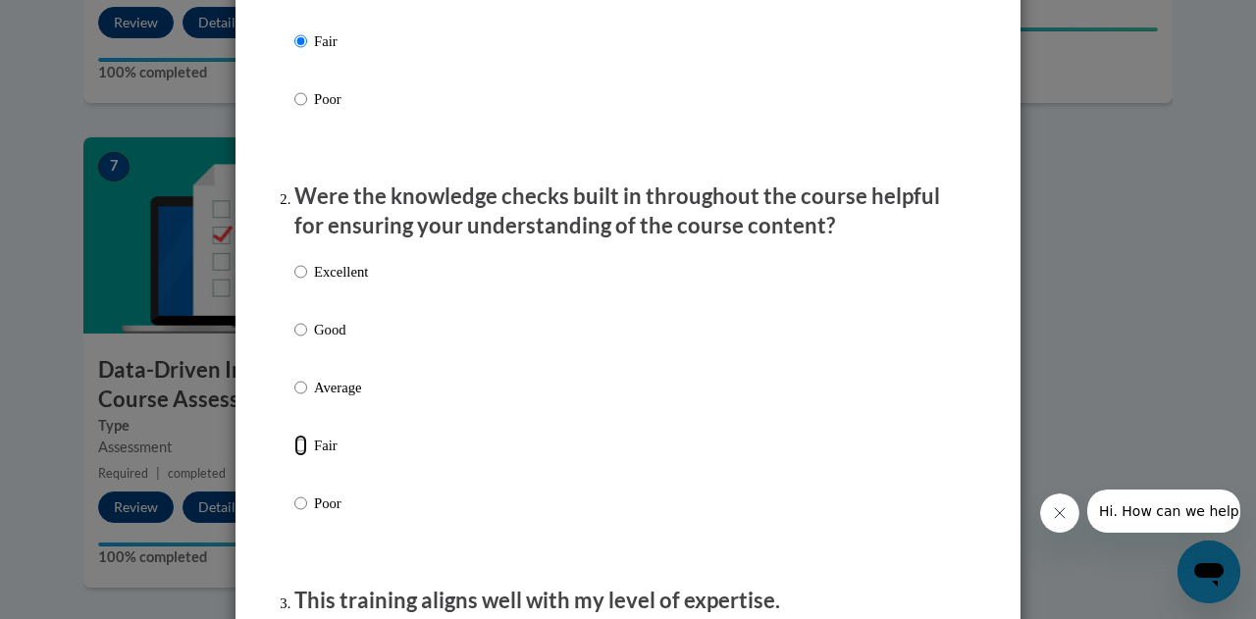
click at [294, 456] on input "Fair" at bounding box center [300, 446] width 13 height 22
radio input "true"
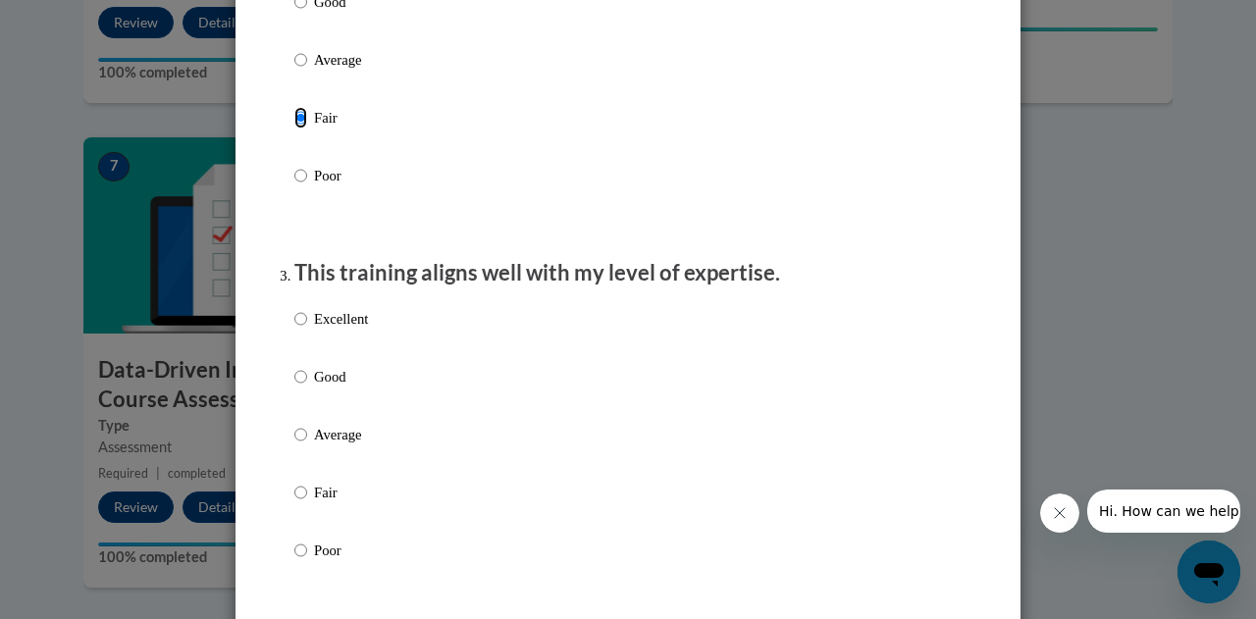
scroll to position [807, 0]
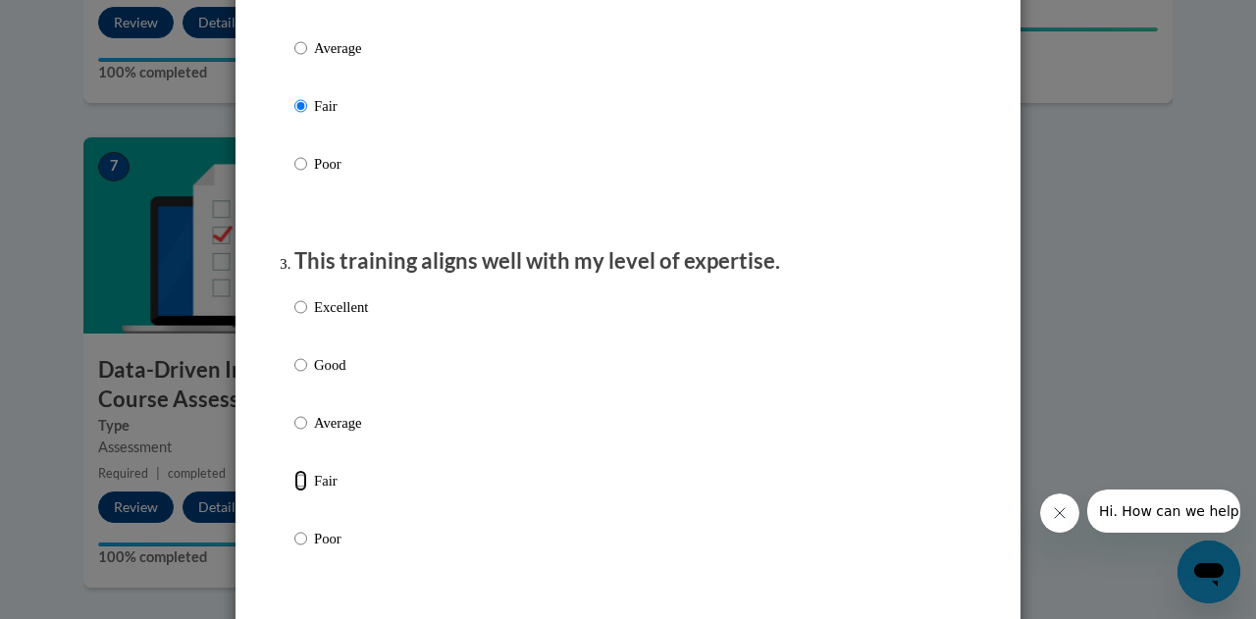
click at [294, 492] on input "Fair" at bounding box center [300, 481] width 13 height 22
radio input "true"
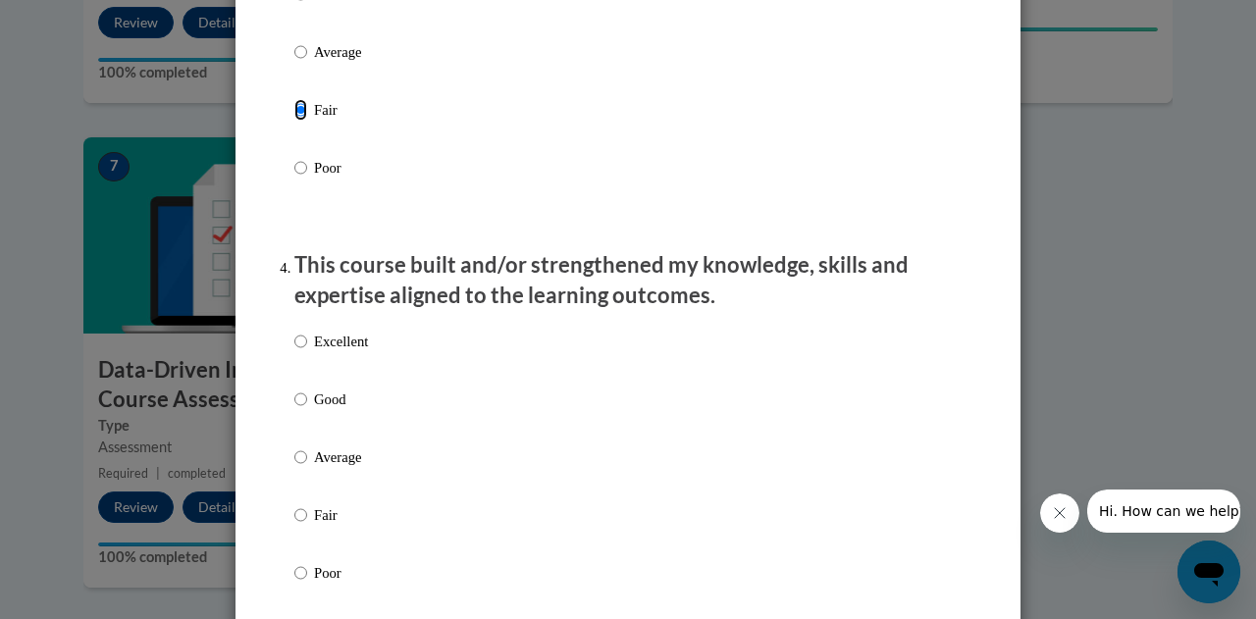
scroll to position [1187, 0]
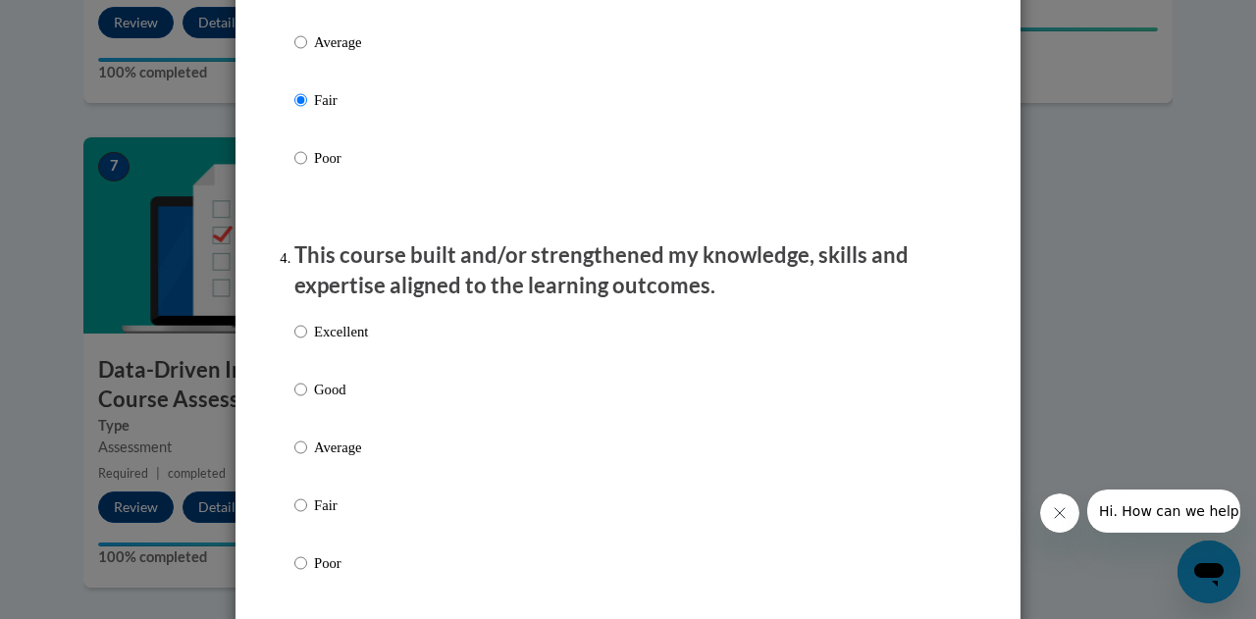
click at [294, 490] on label "Average" at bounding box center [331, 463] width 74 height 53
click at [294, 458] on input "Average" at bounding box center [300, 448] width 13 height 22
radio input "true"
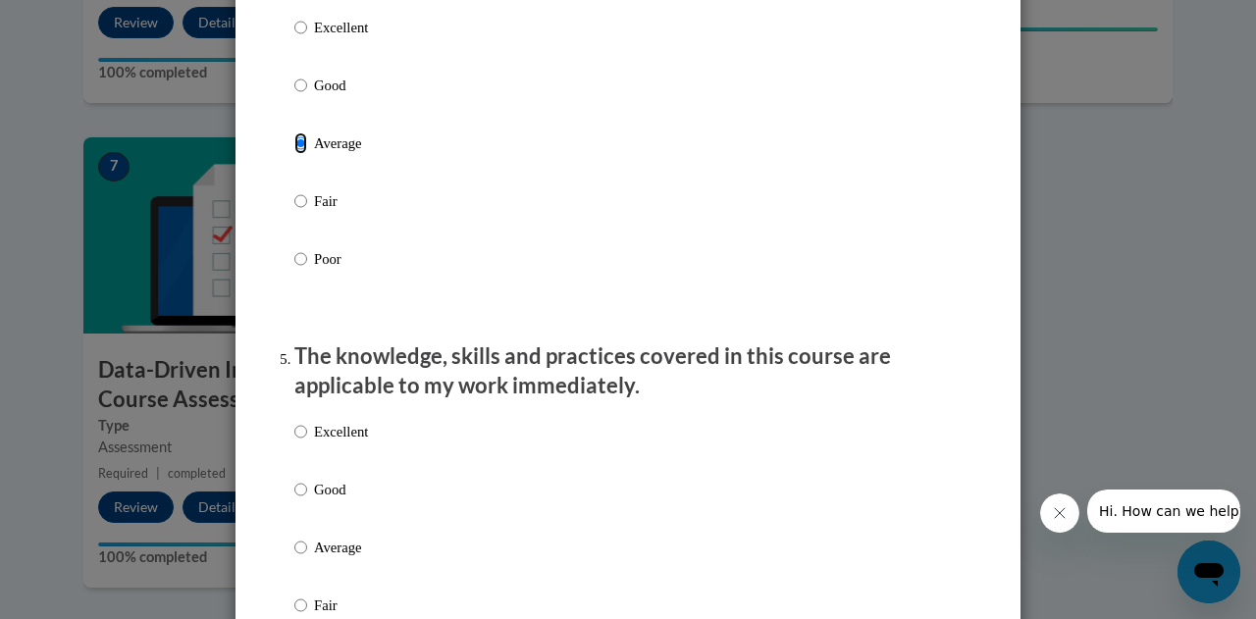
scroll to position [1491, 0]
click at [294, 500] on input "Good" at bounding box center [300, 490] width 13 height 22
radio input "true"
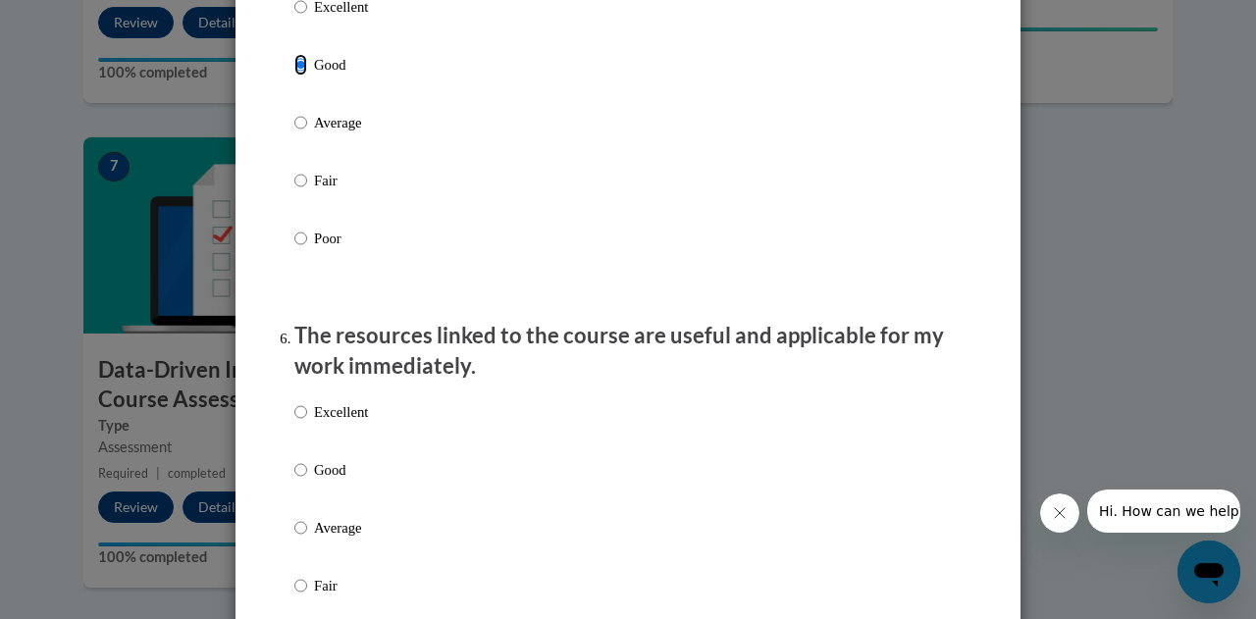
scroll to position [1917, 0]
click at [294, 538] on input "Average" at bounding box center [300, 527] width 13 height 22
radio input "true"
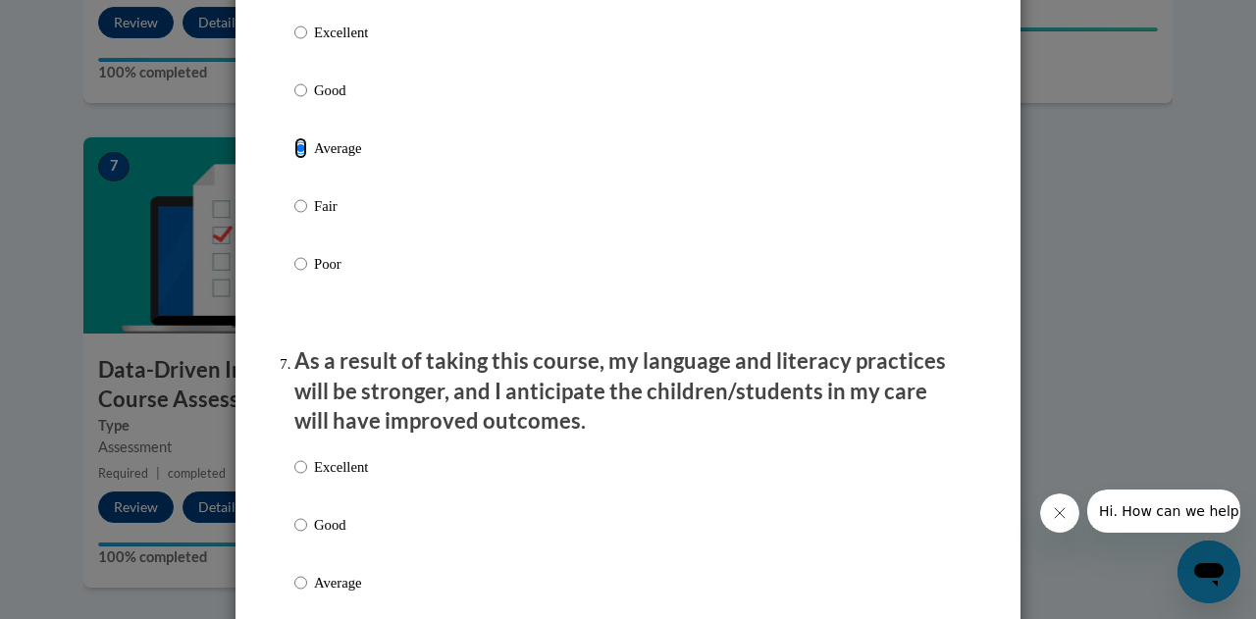
scroll to position [2297, 0]
click at [294, 535] on input "Good" at bounding box center [300, 524] width 13 height 22
radio input "true"
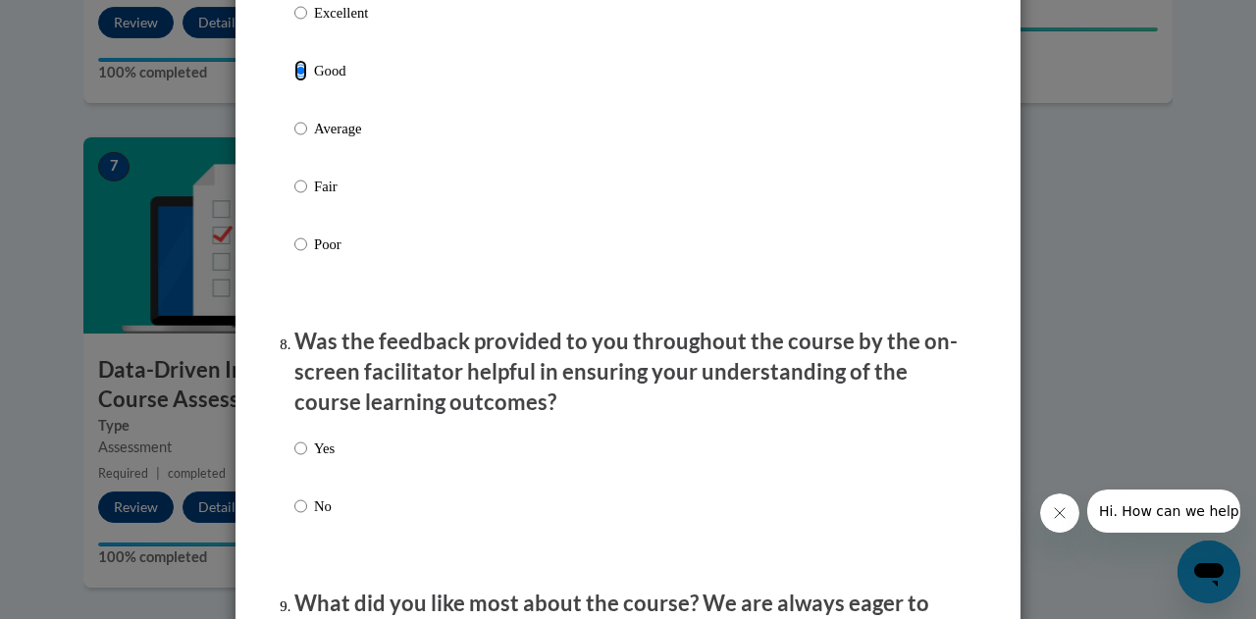
scroll to position [2751, 0]
click at [294, 458] on input "Yes" at bounding box center [300, 448] width 13 height 22
radio input "true"
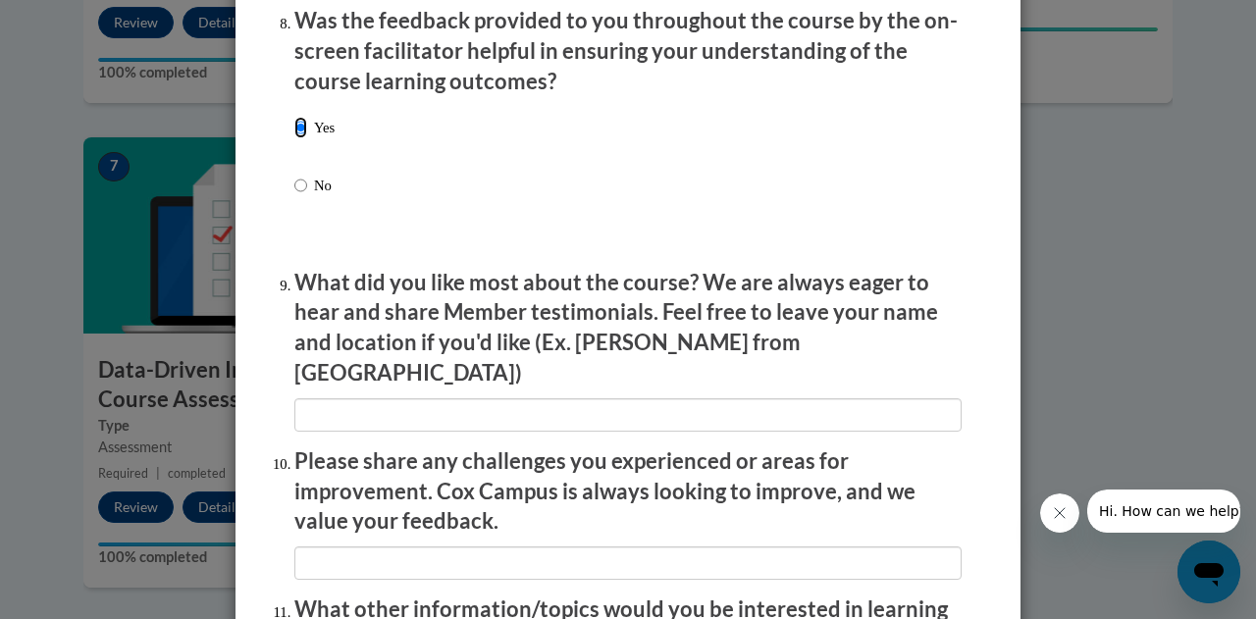
scroll to position [3072, 0]
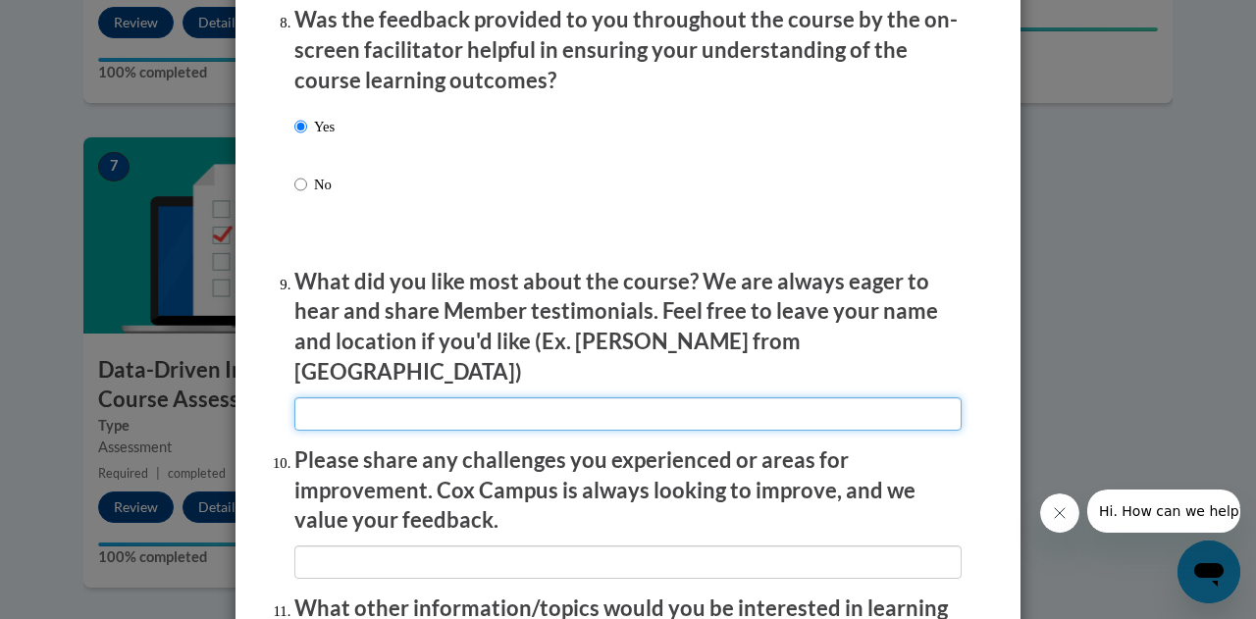
click at [339, 403] on input "textbox" at bounding box center [627, 413] width 667 height 33
type input "all"
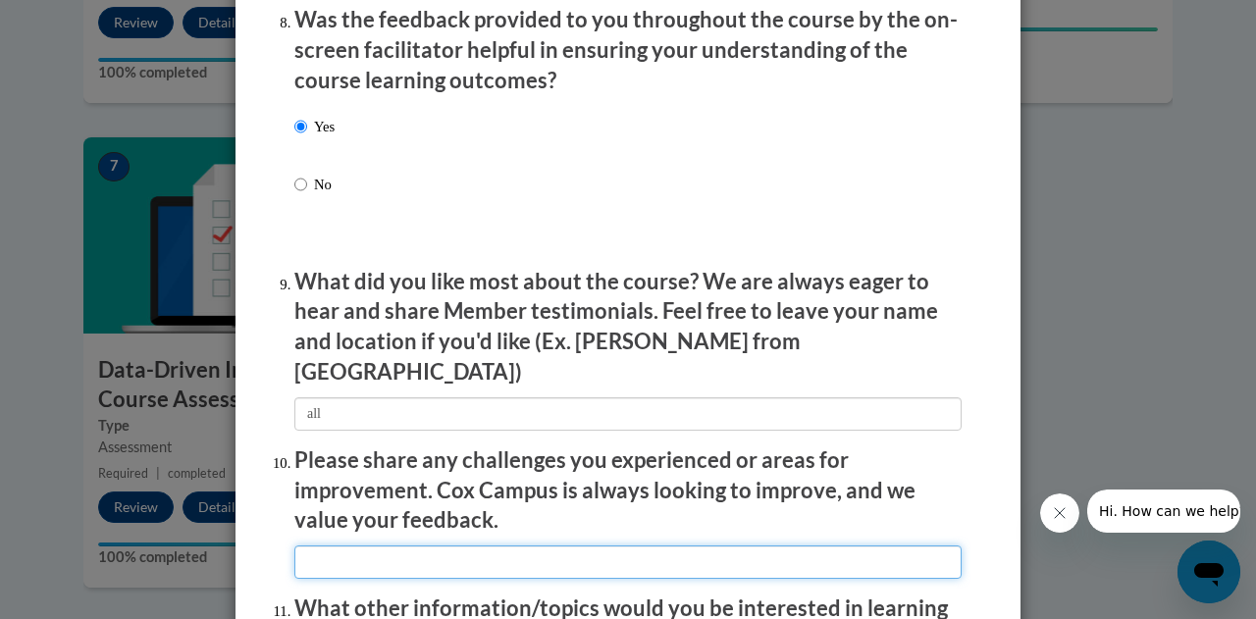
click at [328, 553] on input "textbox" at bounding box center [627, 562] width 667 height 33
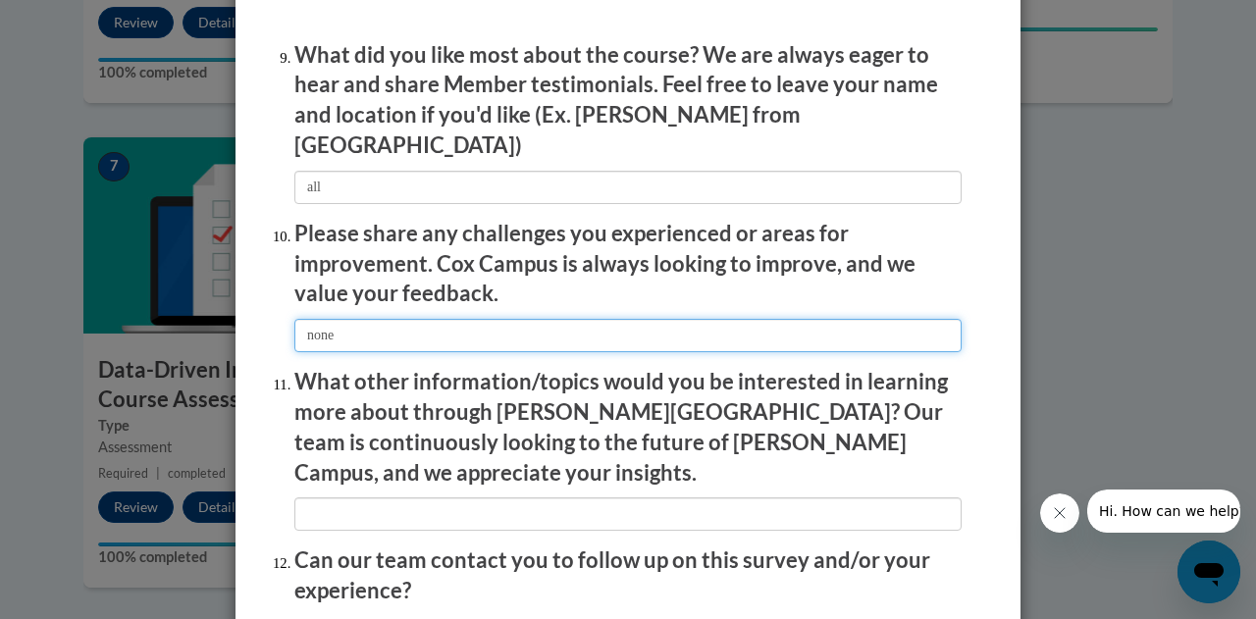
scroll to position [3310, 0]
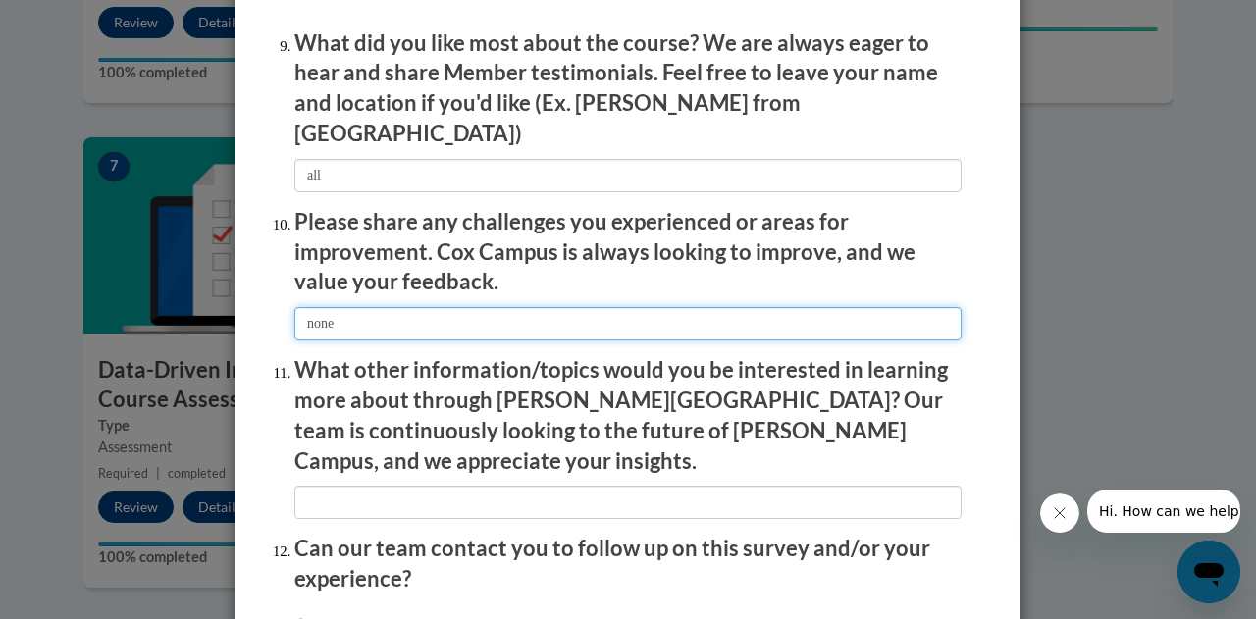
type input "none"
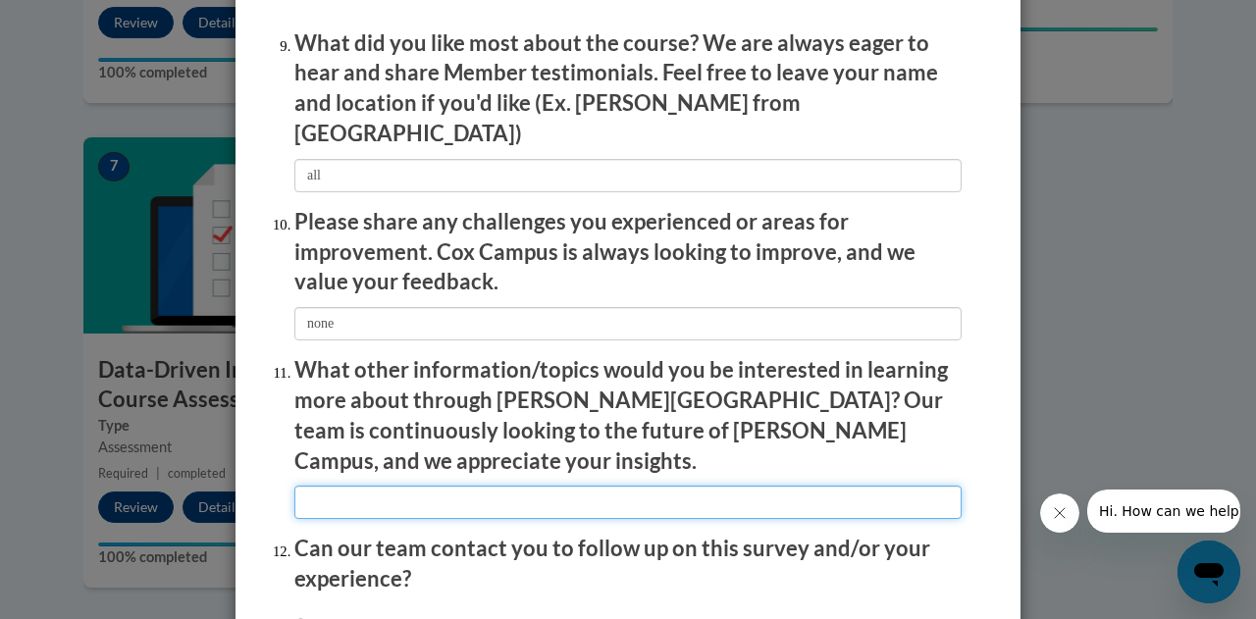
click at [353, 486] on input "textbox" at bounding box center [627, 502] width 667 height 33
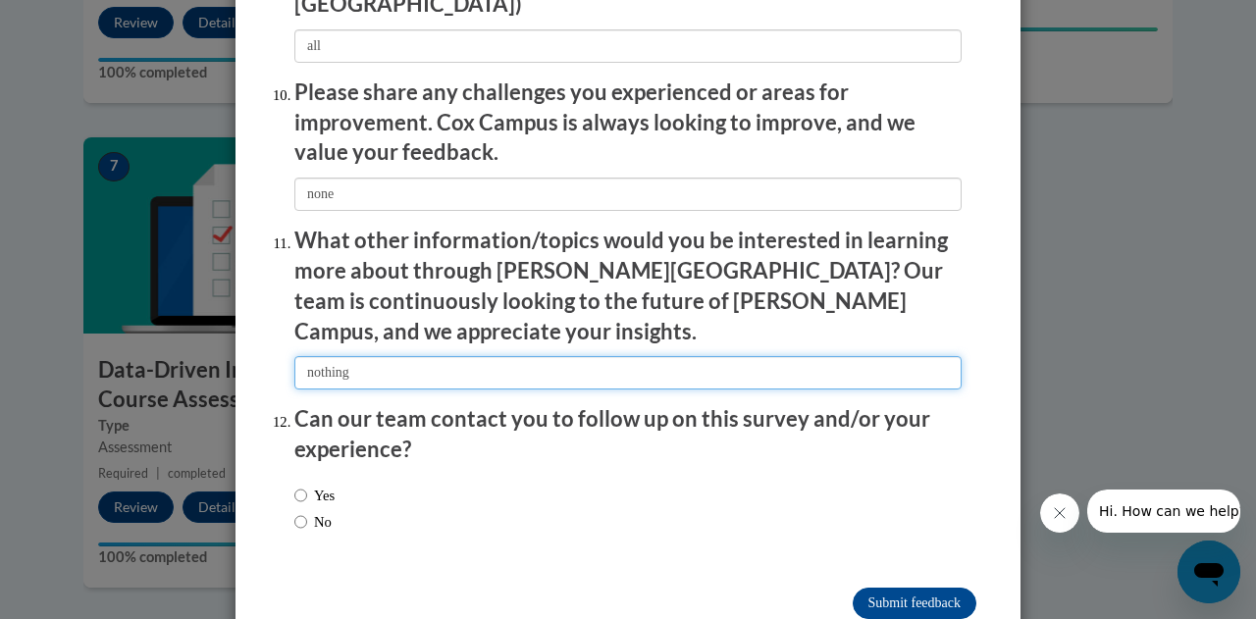
scroll to position [3461, 0]
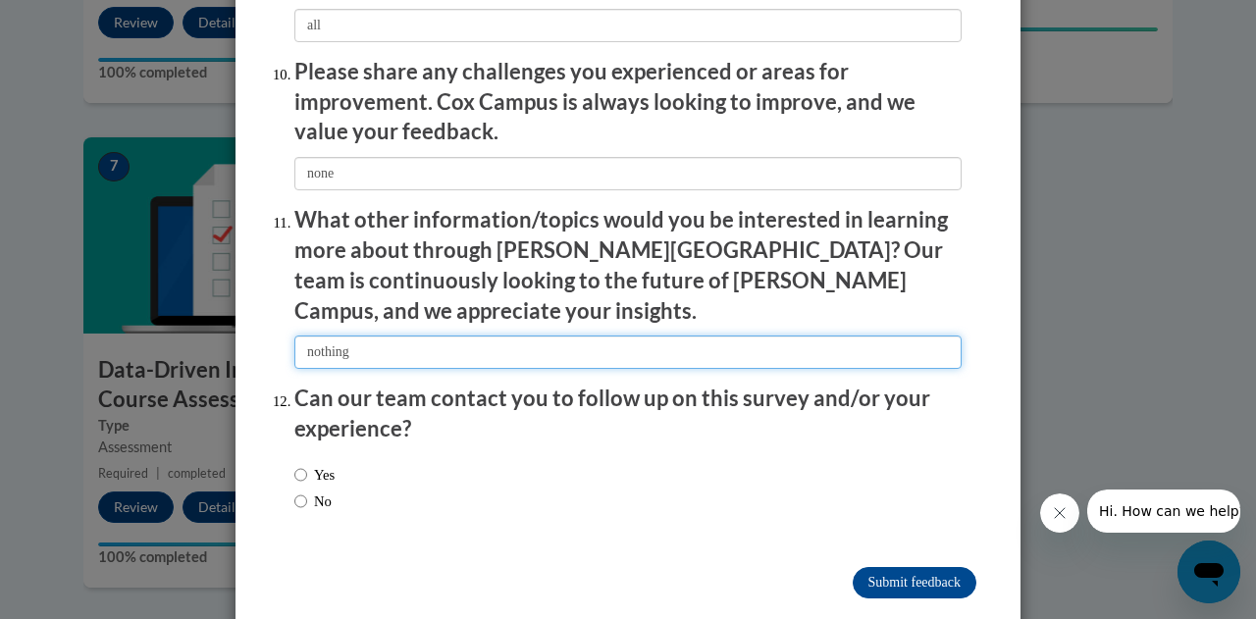
type input "nothing"
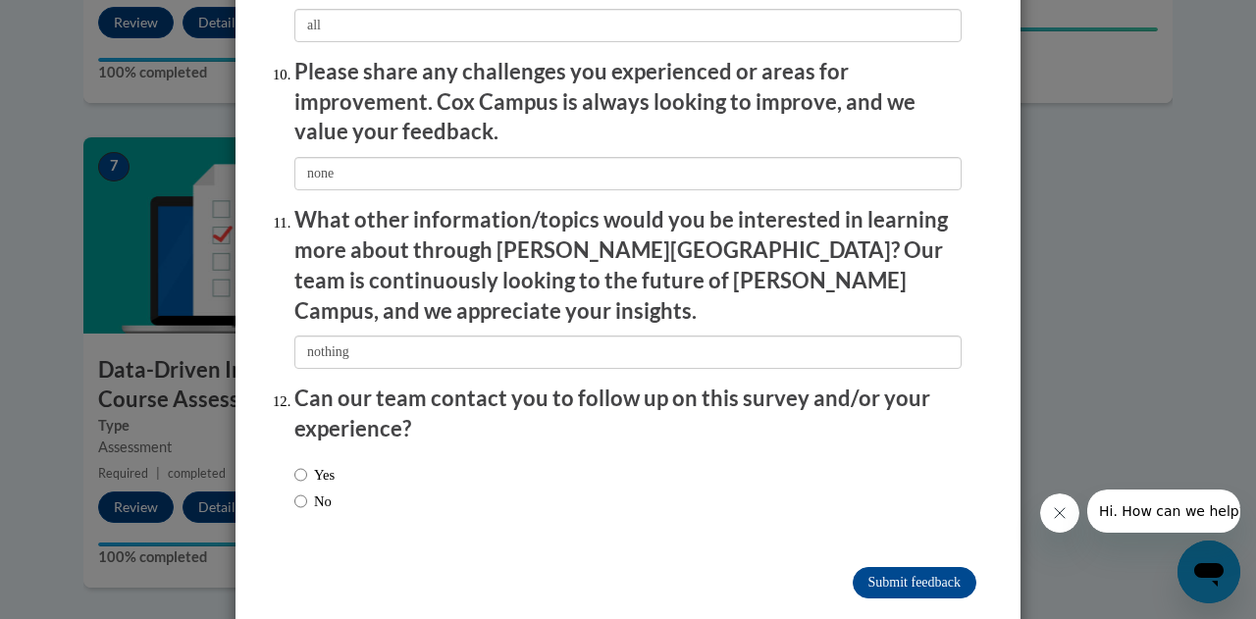
click at [305, 491] on label "No" at bounding box center [312, 502] width 37 height 22
click at [305, 491] on input "No" at bounding box center [300, 502] width 13 height 22
radio input "true"
click at [916, 567] on input "Submit feedback" at bounding box center [915, 582] width 124 height 31
